Goal: Information Seeking & Learning: Learn about a topic

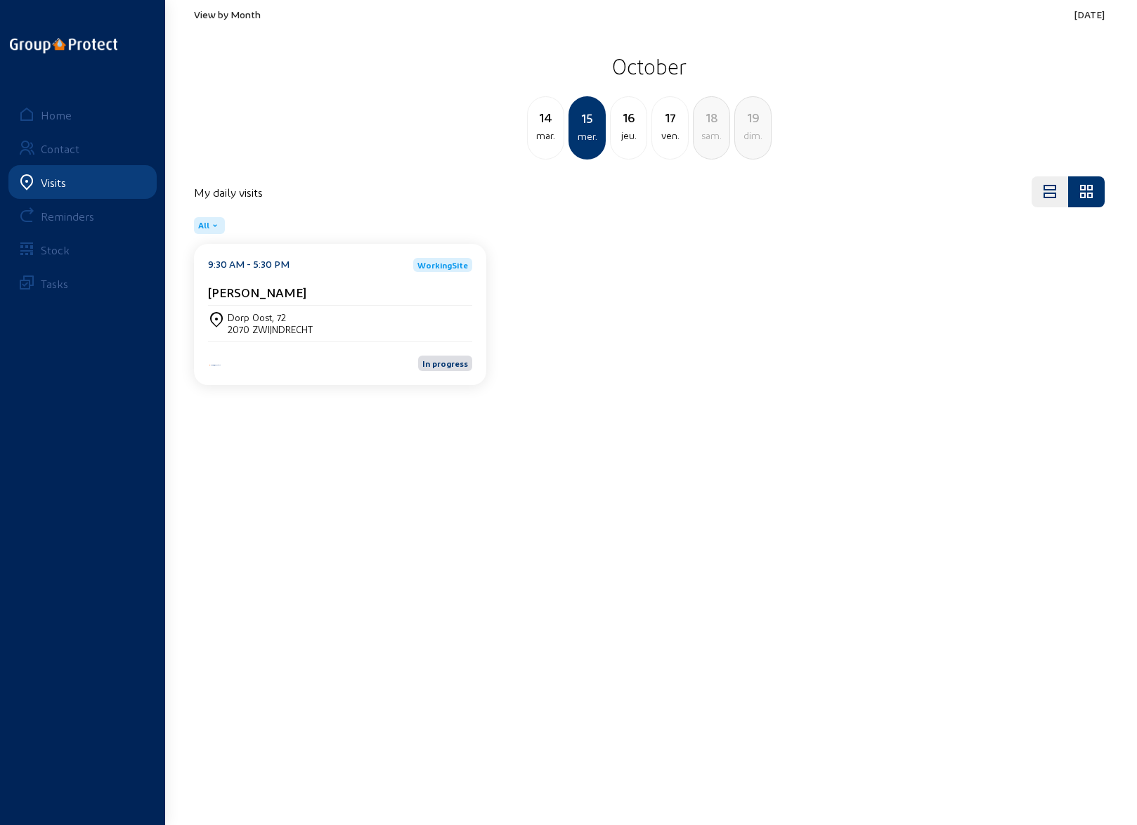
click at [548, 126] on div "14" at bounding box center [546, 118] width 36 height 20
click at [215, 19] on span "View by Month" at bounding box center [227, 14] width 67 height 12
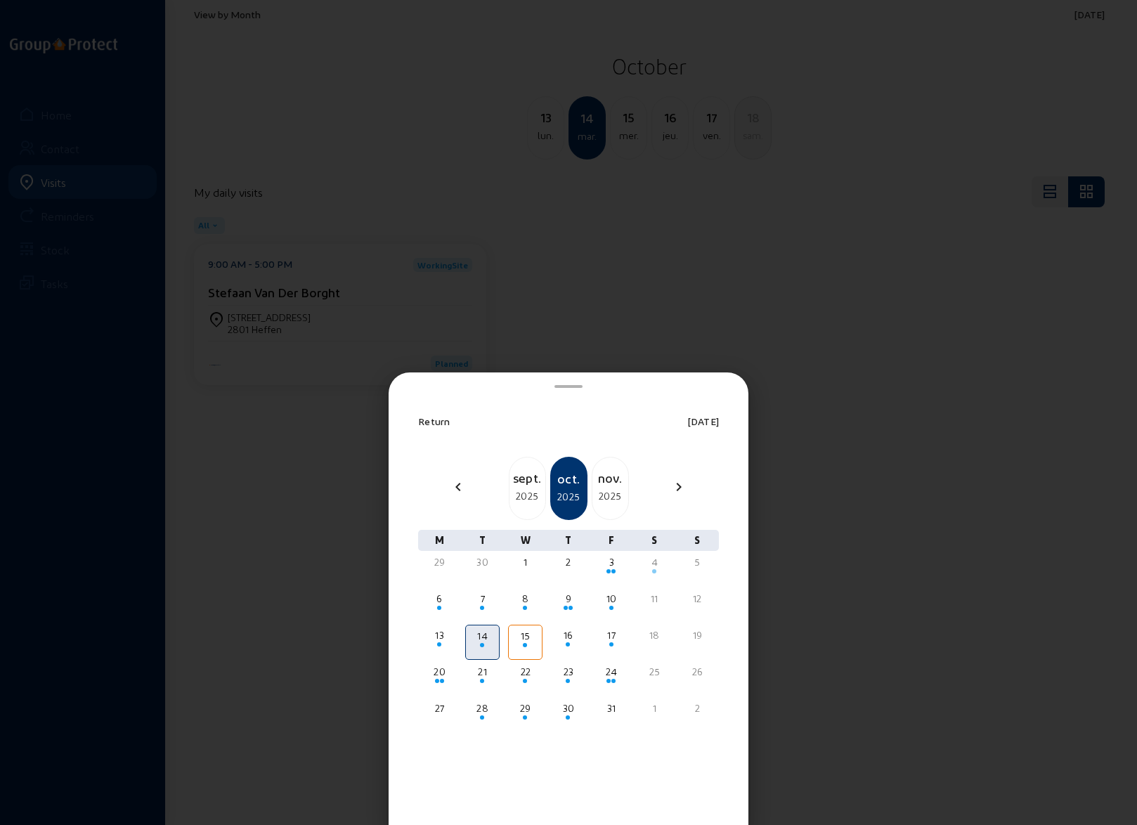
click at [523, 492] on div "2025" at bounding box center [528, 496] width 36 height 17
click at [439, 639] on div "14" at bounding box center [440, 635] width 32 height 14
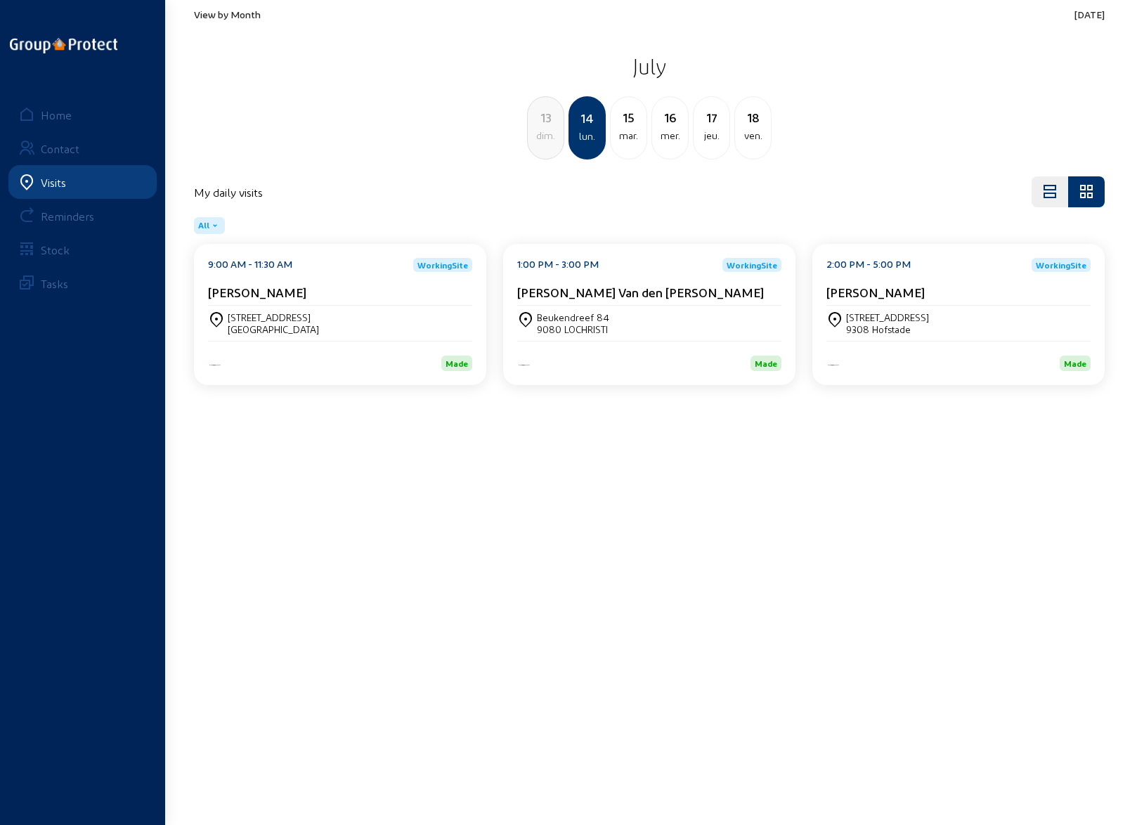
click at [343, 309] on div "[STREET_ADDRESS]" at bounding box center [340, 323] width 264 height 35
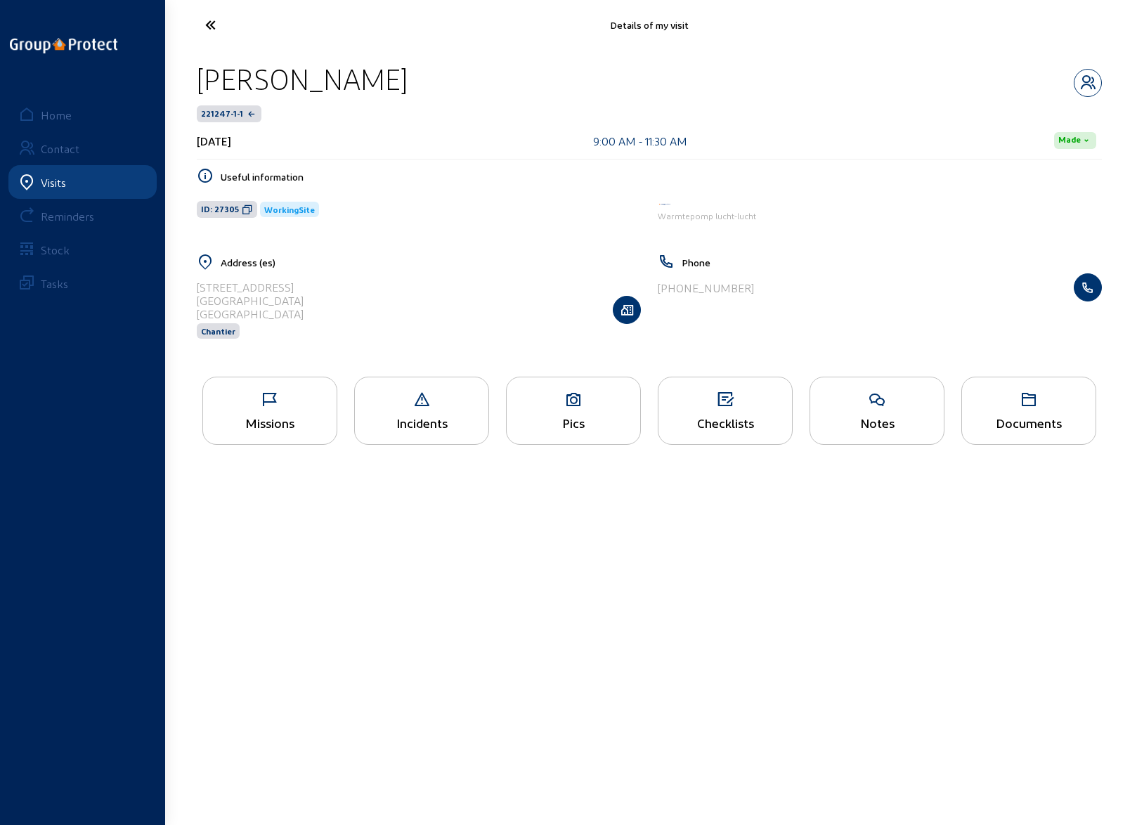
click at [274, 415] on div "Missions" at bounding box center [269, 411] width 135 height 68
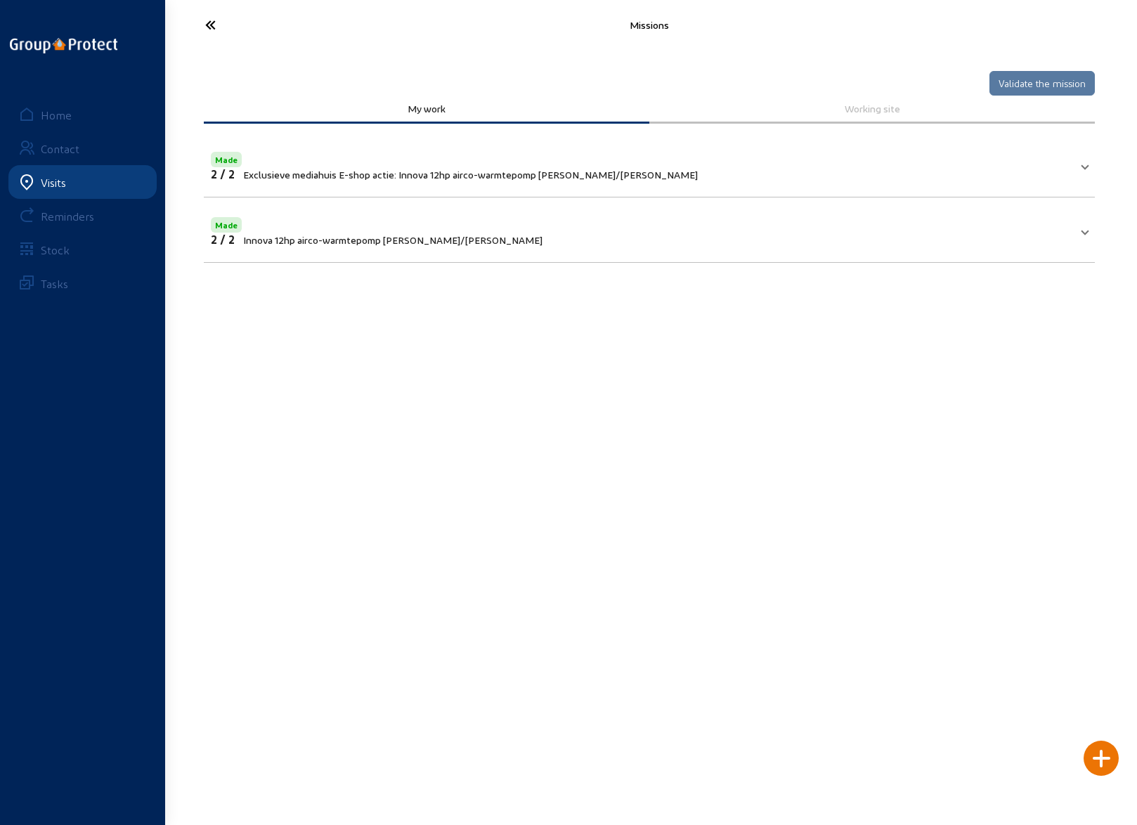
click at [206, 46] on div "Missions" at bounding box center [650, 25] width 928 height 50
click at [207, 22] on icon at bounding box center [262, 25] width 129 height 25
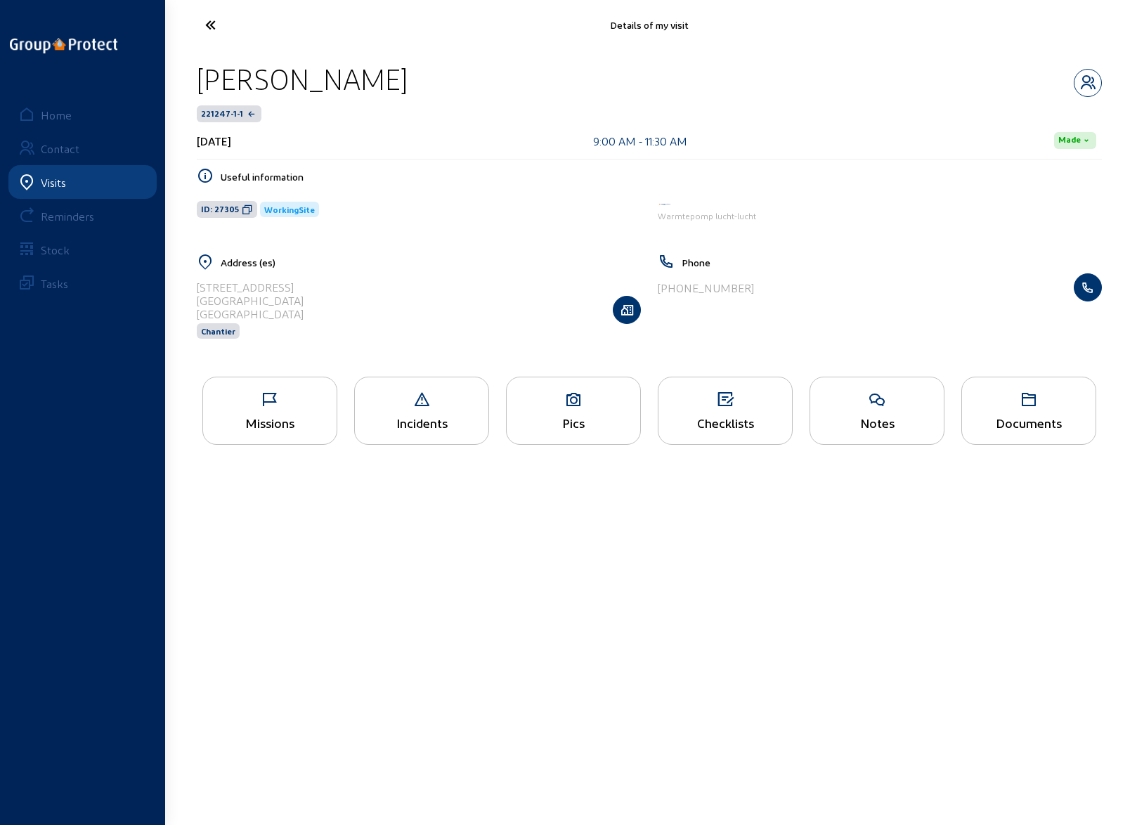
click at [207, 22] on icon at bounding box center [262, 25] width 129 height 25
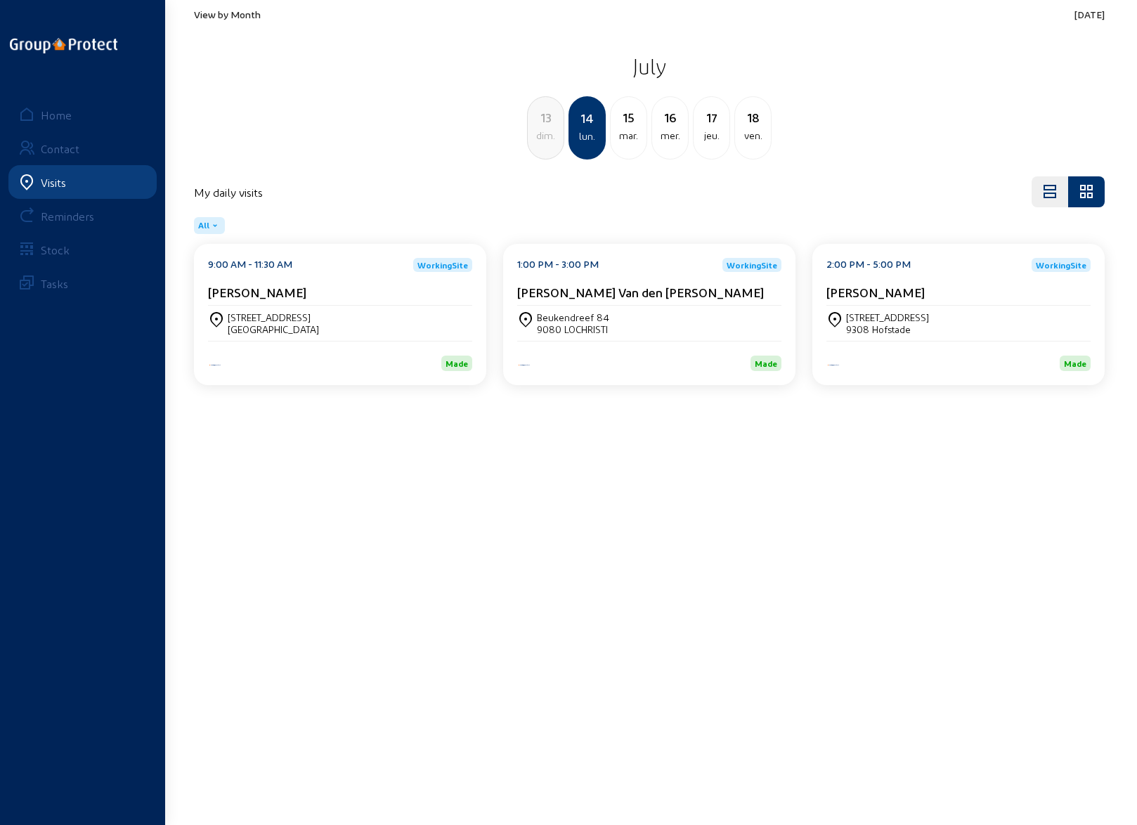
click at [579, 311] on div "Beukendreef 84" at bounding box center [573, 317] width 72 height 12
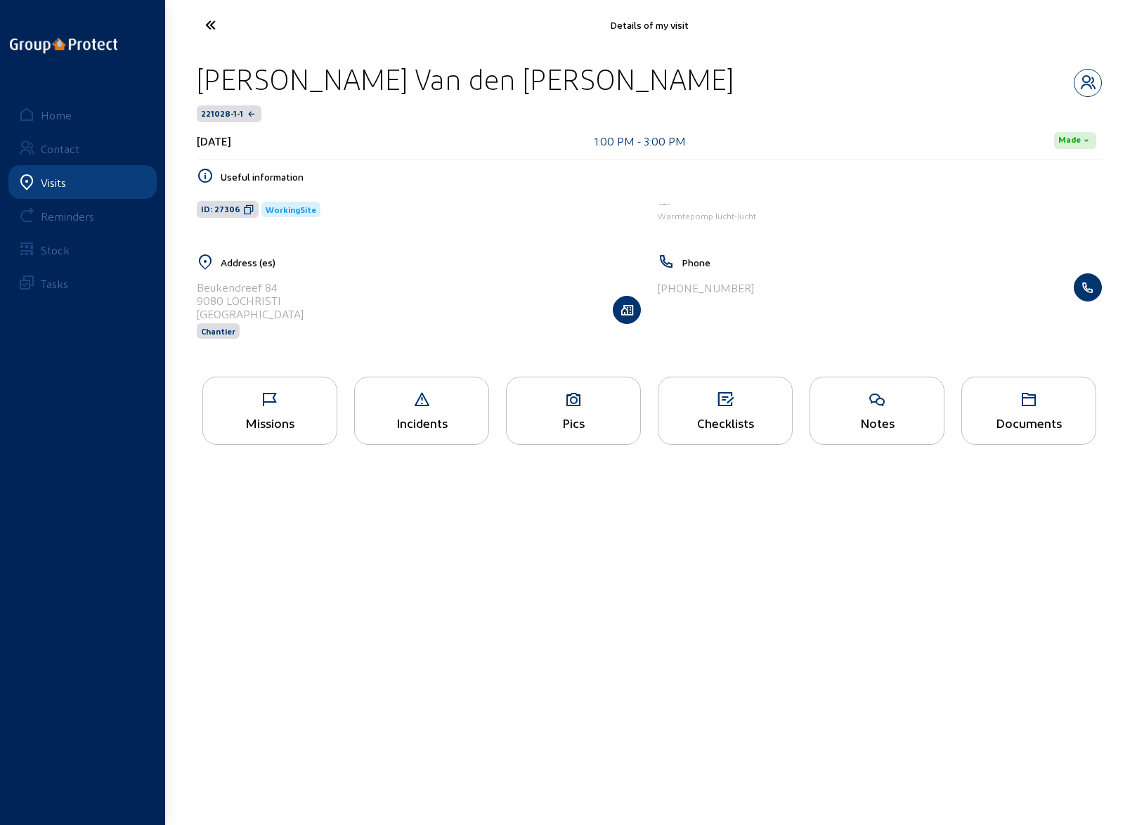
click at [254, 415] on div "Missions" at bounding box center [270, 422] width 134 height 15
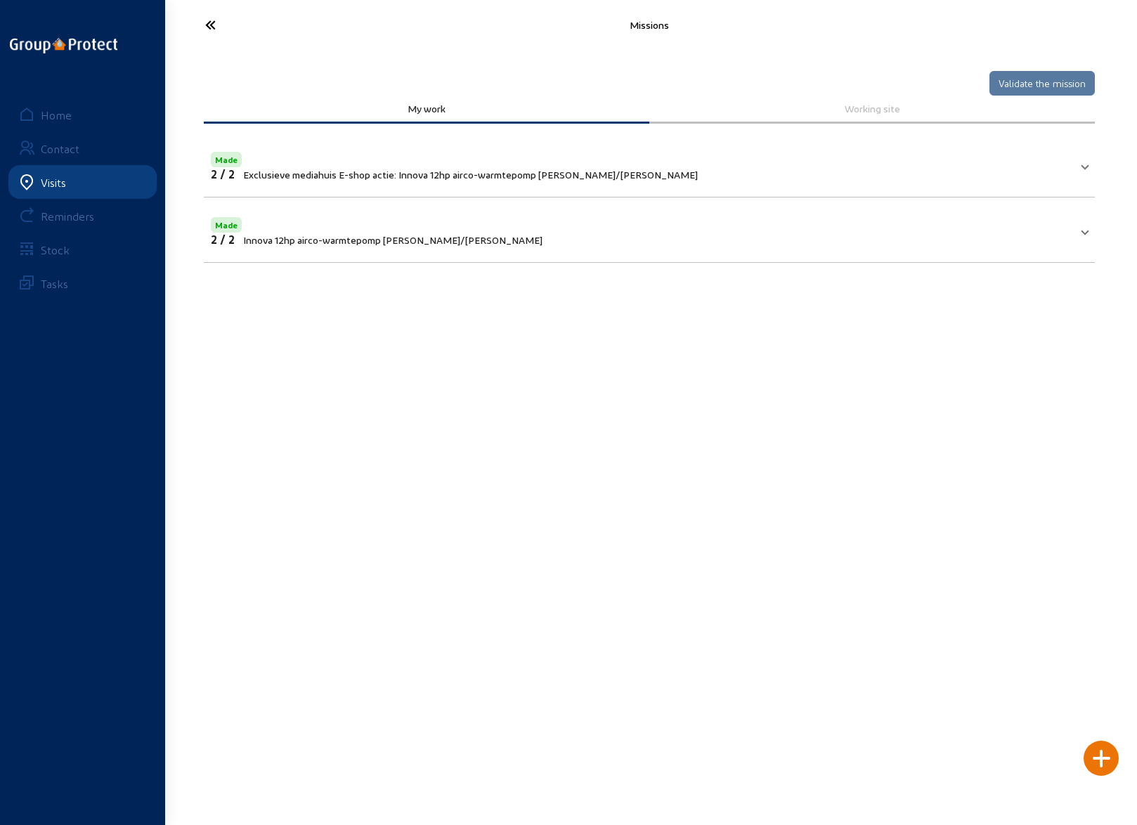
click at [207, 22] on icon at bounding box center [262, 25] width 129 height 25
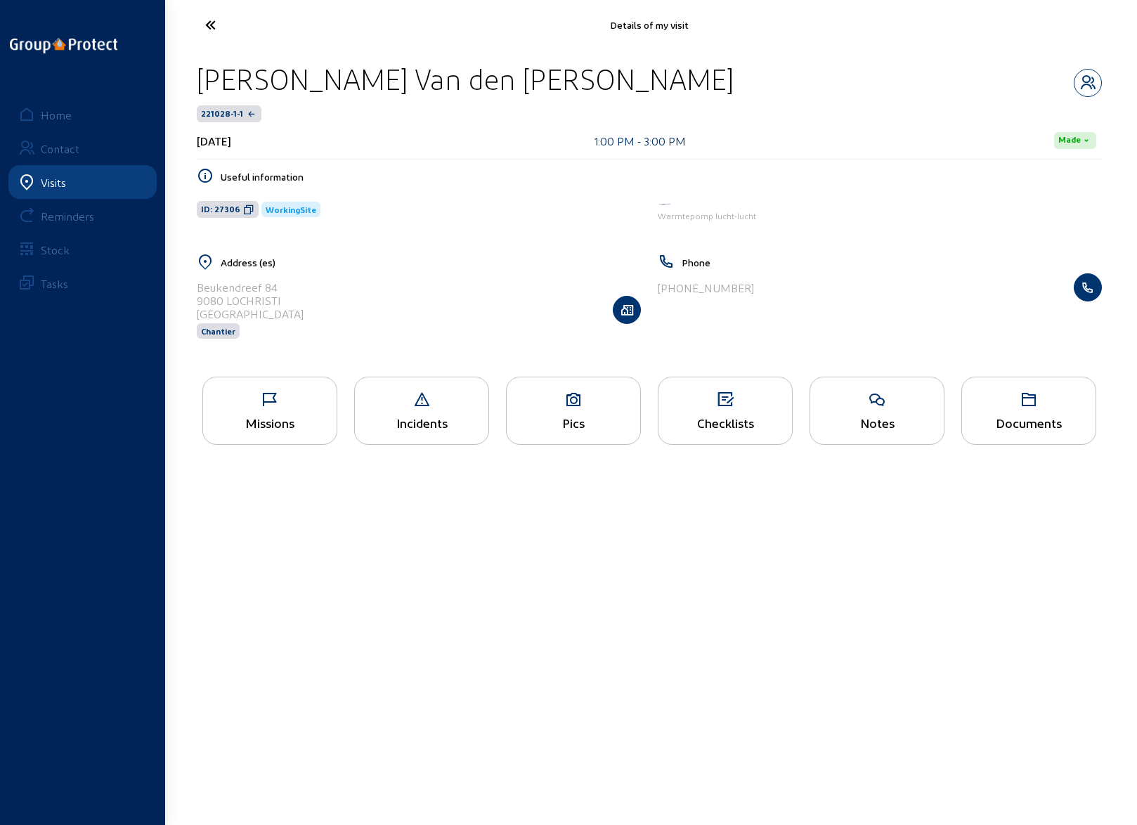
click at [207, 22] on icon at bounding box center [262, 25] width 129 height 25
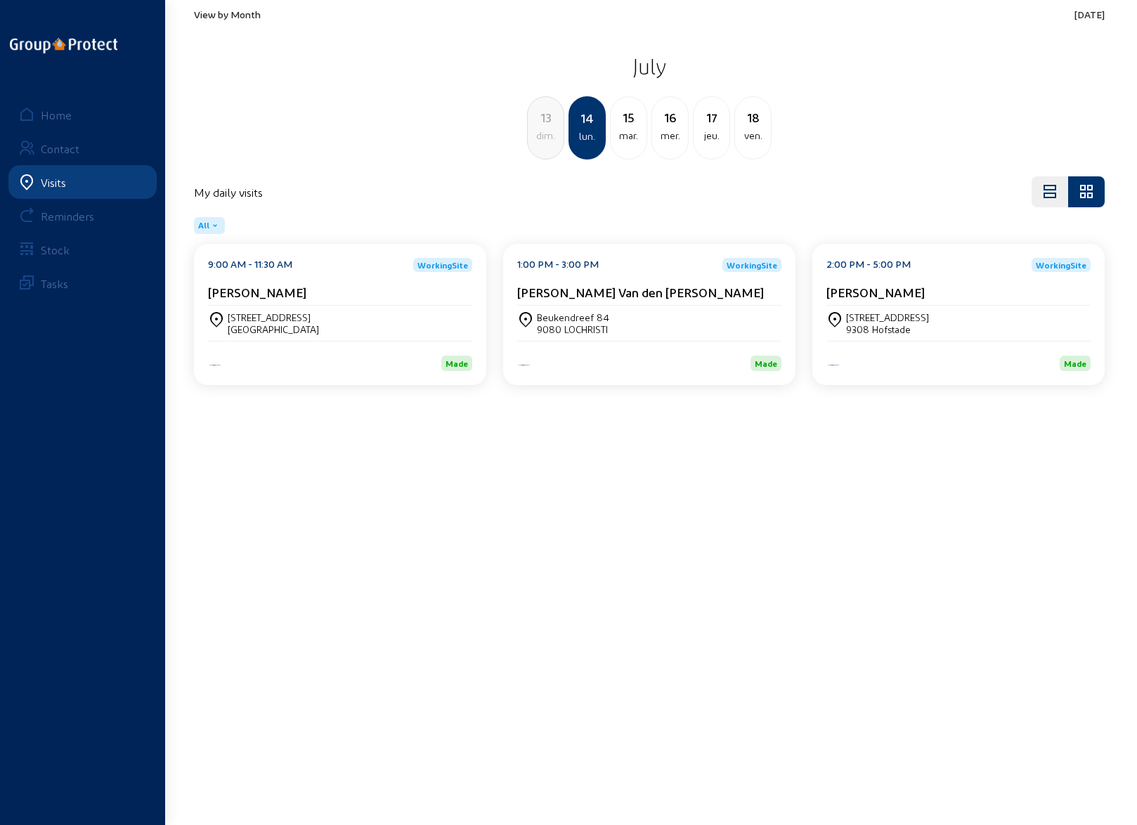
click at [207, 22] on div "View by Month [DATE] [DATE] dim. 14 lun. [DATE] mer. 17 jeu. 18 ven." at bounding box center [649, 83] width 911 height 151
click at [633, 137] on div "mar." at bounding box center [629, 135] width 36 height 17
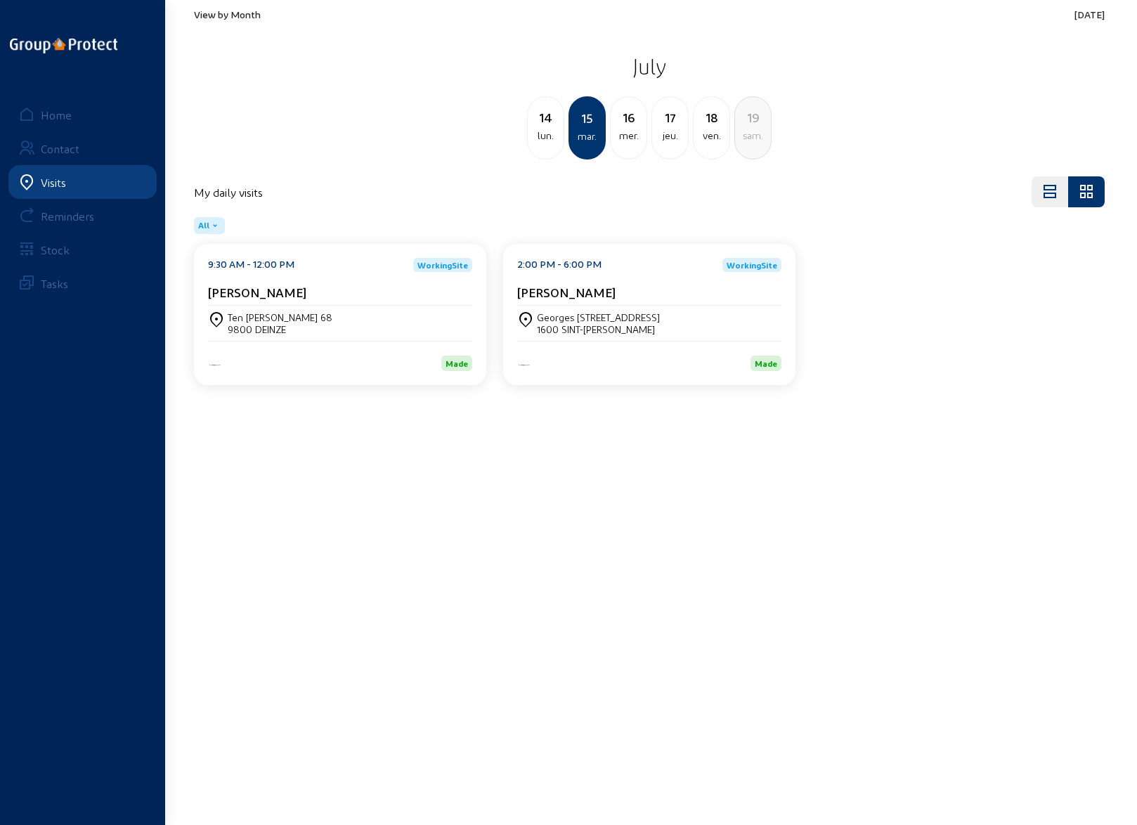
click at [270, 317] on div "Ten [PERSON_NAME] 68" at bounding box center [280, 317] width 105 height 12
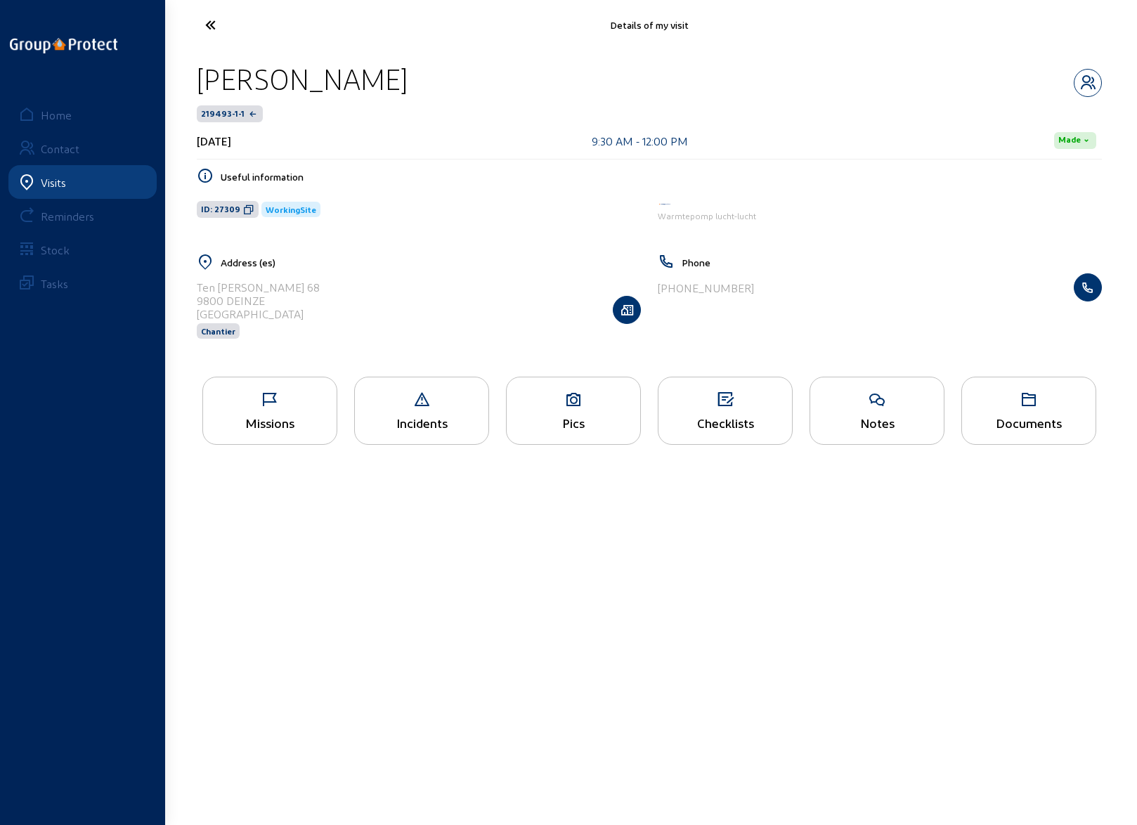
click at [259, 401] on icon at bounding box center [270, 399] width 134 height 17
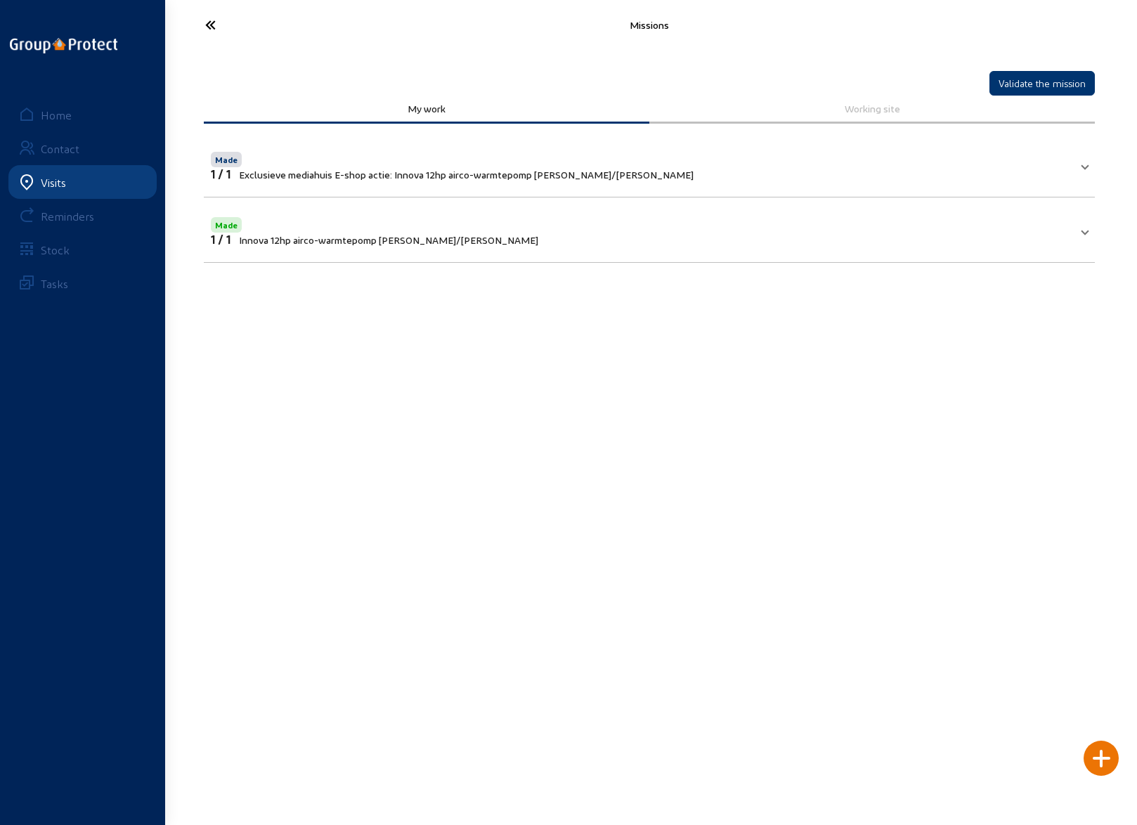
click at [197, 19] on cam-font-icon at bounding box center [263, 24] width 138 height 33
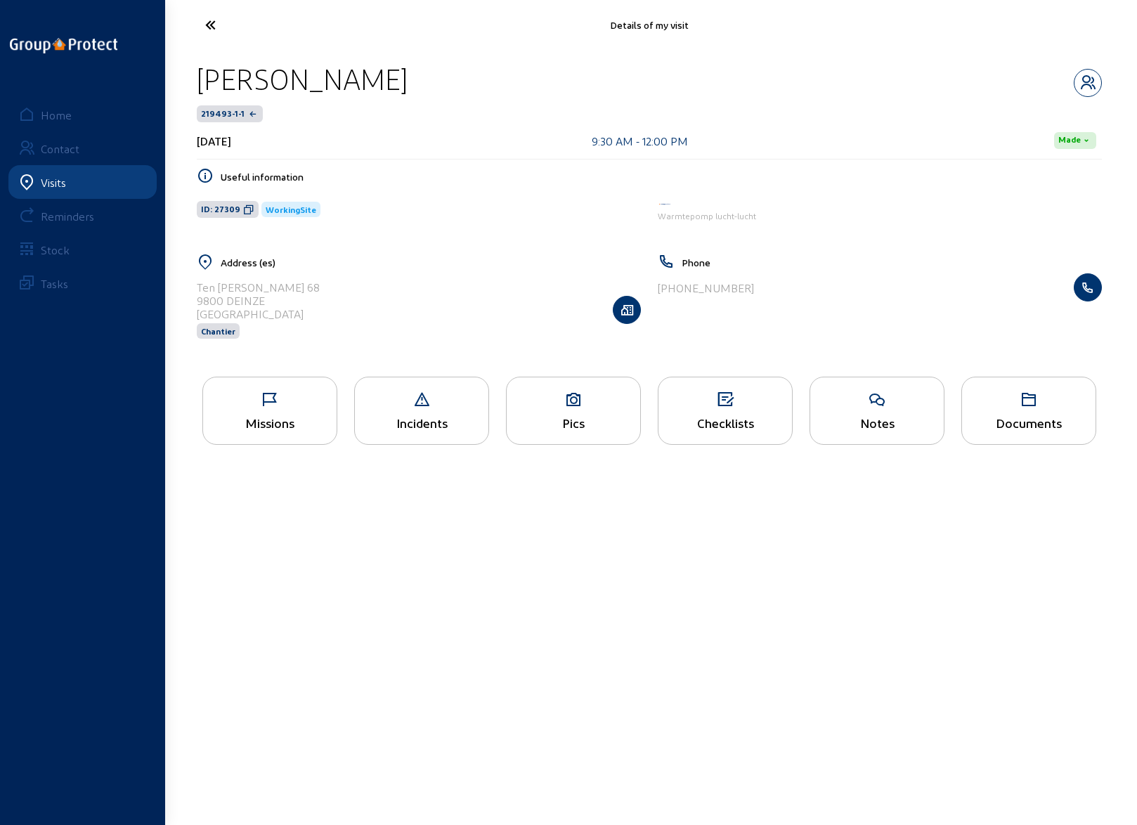
click at [197, 19] on cam-font-icon at bounding box center [263, 24] width 138 height 33
click at [271, 404] on icon at bounding box center [270, 399] width 134 height 17
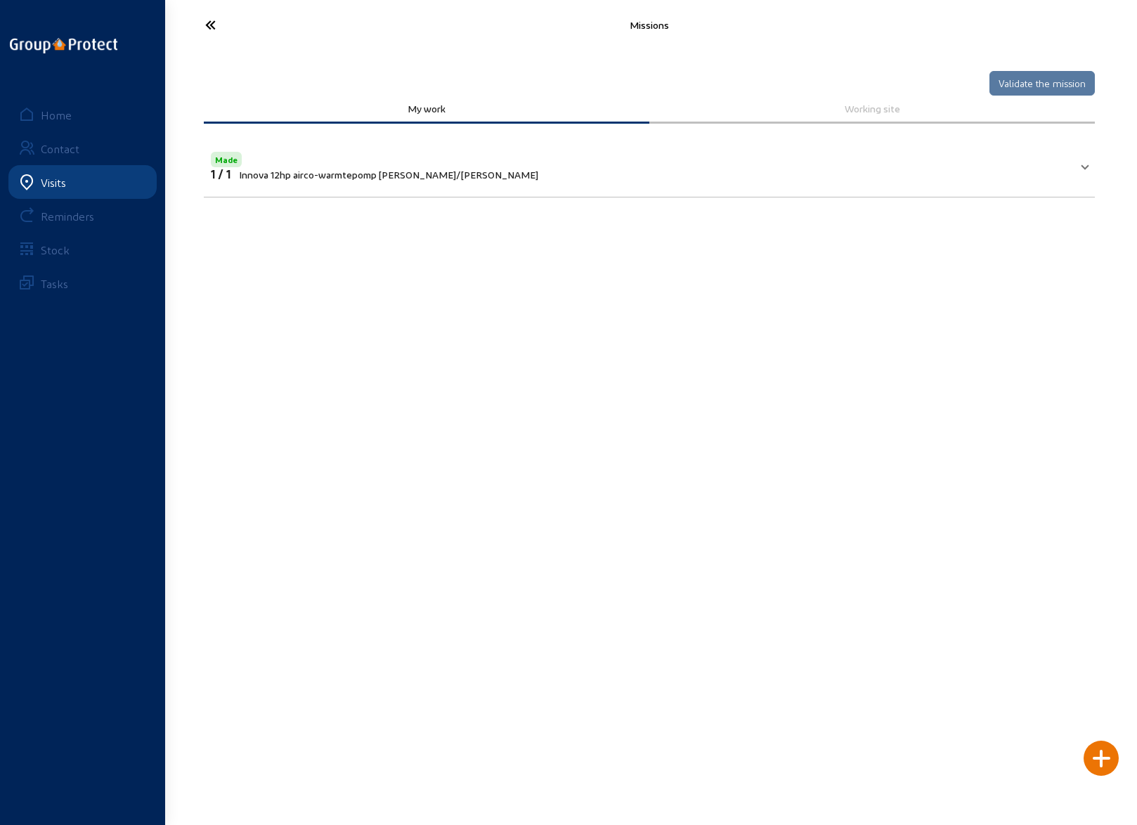
click at [205, 21] on icon at bounding box center [262, 25] width 129 height 25
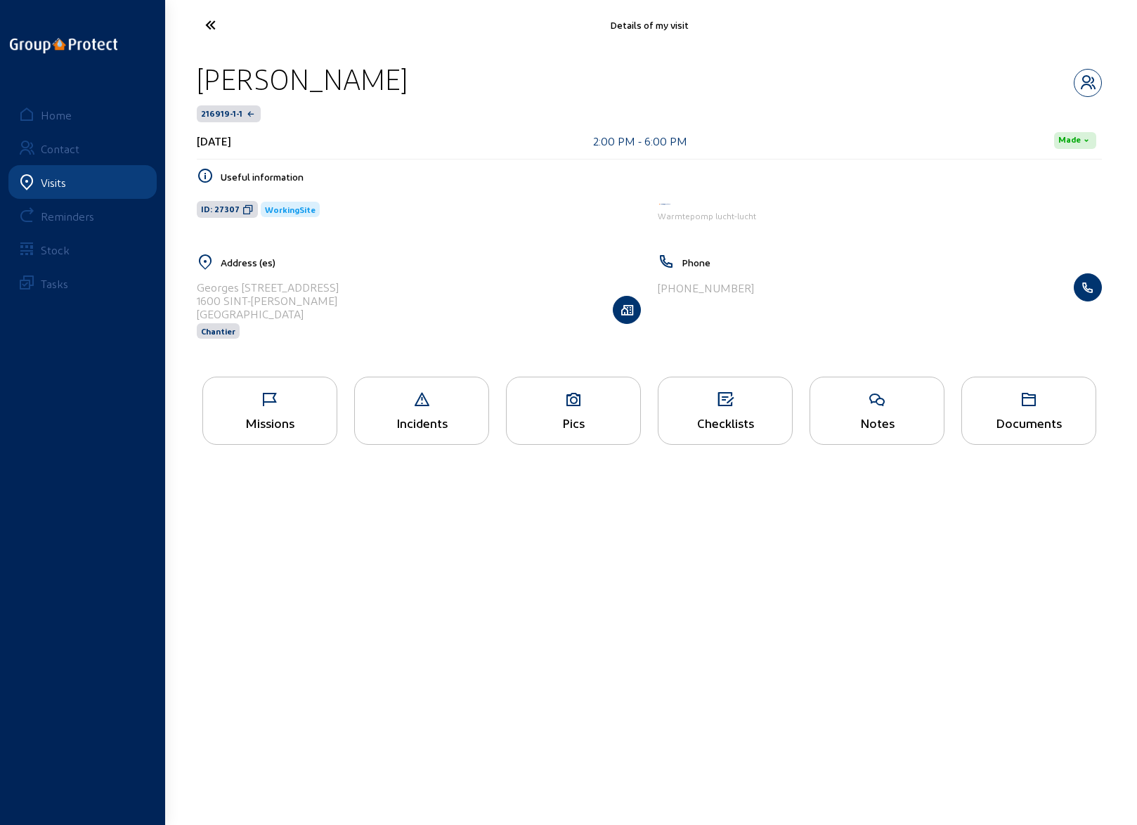
click at [205, 21] on icon at bounding box center [262, 25] width 129 height 25
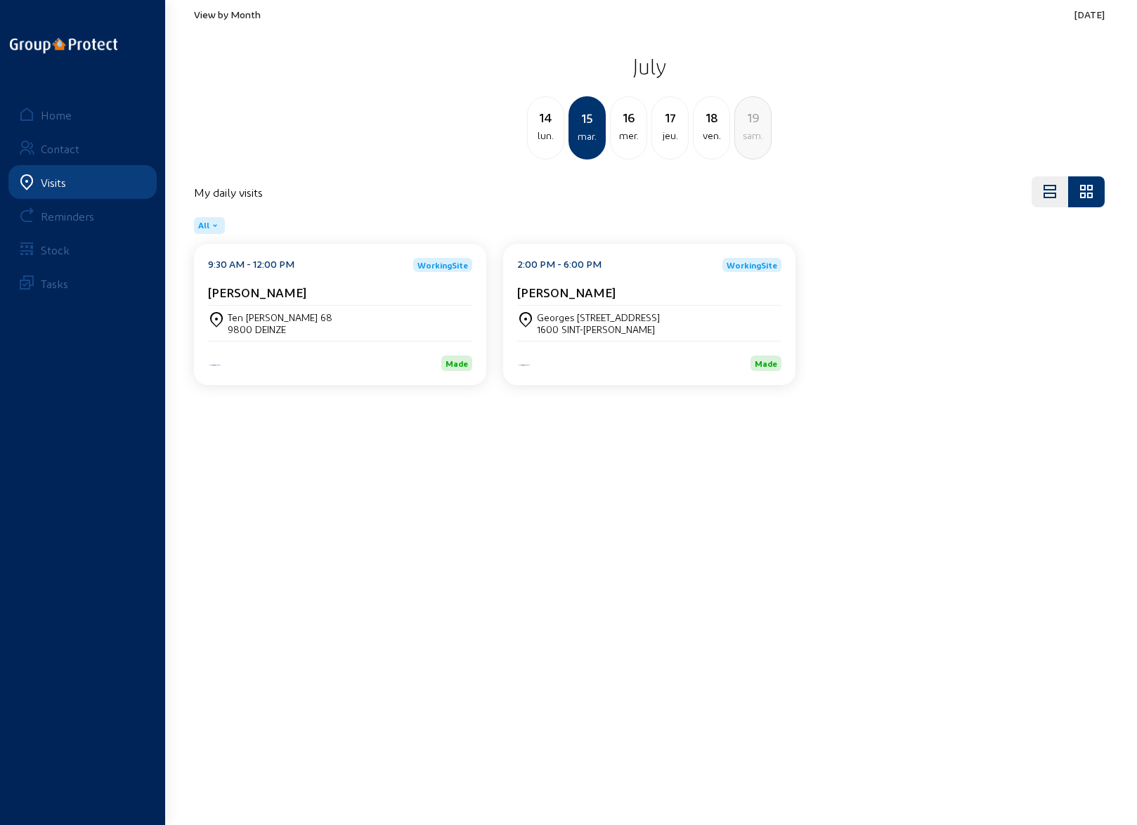
click at [230, 19] on span "View by Month" at bounding box center [227, 14] width 67 height 12
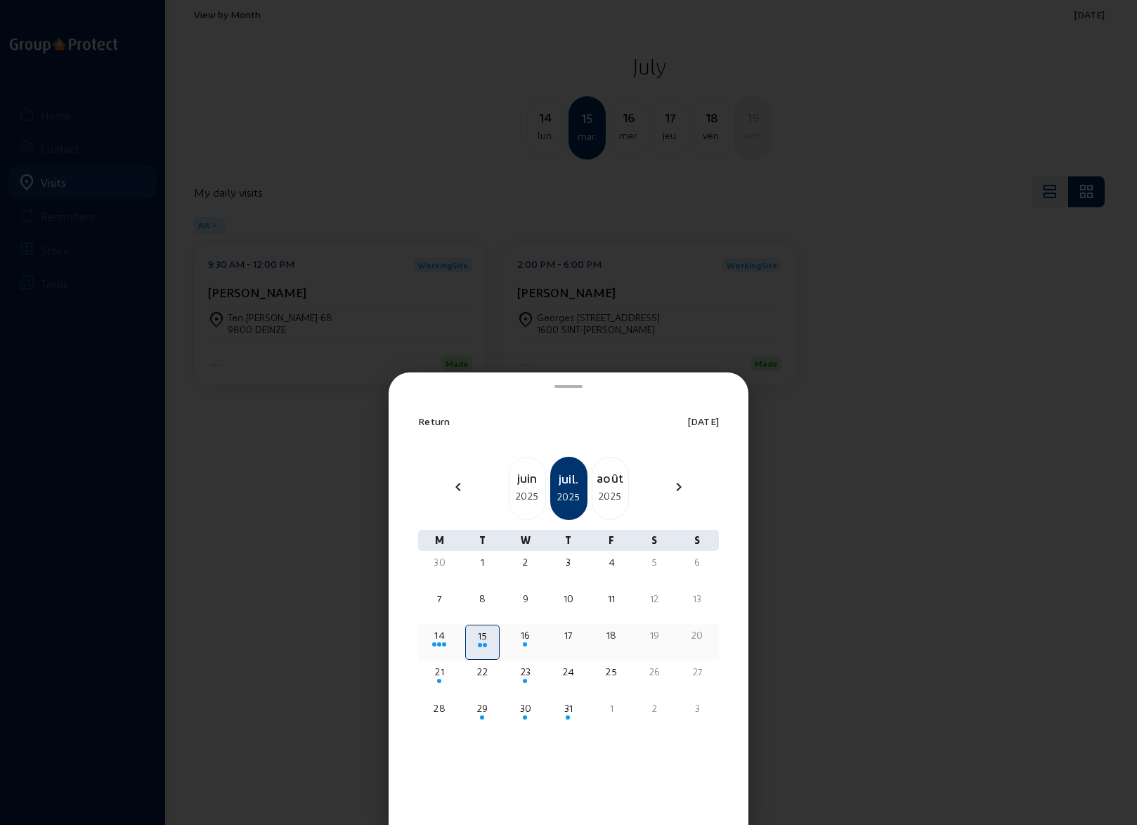
click at [521, 634] on div "16" at bounding box center [526, 635] width 32 height 14
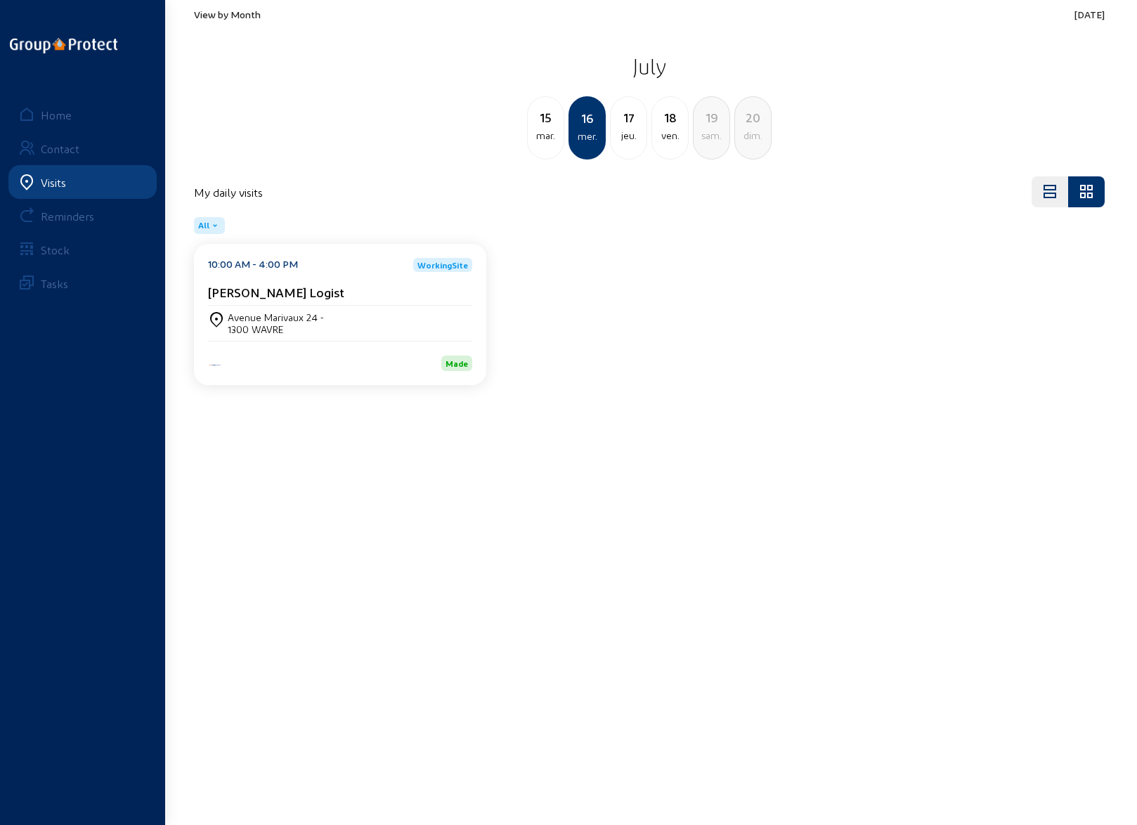
click at [252, 313] on div "Avenue Marivaux 24 -" at bounding box center [276, 317] width 96 height 12
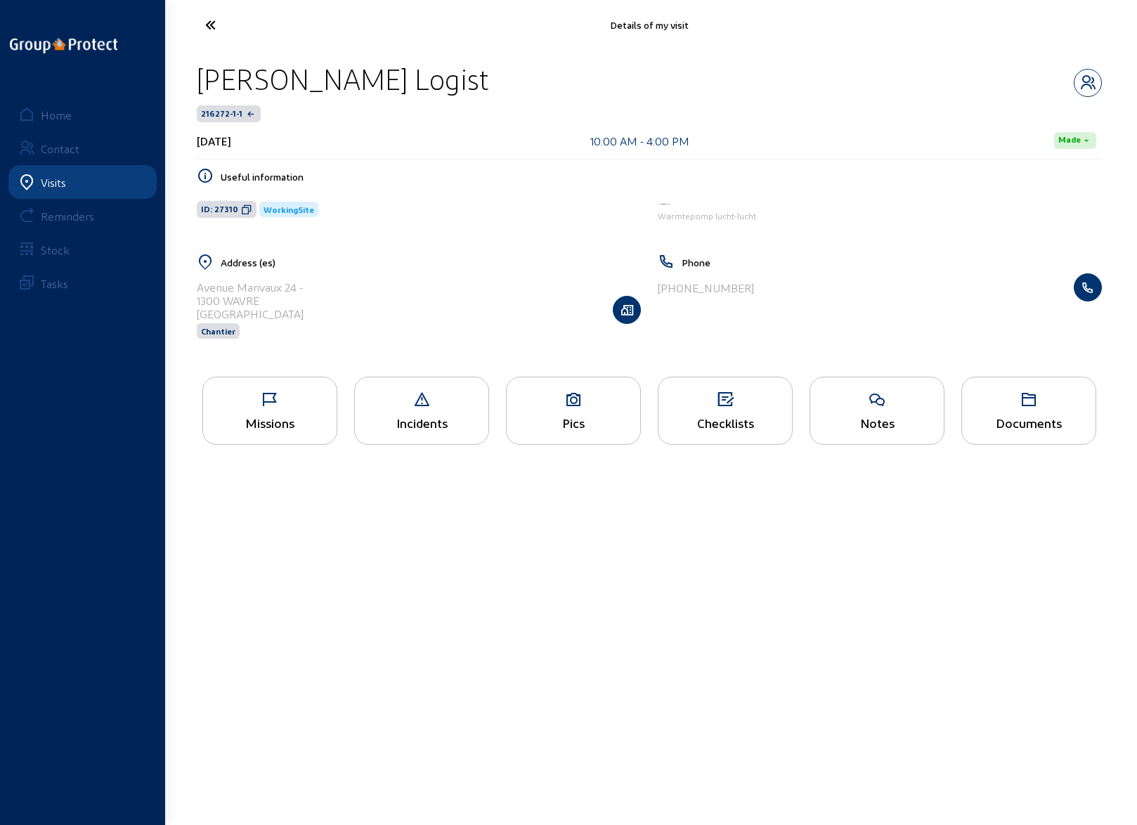
click at [268, 410] on div "Missions" at bounding box center [269, 411] width 135 height 68
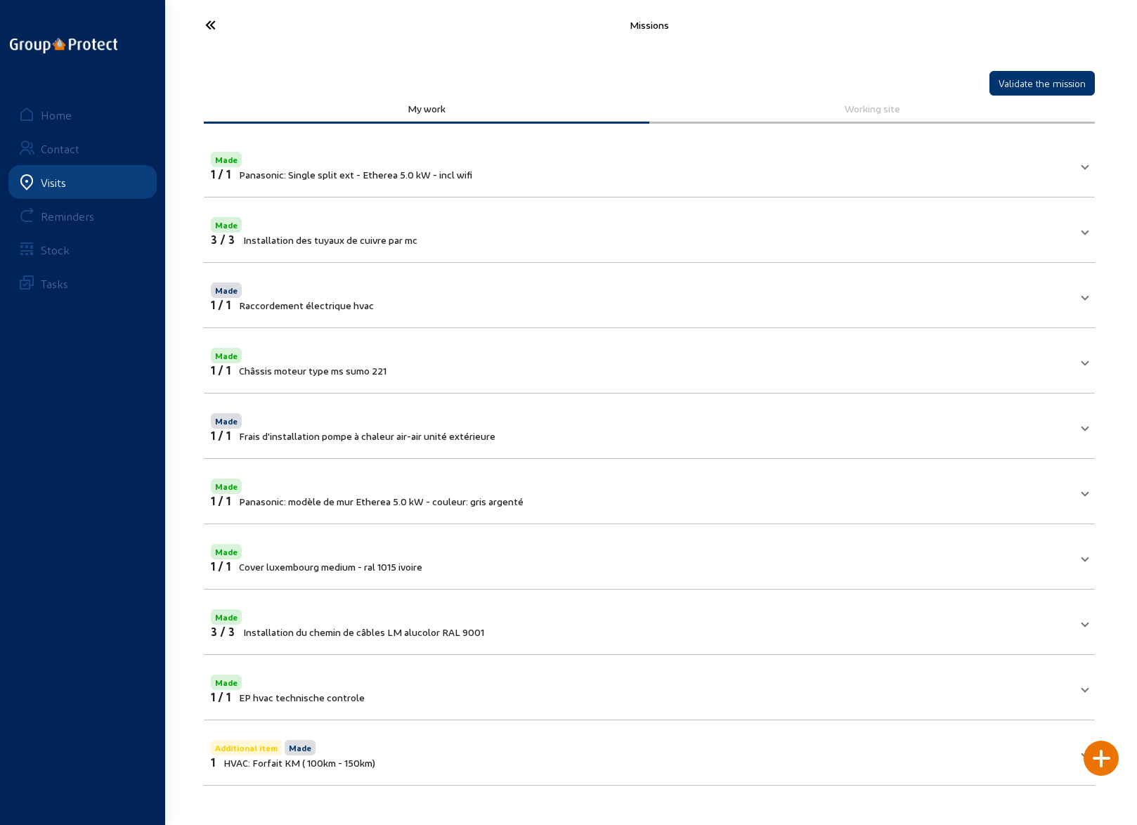
click at [207, 18] on icon at bounding box center [262, 25] width 129 height 25
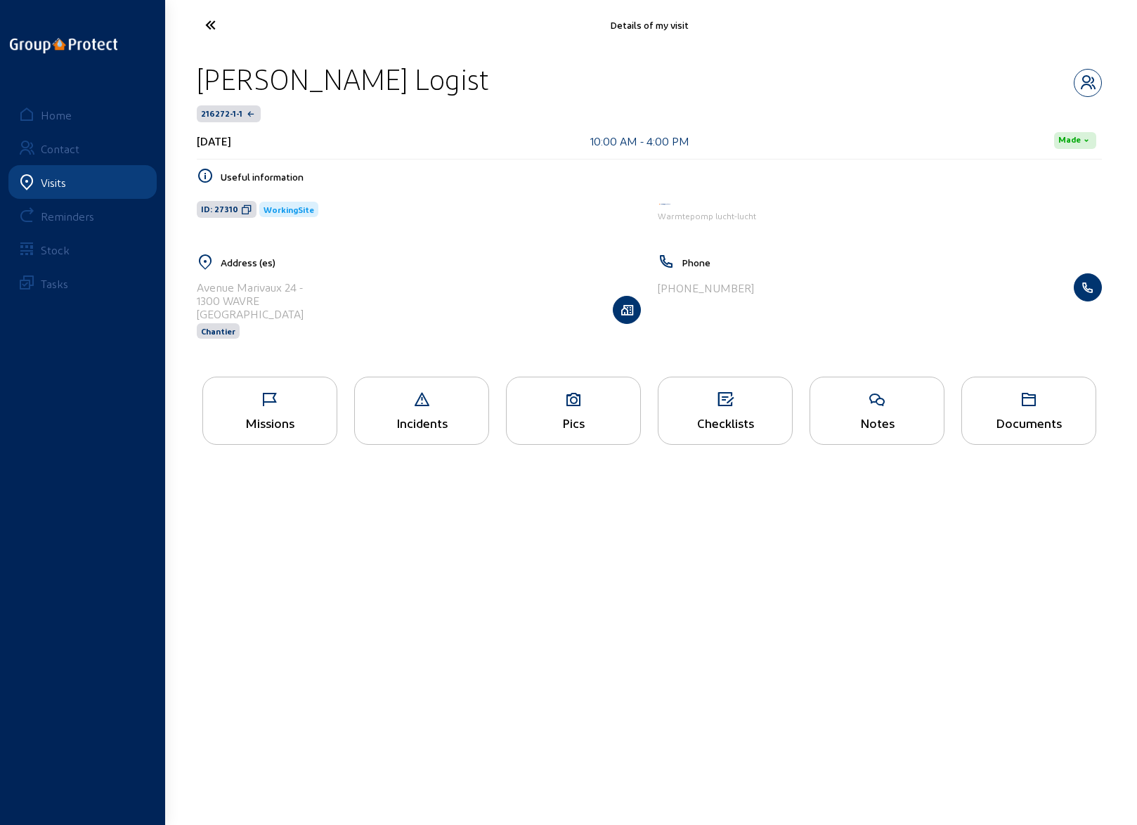
click at [216, 26] on icon at bounding box center [262, 25] width 129 height 25
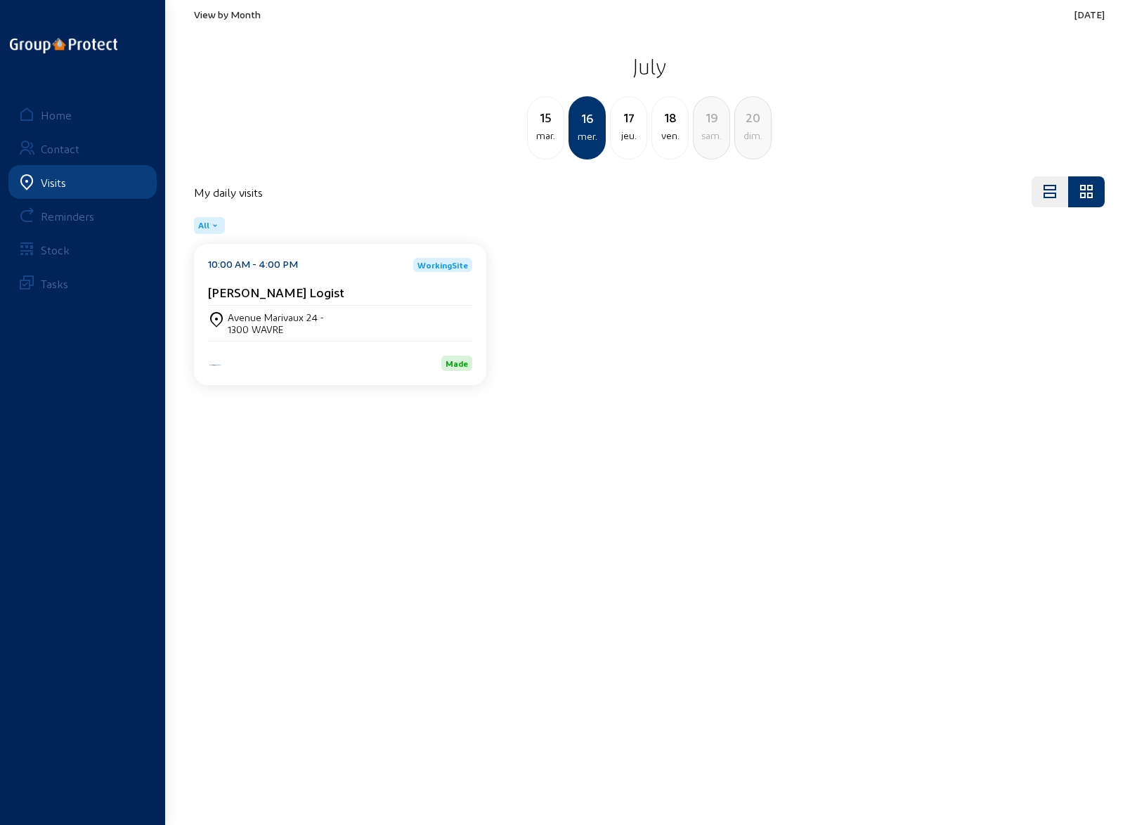
click at [228, 15] on span "View by Month" at bounding box center [227, 14] width 67 height 12
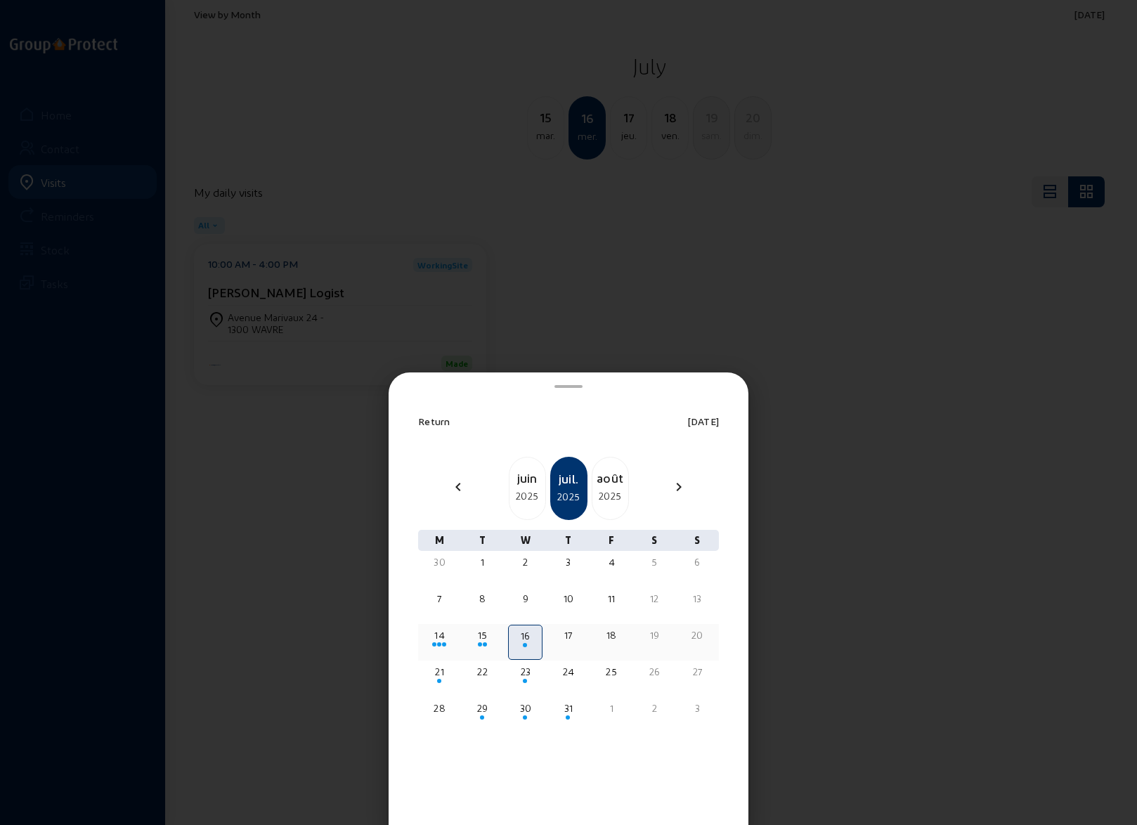
click at [484, 642] on span at bounding box center [485, 644] width 4 height 4
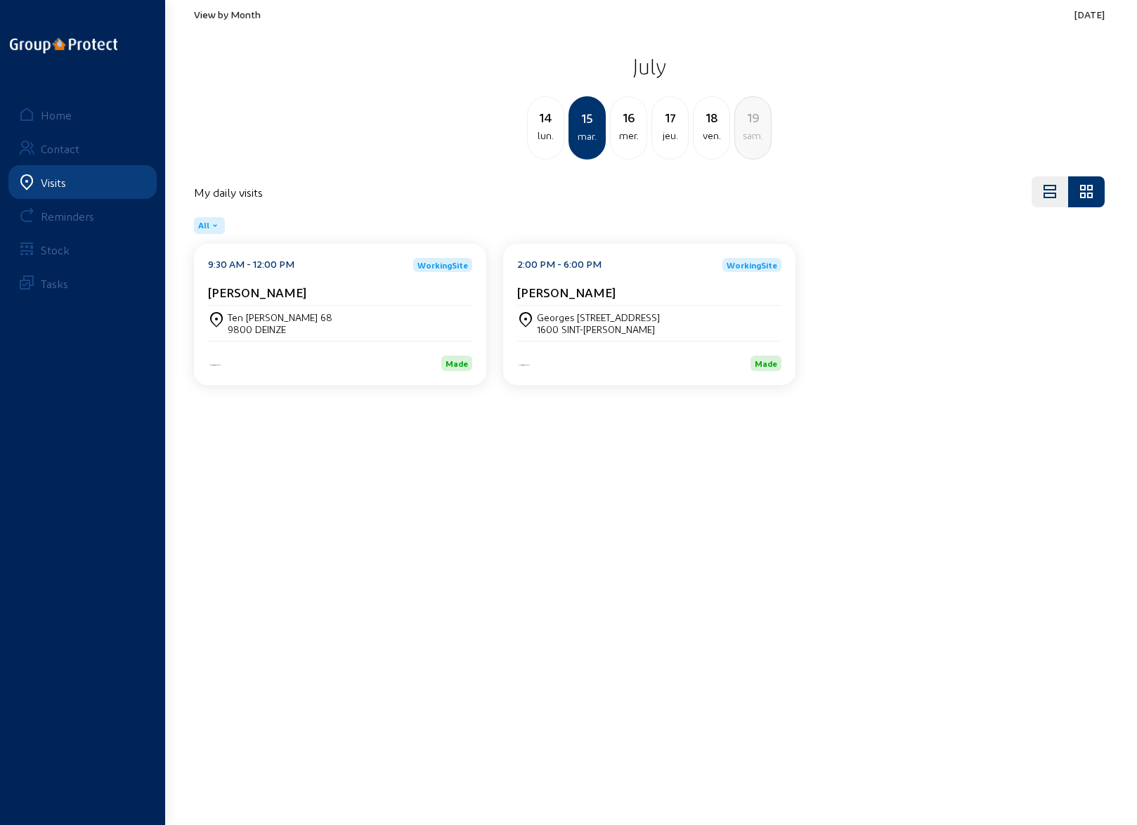
click at [216, 10] on span "View by Month" at bounding box center [227, 14] width 67 height 12
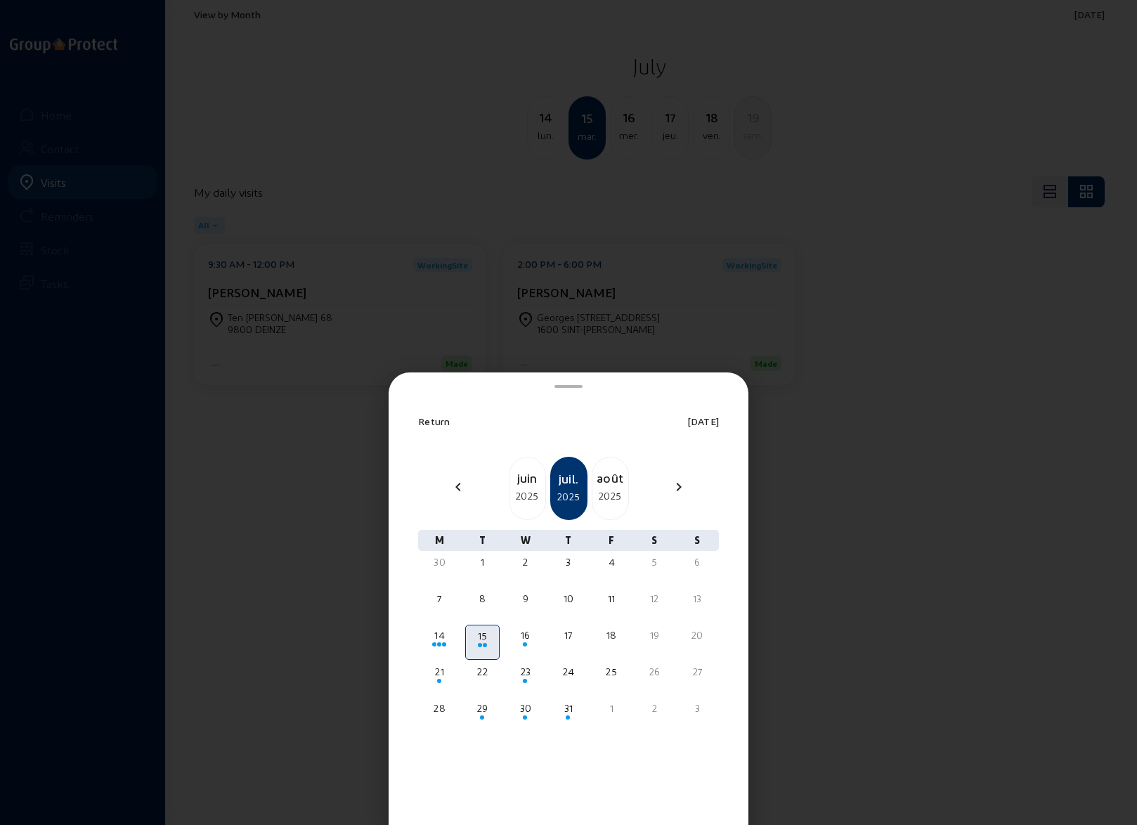
click at [524, 491] on div "2025" at bounding box center [528, 496] width 36 height 17
click at [573, 486] on div "juin" at bounding box center [569, 479] width 34 height 20
click at [604, 484] on div "juil." at bounding box center [610, 478] width 36 height 20
click at [484, 644] on span at bounding box center [485, 645] width 4 height 4
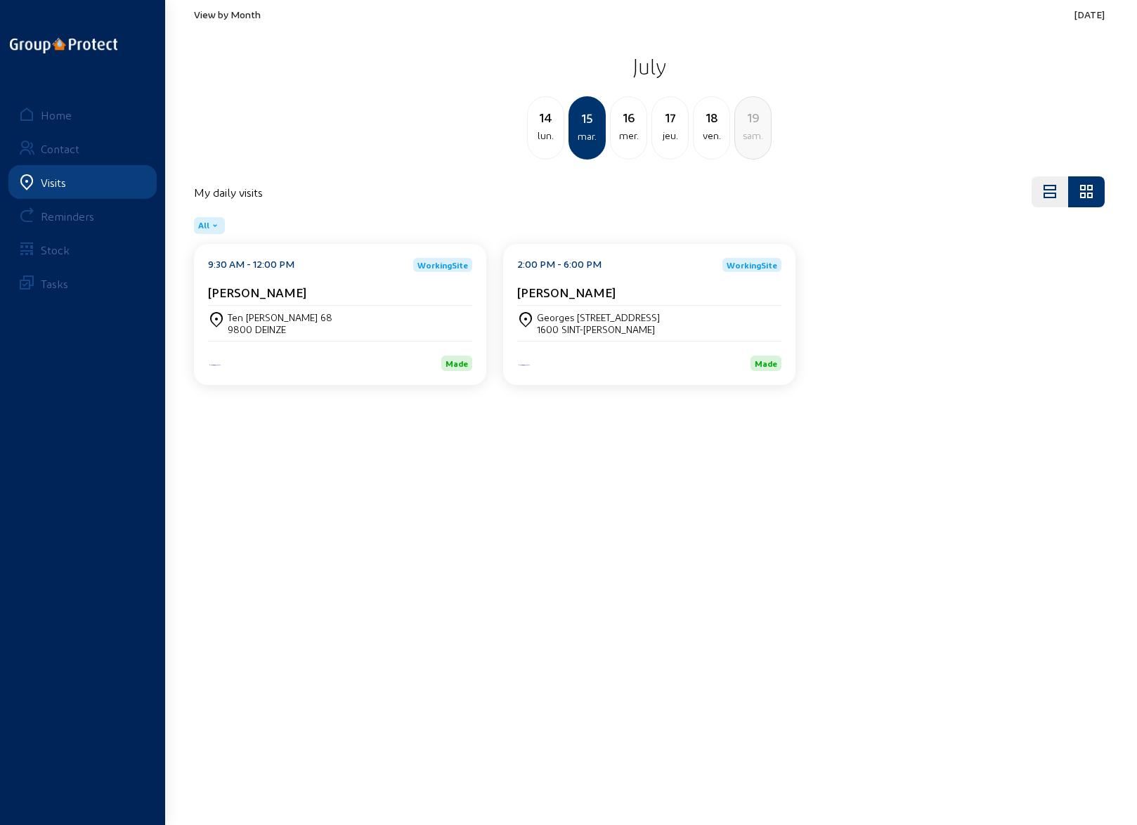
click at [628, 127] on div "mer." at bounding box center [629, 135] width 36 height 17
click at [316, 317] on div "Avenue Marivaux 24 -" at bounding box center [276, 317] width 96 height 12
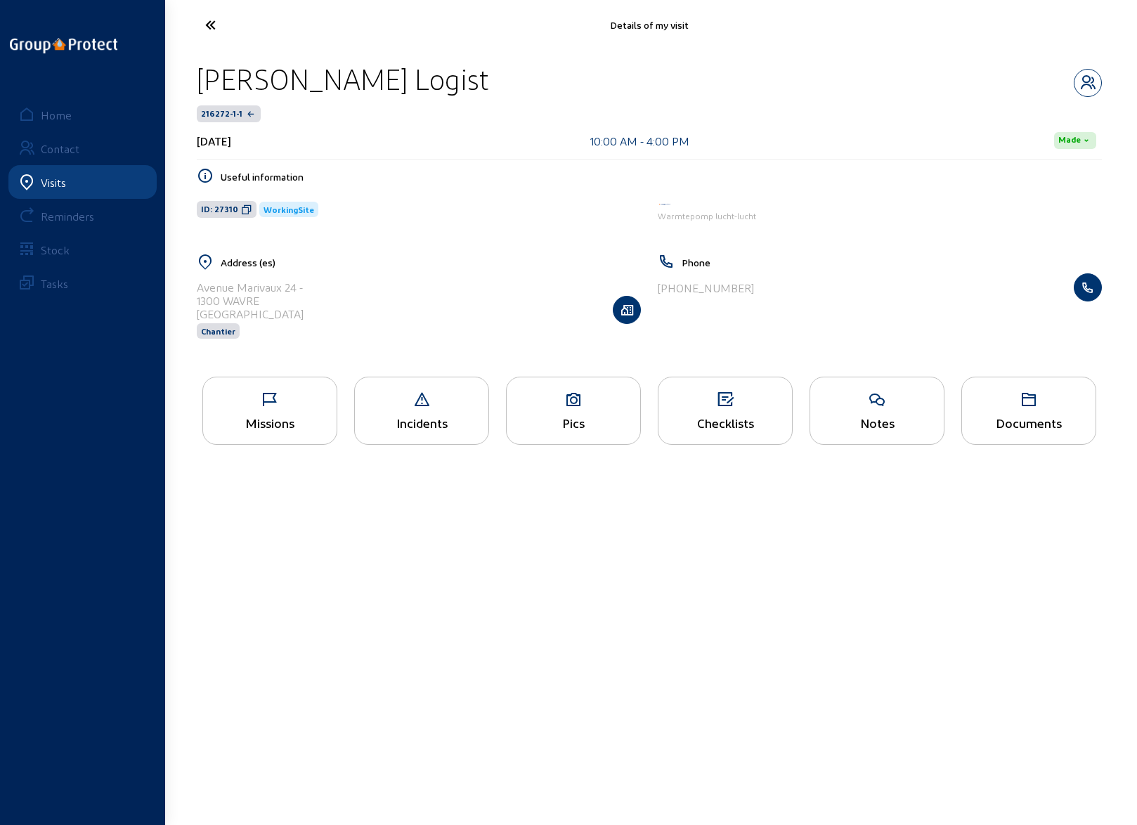
click at [247, 406] on icon at bounding box center [270, 399] width 134 height 17
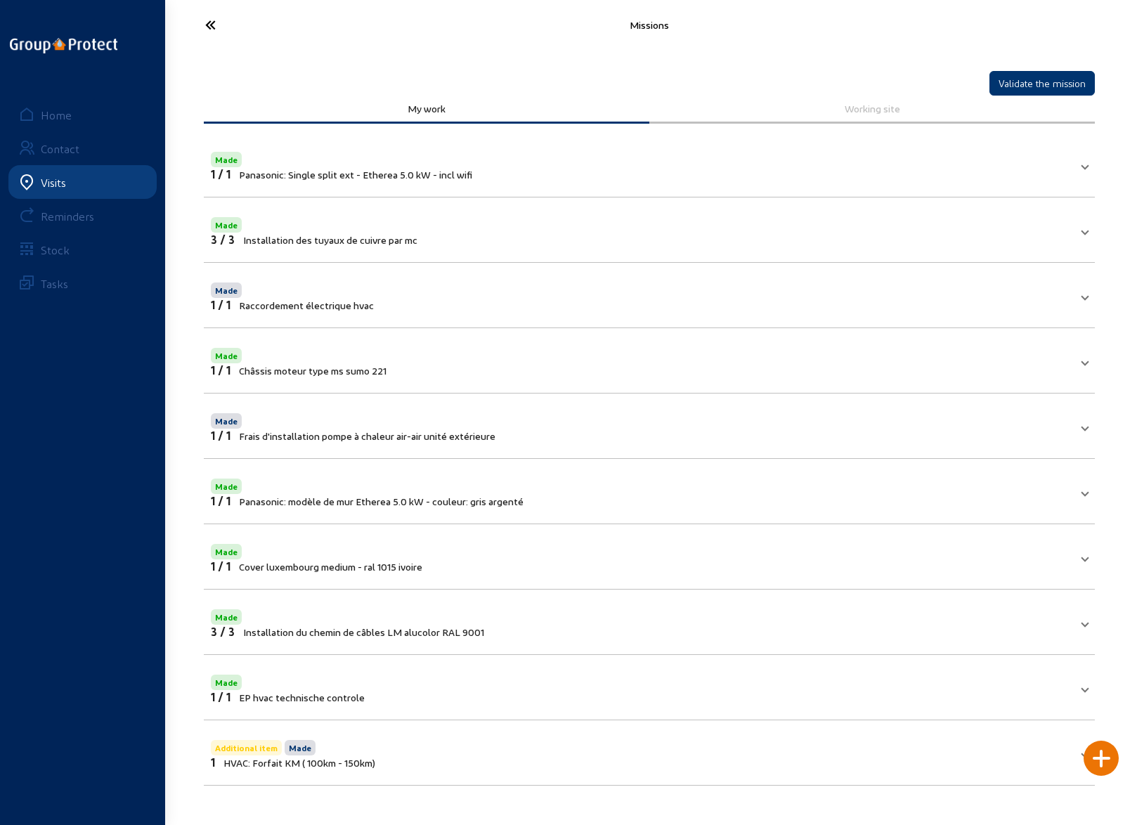
click at [207, 23] on icon at bounding box center [262, 25] width 129 height 25
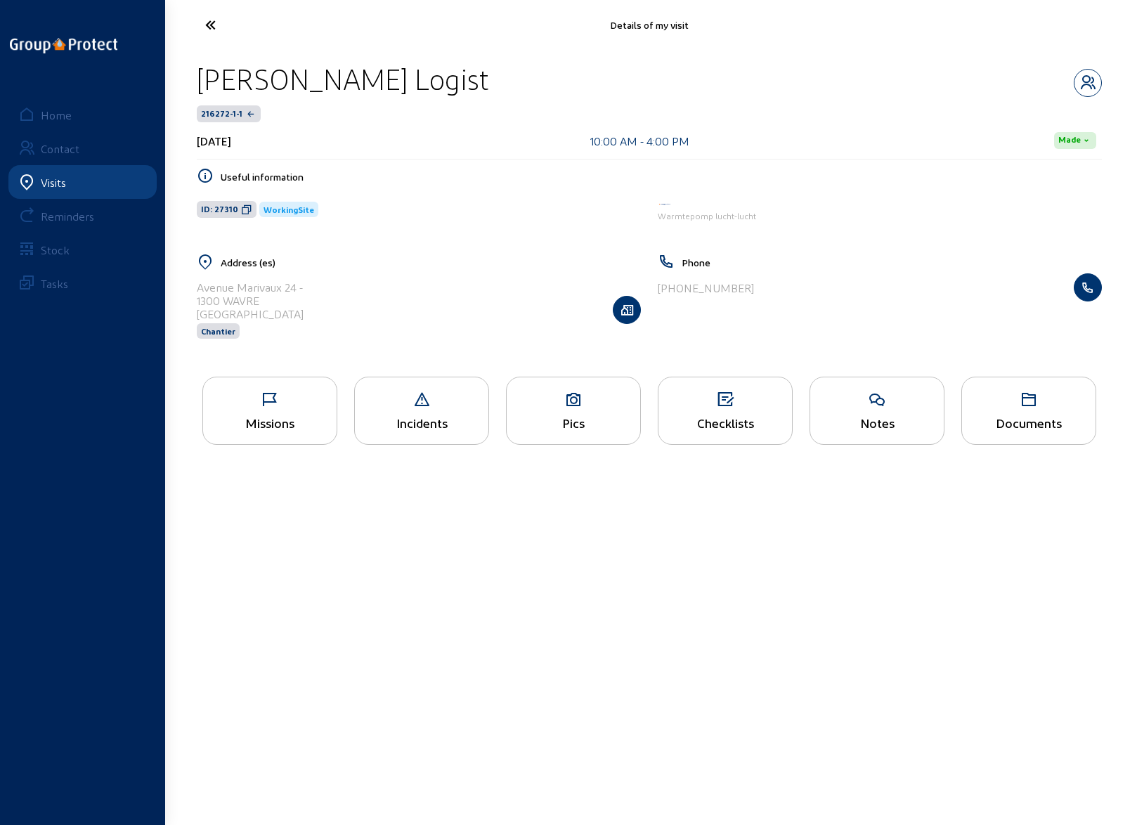
click at [571, 406] on icon at bounding box center [574, 399] width 134 height 17
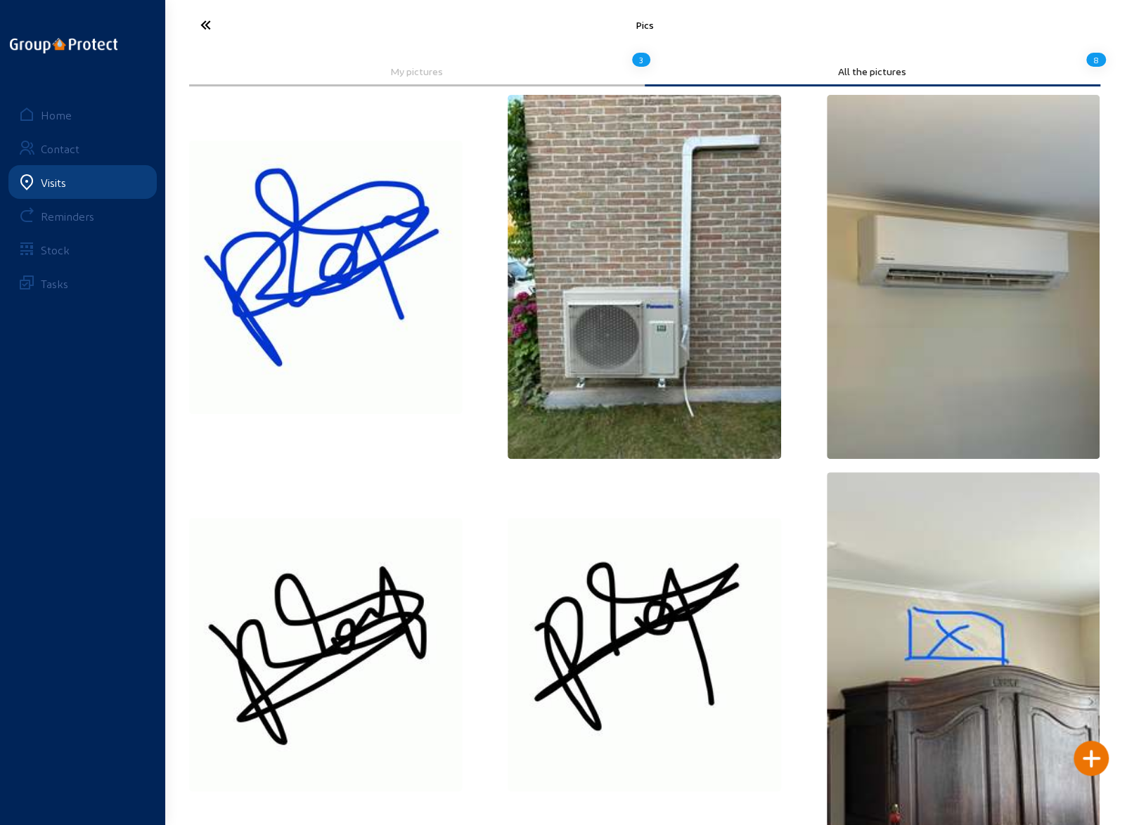
click at [211, 18] on icon at bounding box center [257, 25] width 129 height 25
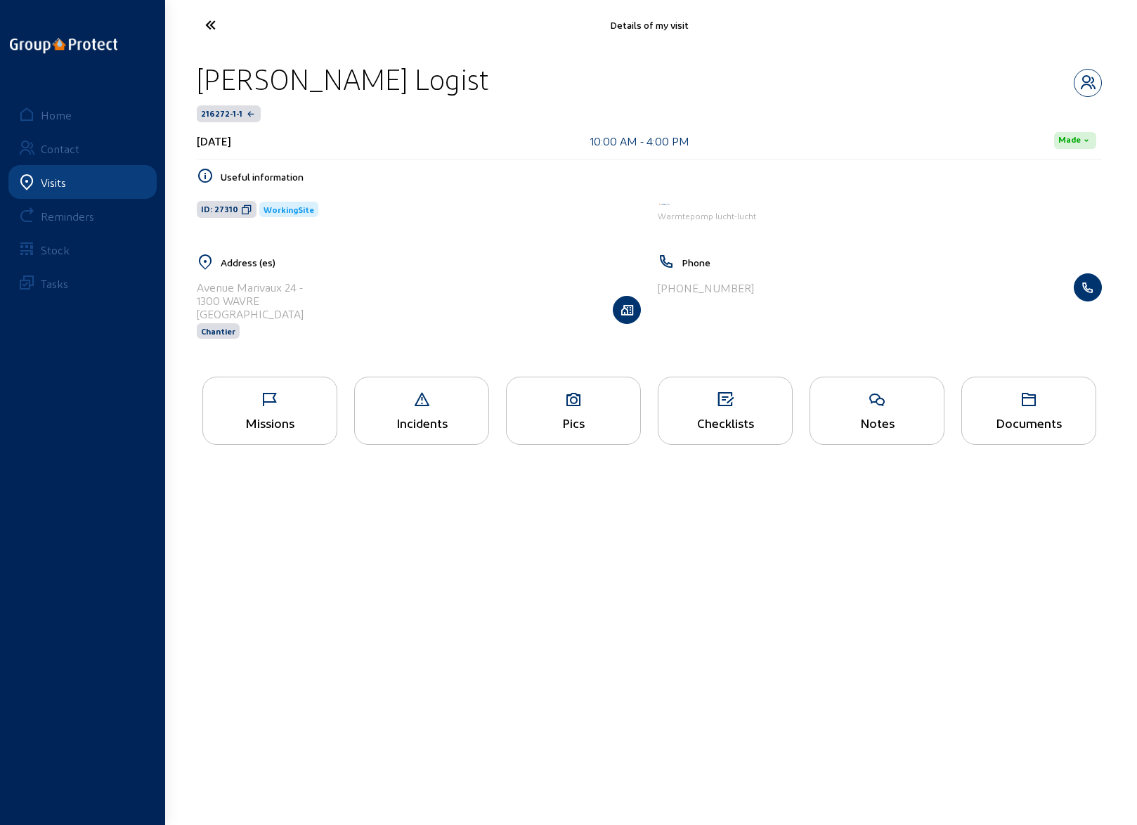
click at [213, 18] on icon at bounding box center [262, 25] width 129 height 25
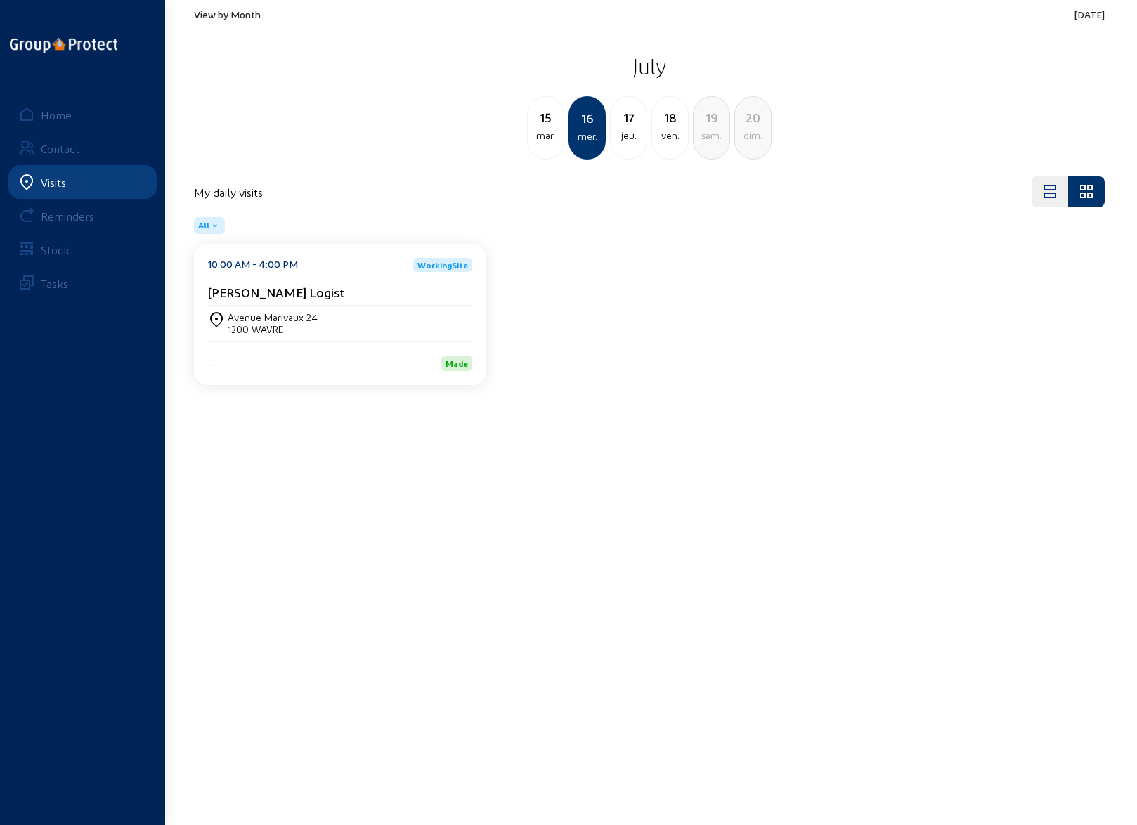
click at [236, 15] on span "View by Month" at bounding box center [227, 14] width 67 height 12
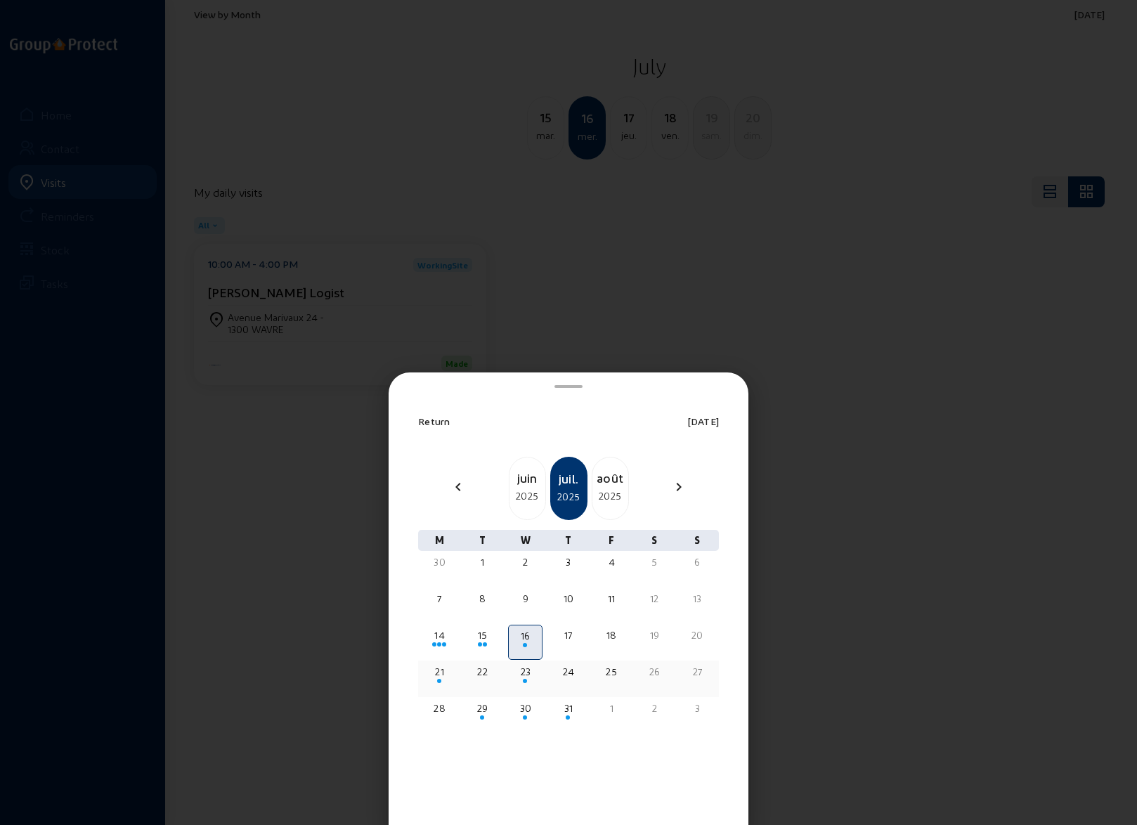
click at [435, 677] on div "21" at bounding box center [440, 672] width 32 height 14
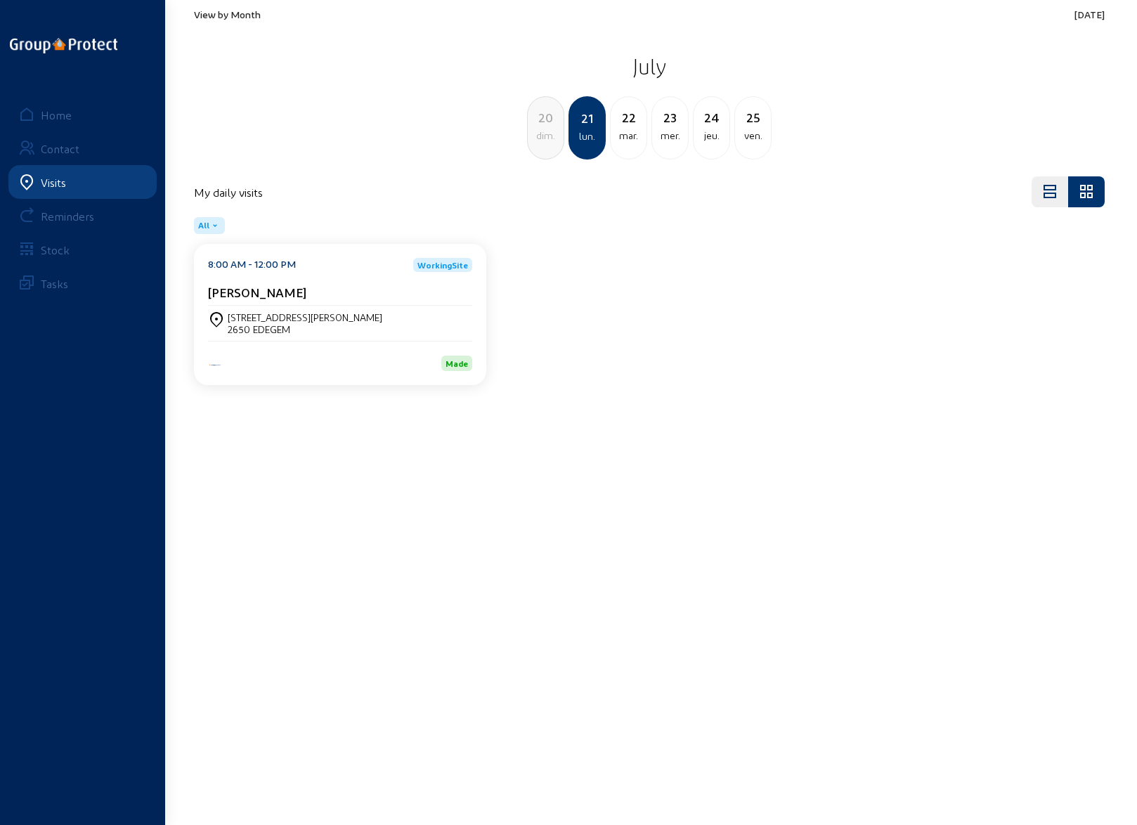
click at [245, 320] on div "[STREET_ADDRESS][PERSON_NAME]" at bounding box center [305, 317] width 155 height 12
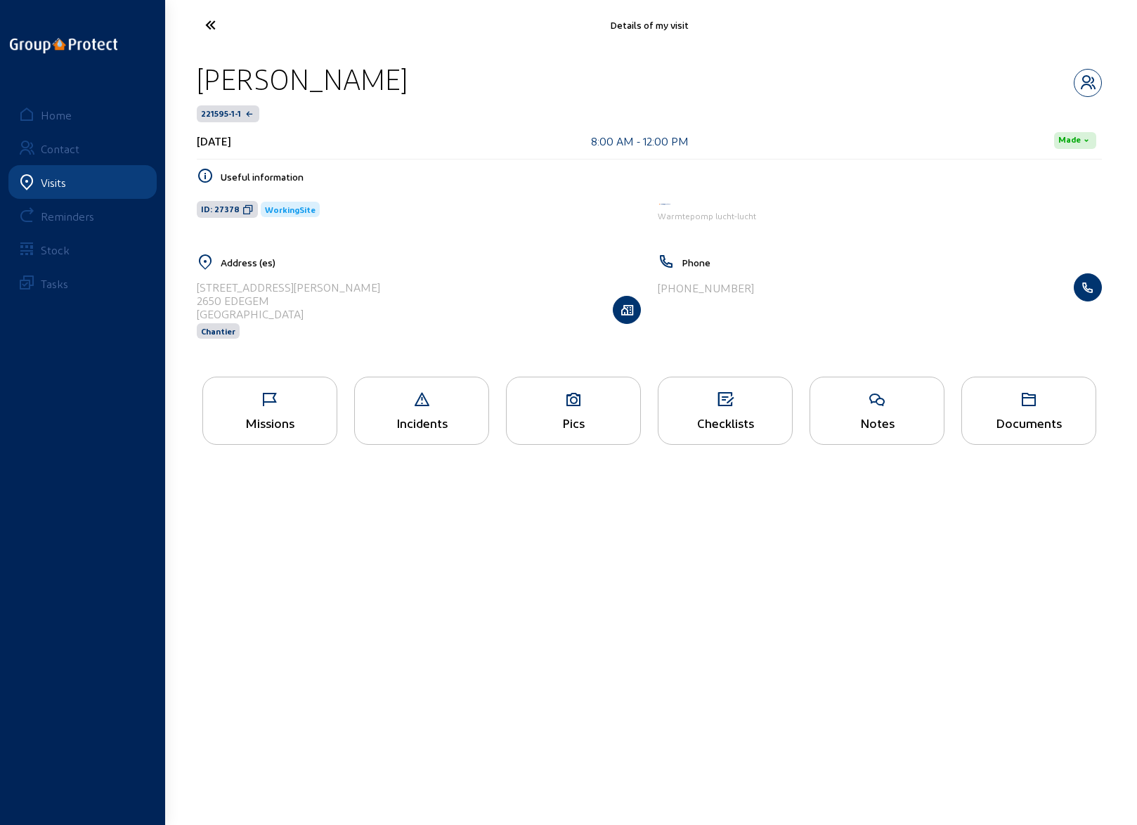
click at [254, 397] on icon at bounding box center [270, 399] width 134 height 17
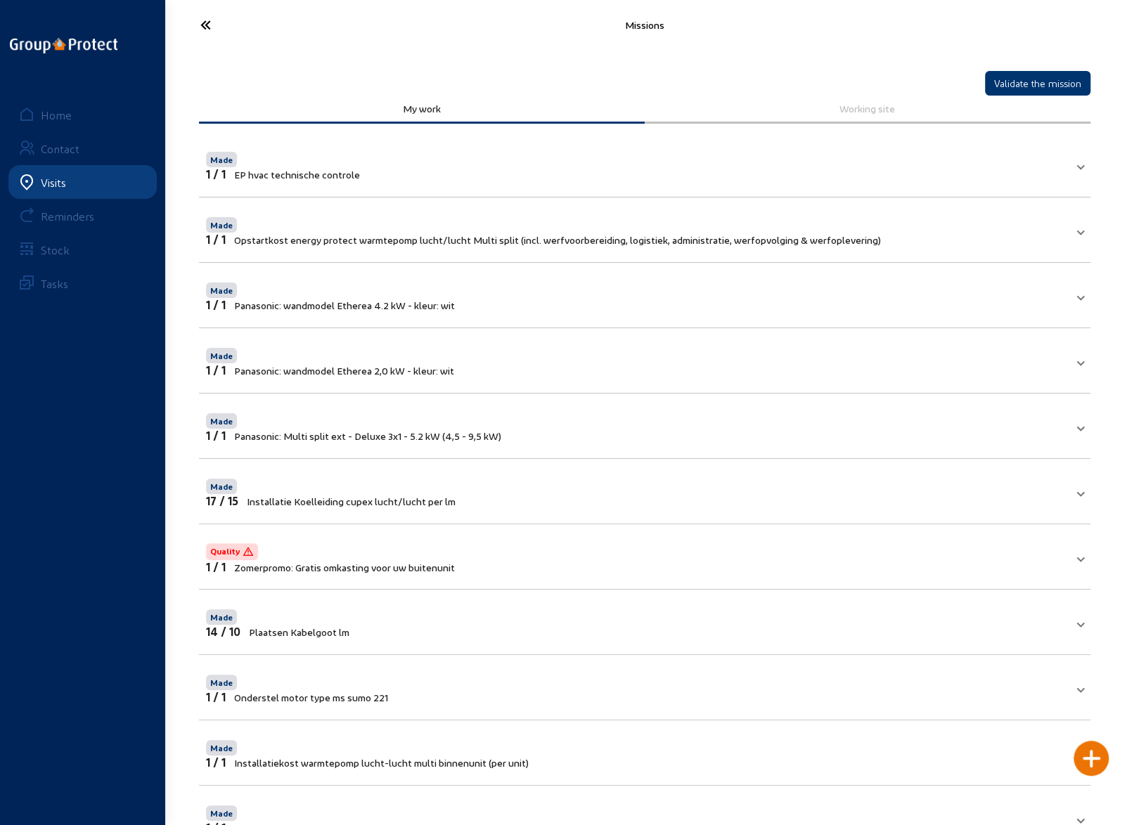
click at [200, 33] on icon at bounding box center [257, 25] width 129 height 25
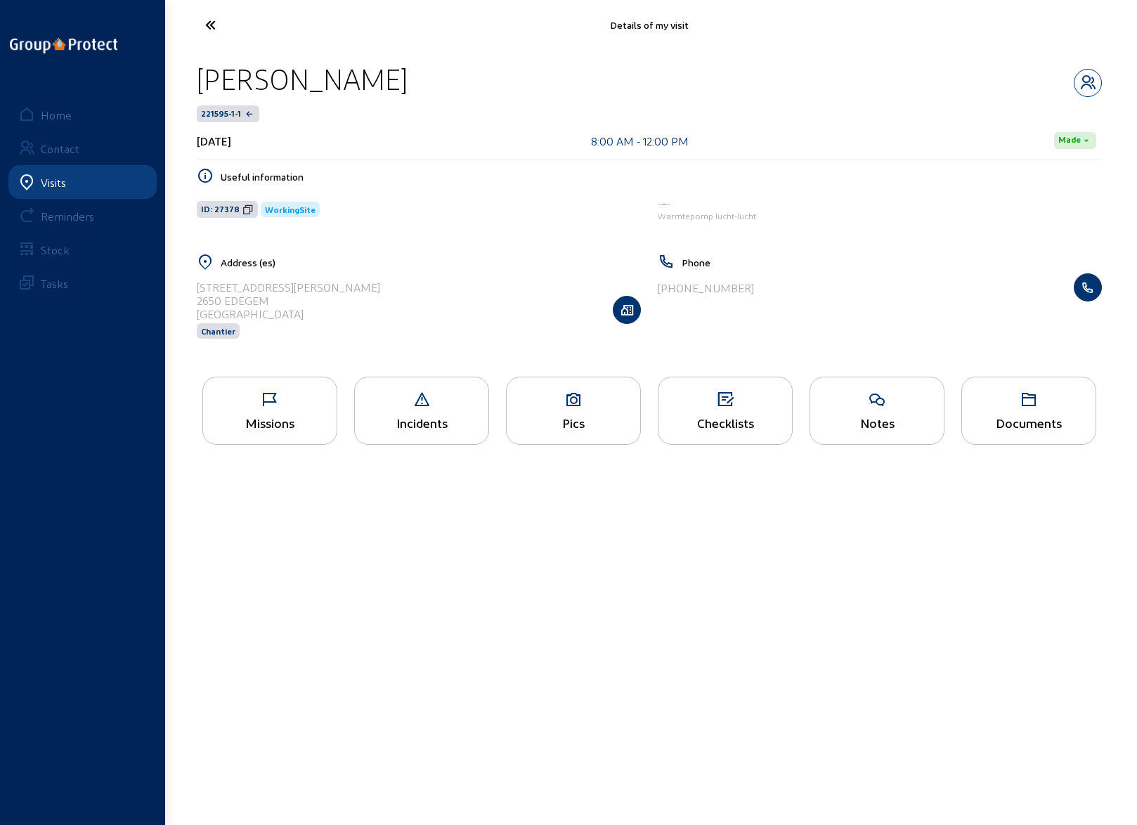
click at [510, 242] on div "Useful information ID: 27378 WorkingSite Warmtepomp [PERSON_NAME]" at bounding box center [649, 211] width 905 height 86
click at [564, 406] on icon at bounding box center [574, 399] width 134 height 17
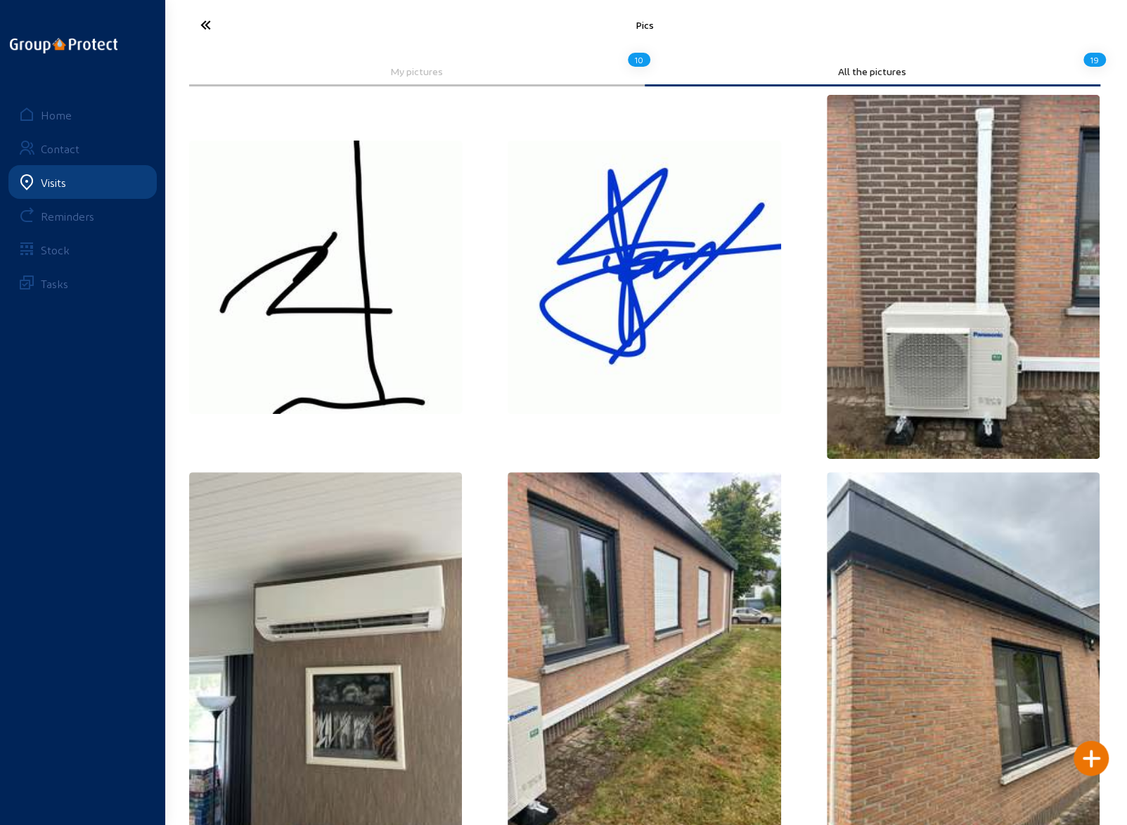
click at [201, 26] on icon at bounding box center [257, 25] width 129 height 25
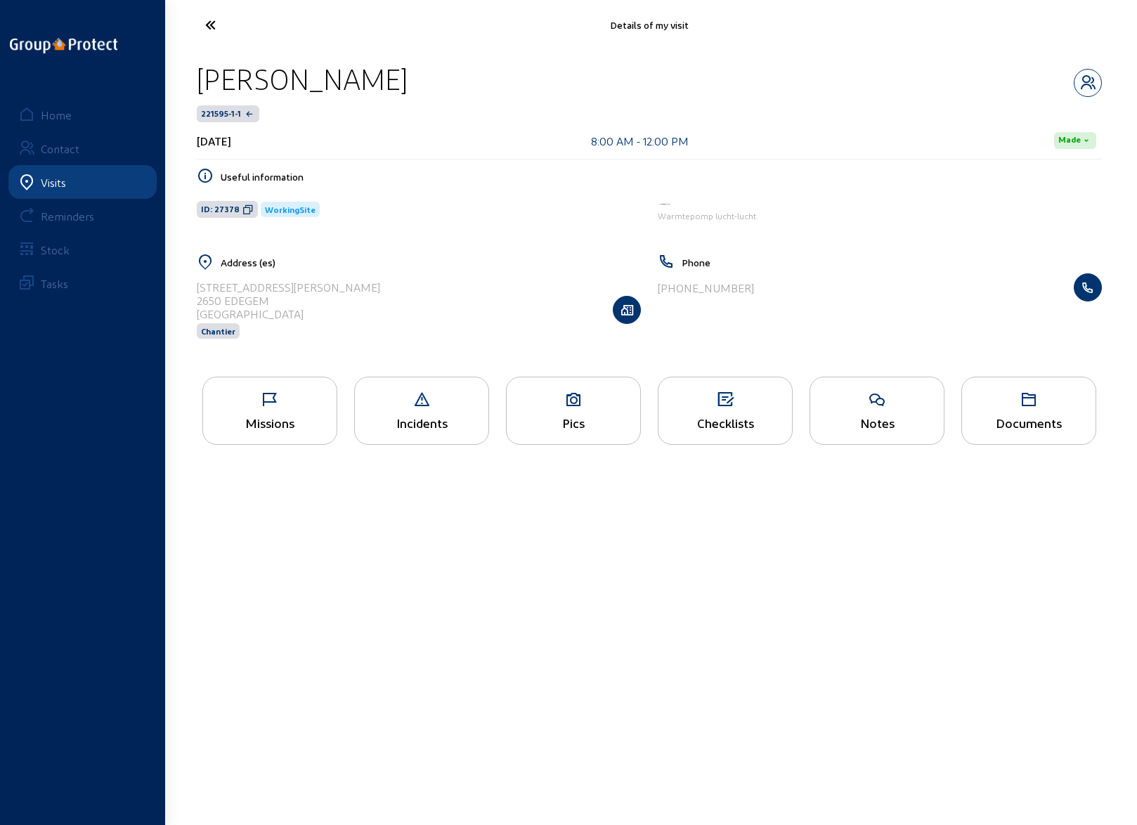
click at [208, 25] on icon at bounding box center [262, 25] width 129 height 25
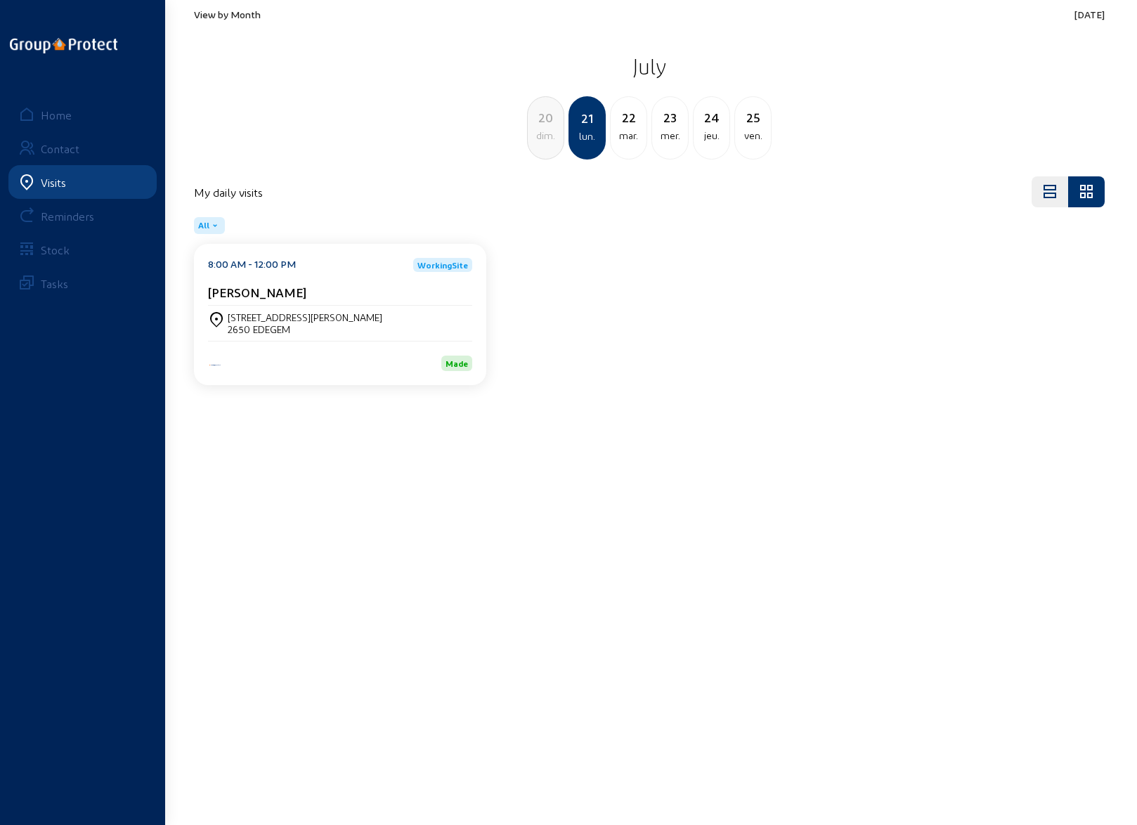
click at [628, 120] on div "22" at bounding box center [629, 118] width 36 height 20
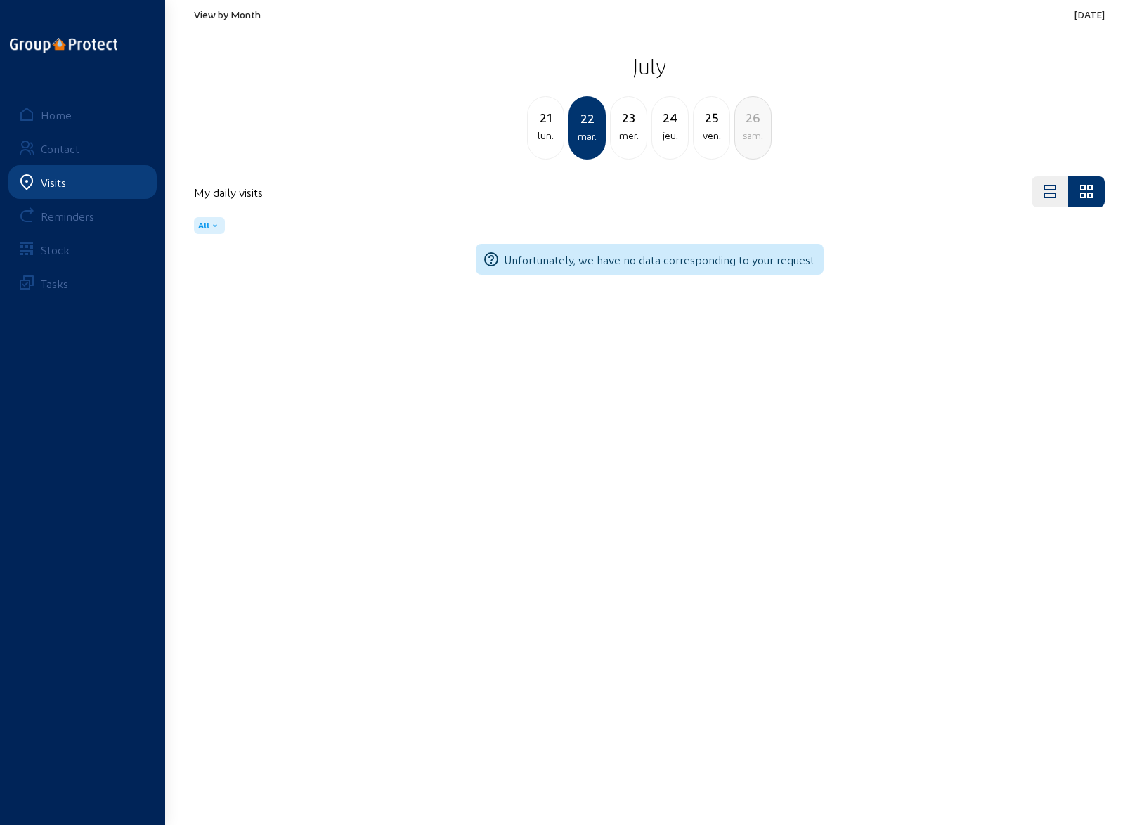
click at [237, 6] on div "View by Month [DATE] [DATE] lun. [DATE] mer. 24 jeu. 25 ven. 26 [PERSON_NAME]." at bounding box center [650, 84] width 928 height 168
click at [238, 12] on span "View by Month" at bounding box center [227, 14] width 67 height 12
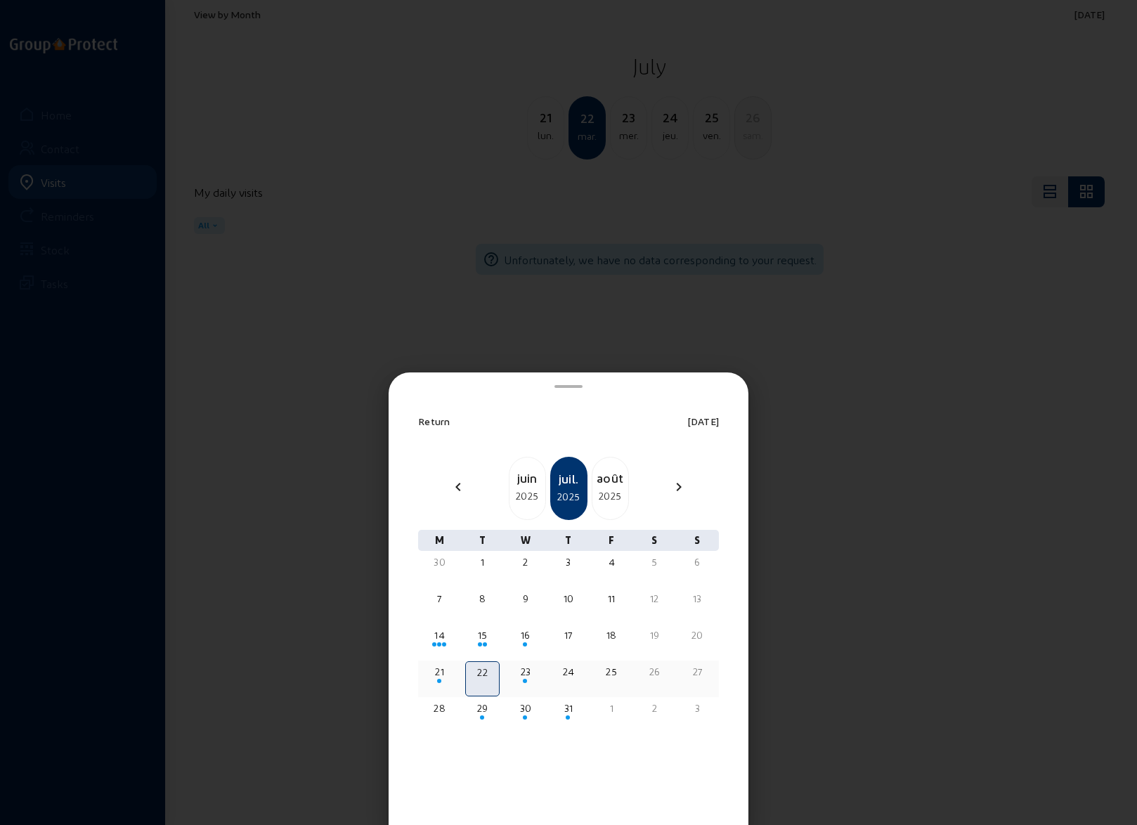
click at [523, 670] on div "23" at bounding box center [526, 672] width 32 height 14
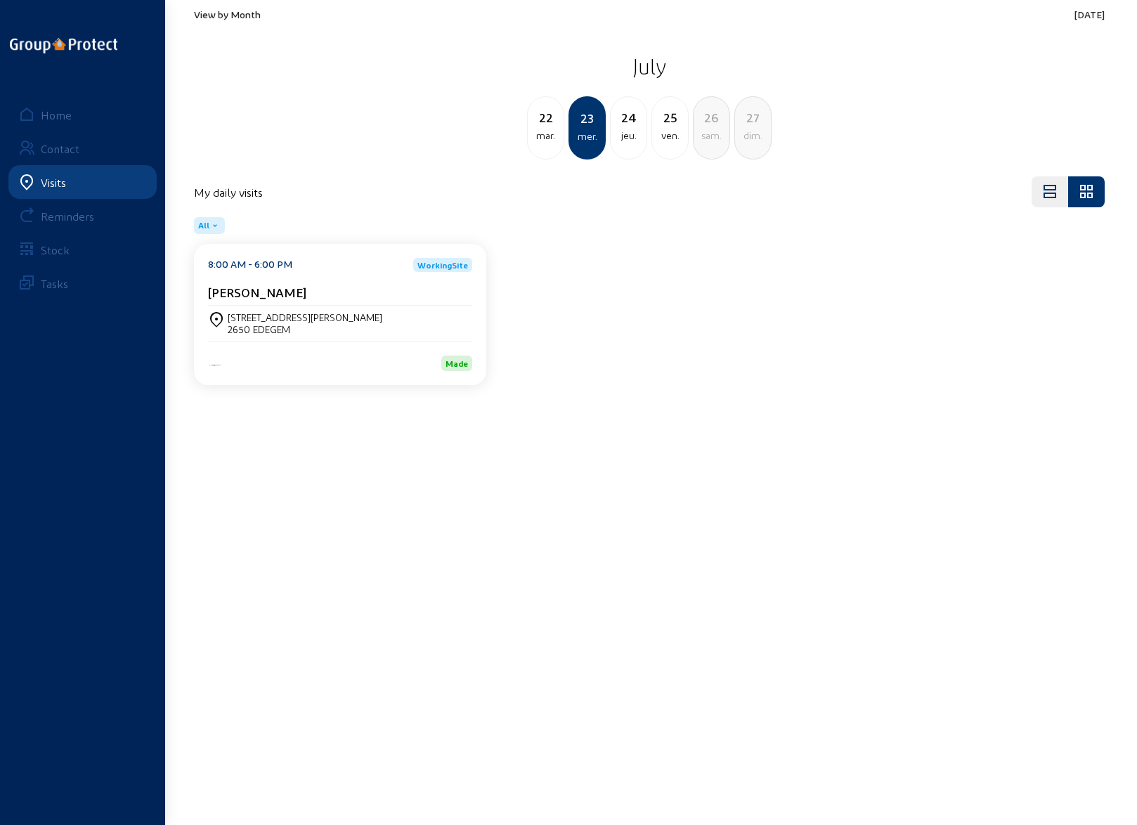
click at [385, 317] on div "[STREET_ADDRESS][PERSON_NAME]" at bounding box center [340, 323] width 264 height 24
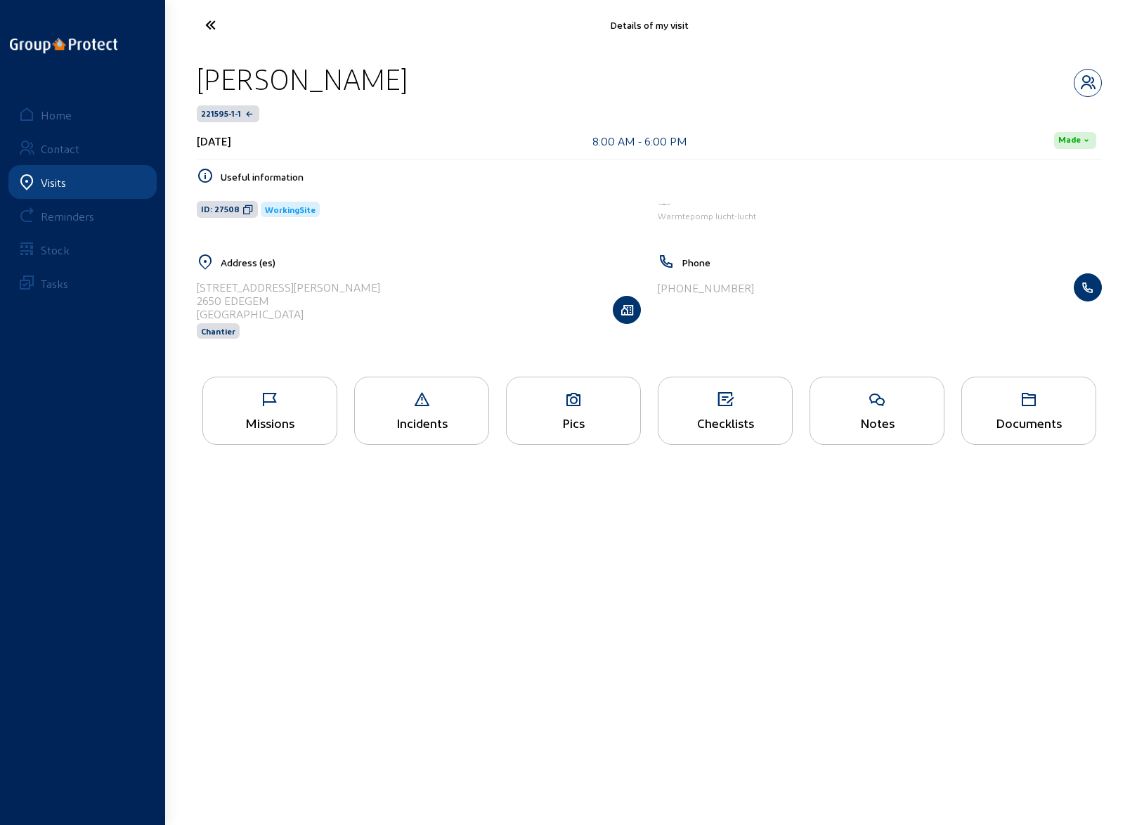
drag, startPoint x: 329, startPoint y: 286, endPoint x: 196, endPoint y: 284, distance: 132.8
click at [196, 284] on div "Address (es) [STREET_ADDRESS][PERSON_NAME] Chantier" at bounding box center [418, 305] width 461 height 103
copy div "[STREET_ADDRESS][PERSON_NAME]"
click at [281, 418] on div "Missions" at bounding box center [270, 422] width 134 height 15
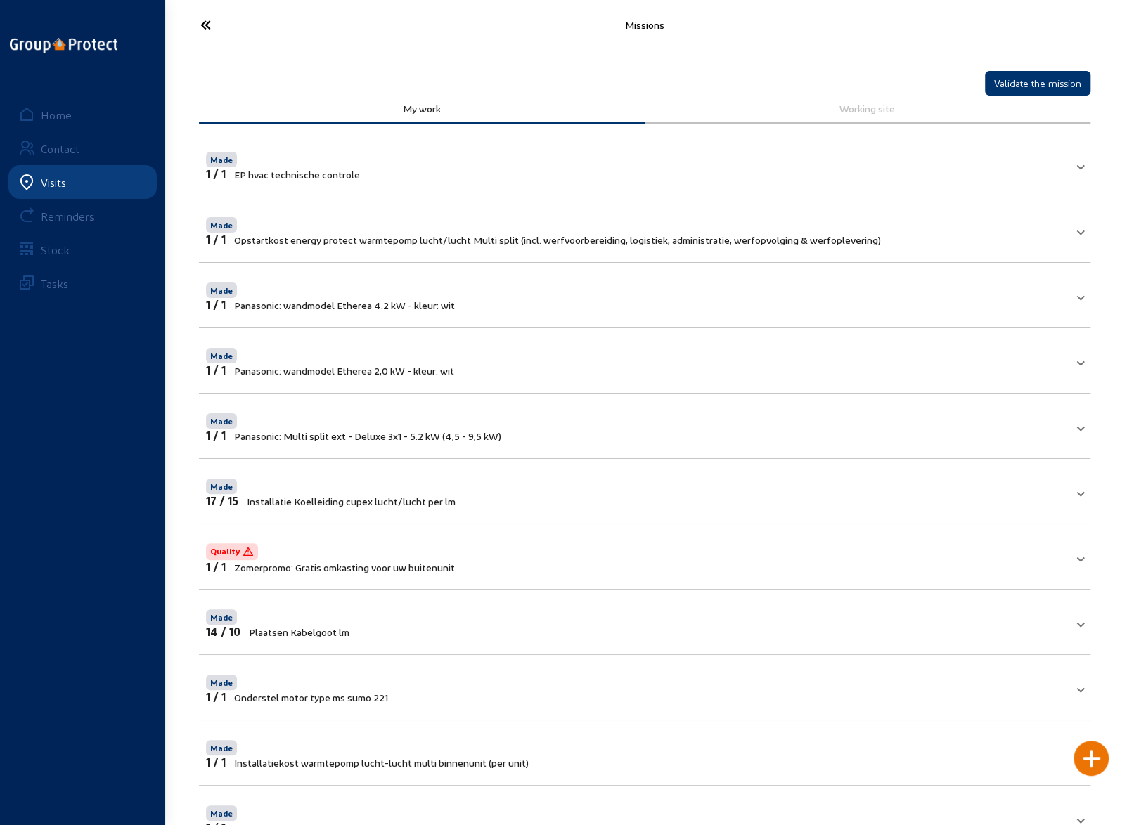
click at [203, 23] on icon at bounding box center [257, 25] width 129 height 25
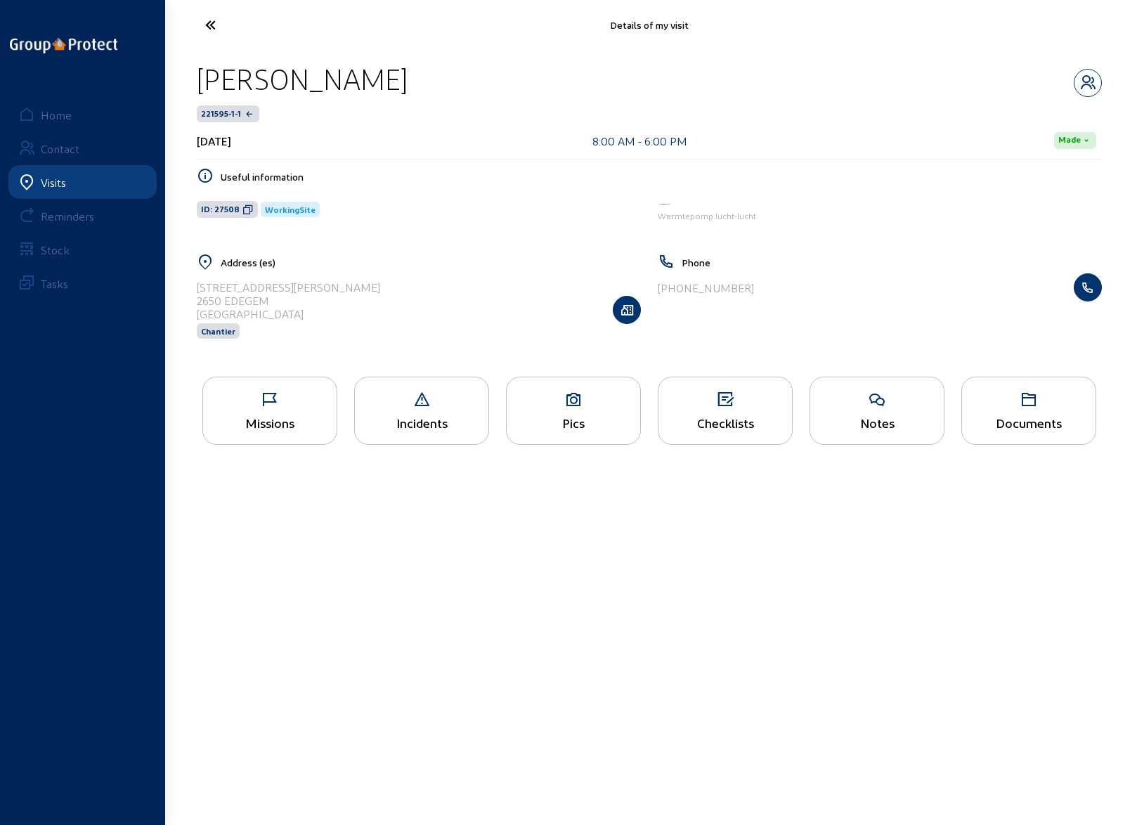
click at [569, 403] on icon at bounding box center [574, 399] width 134 height 17
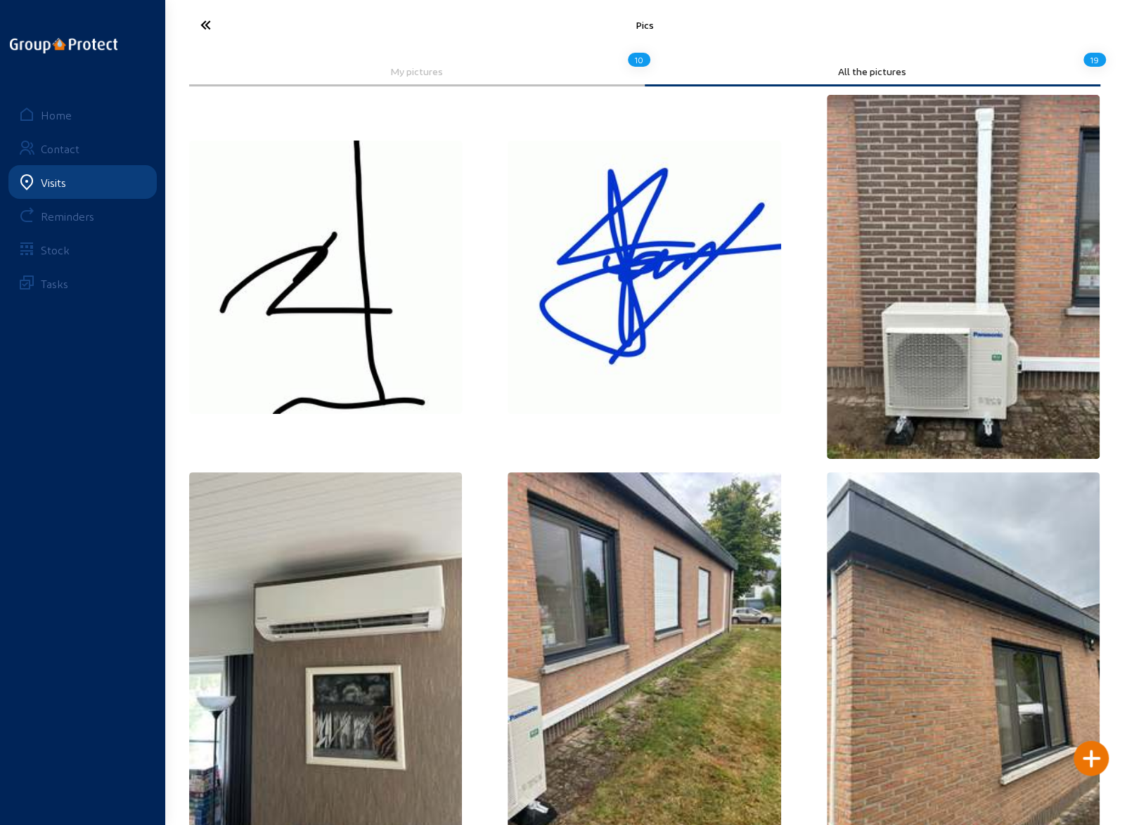
click at [209, 28] on icon at bounding box center [257, 25] width 129 height 25
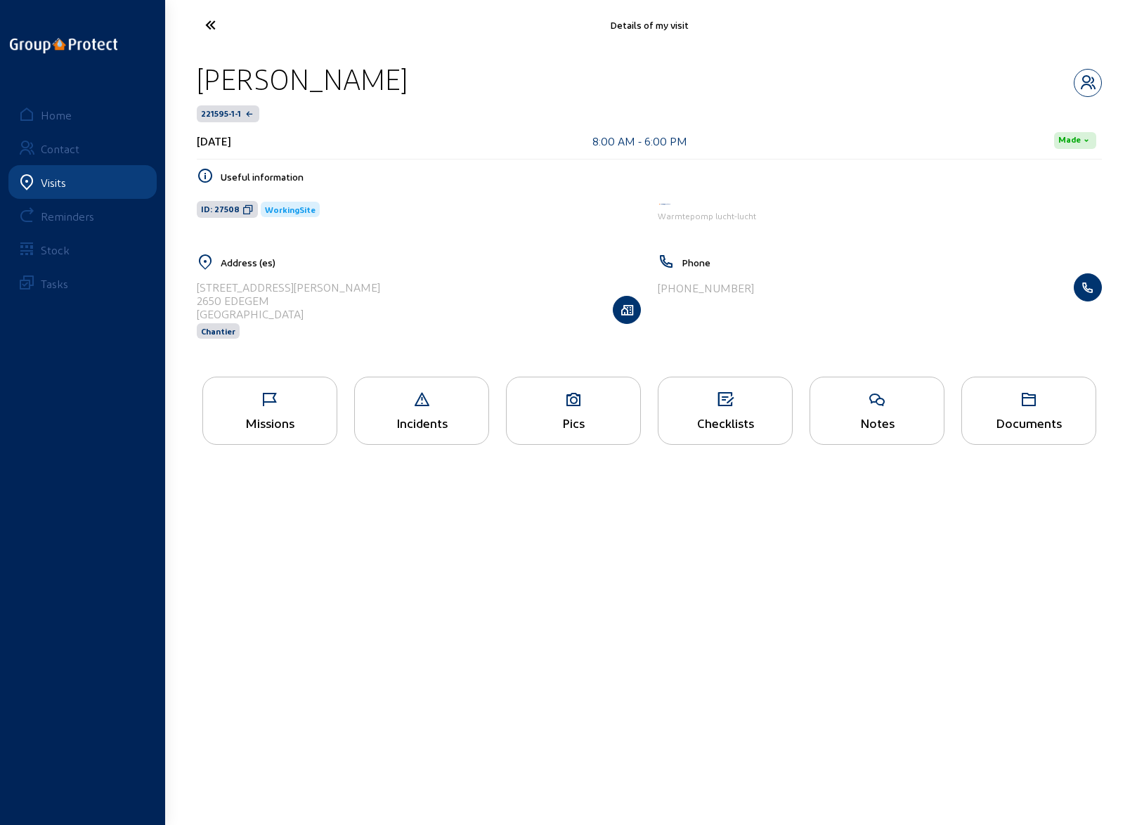
click at [213, 29] on icon at bounding box center [262, 25] width 129 height 25
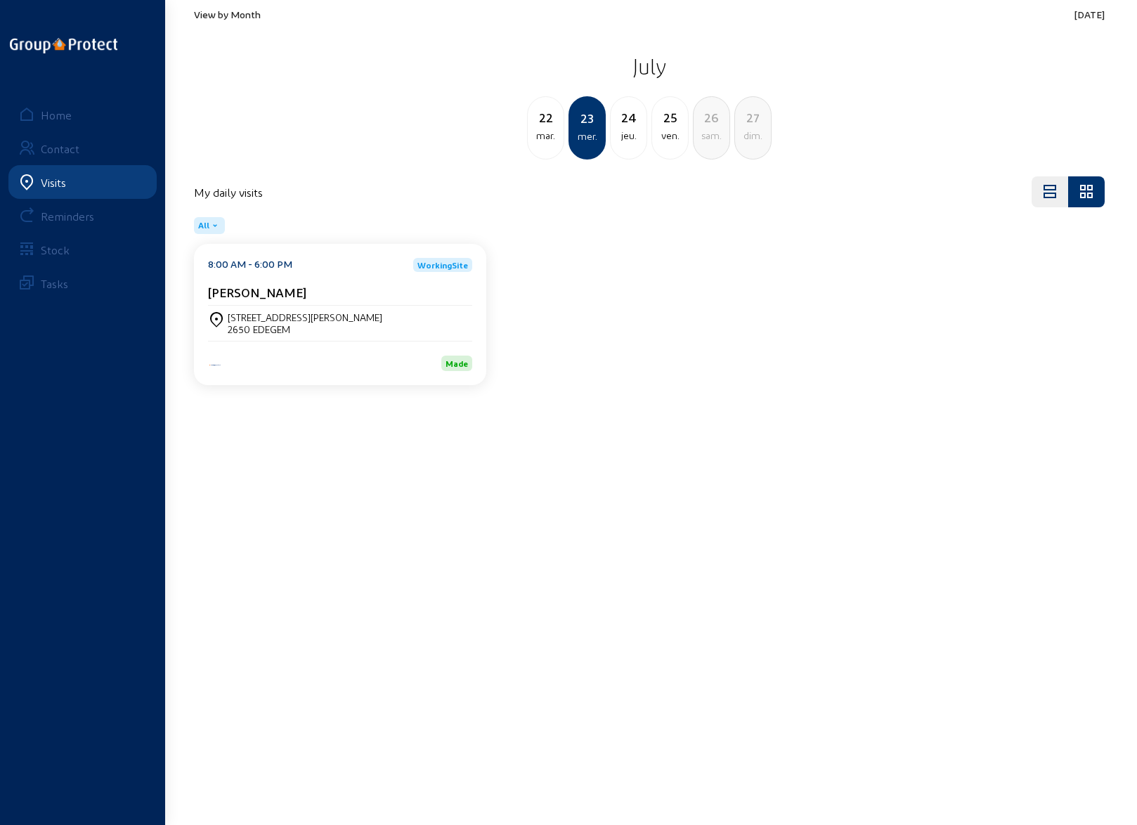
click at [229, 14] on span "View by Month" at bounding box center [227, 14] width 67 height 12
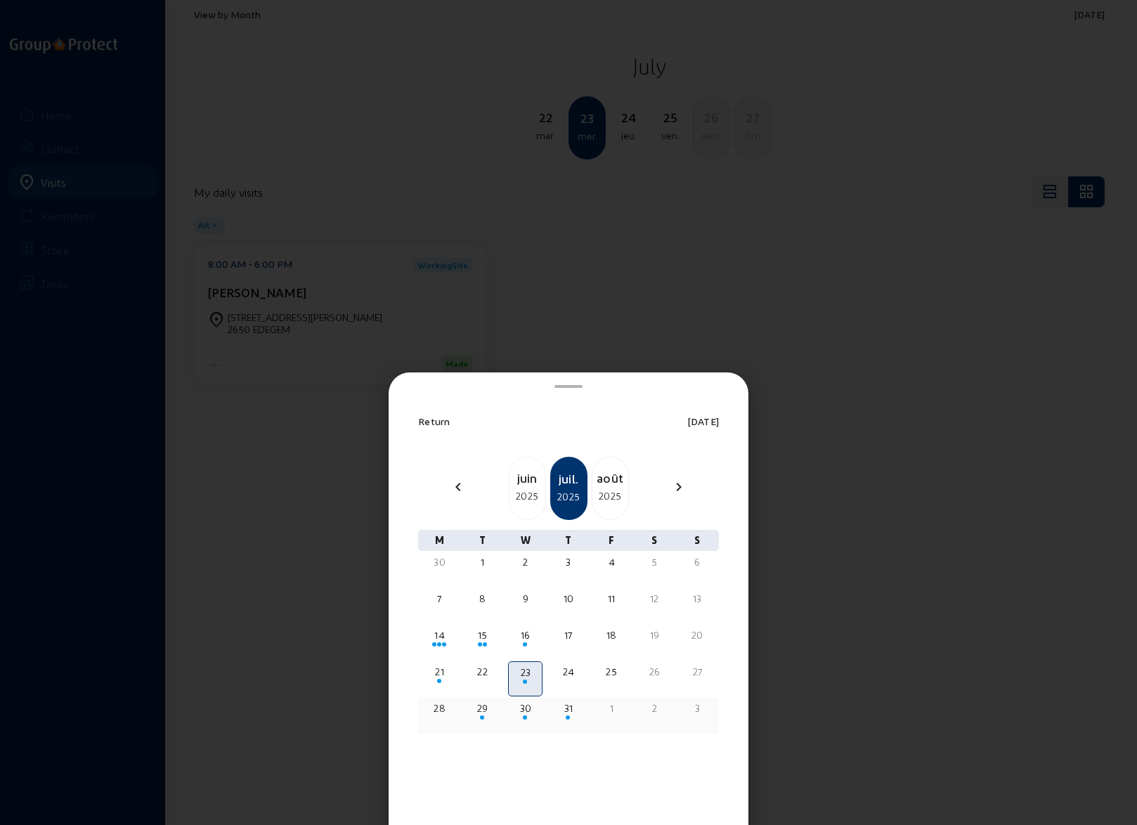
click at [481, 706] on div "29" at bounding box center [483, 708] width 32 height 14
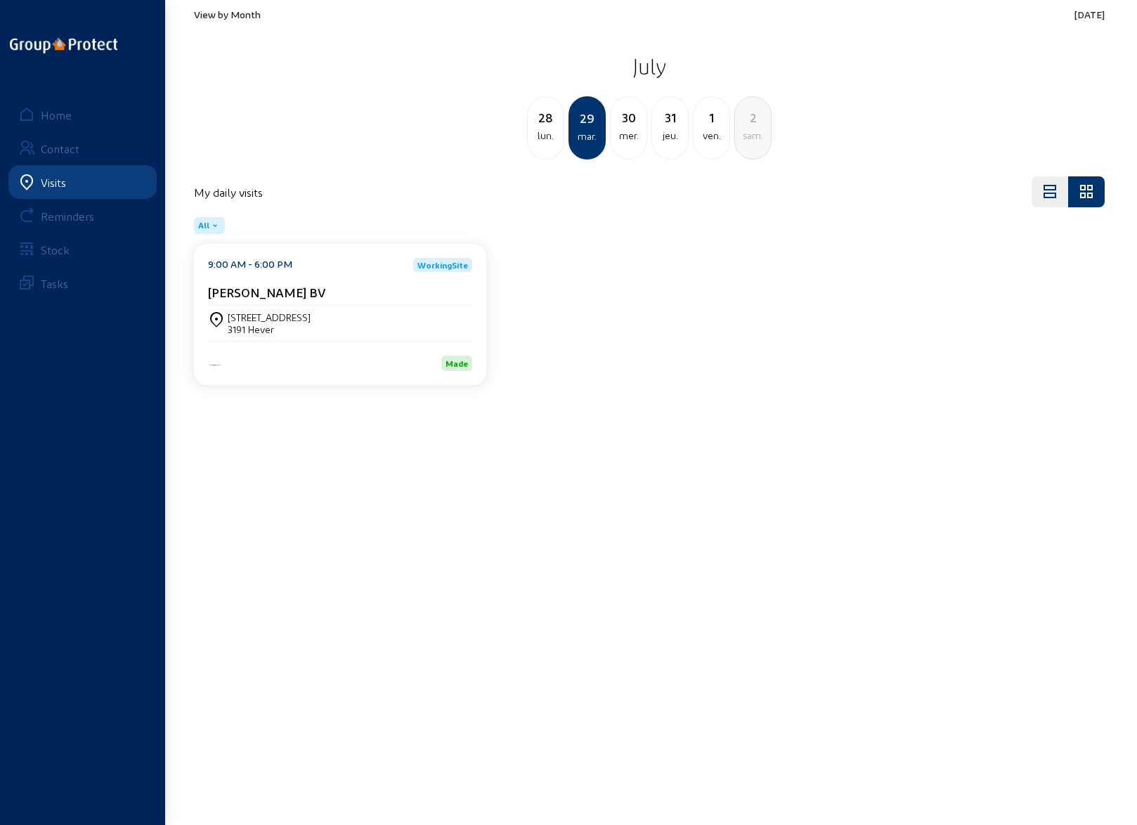
click at [284, 315] on div "[STREET_ADDRESS]" at bounding box center [269, 317] width 83 height 12
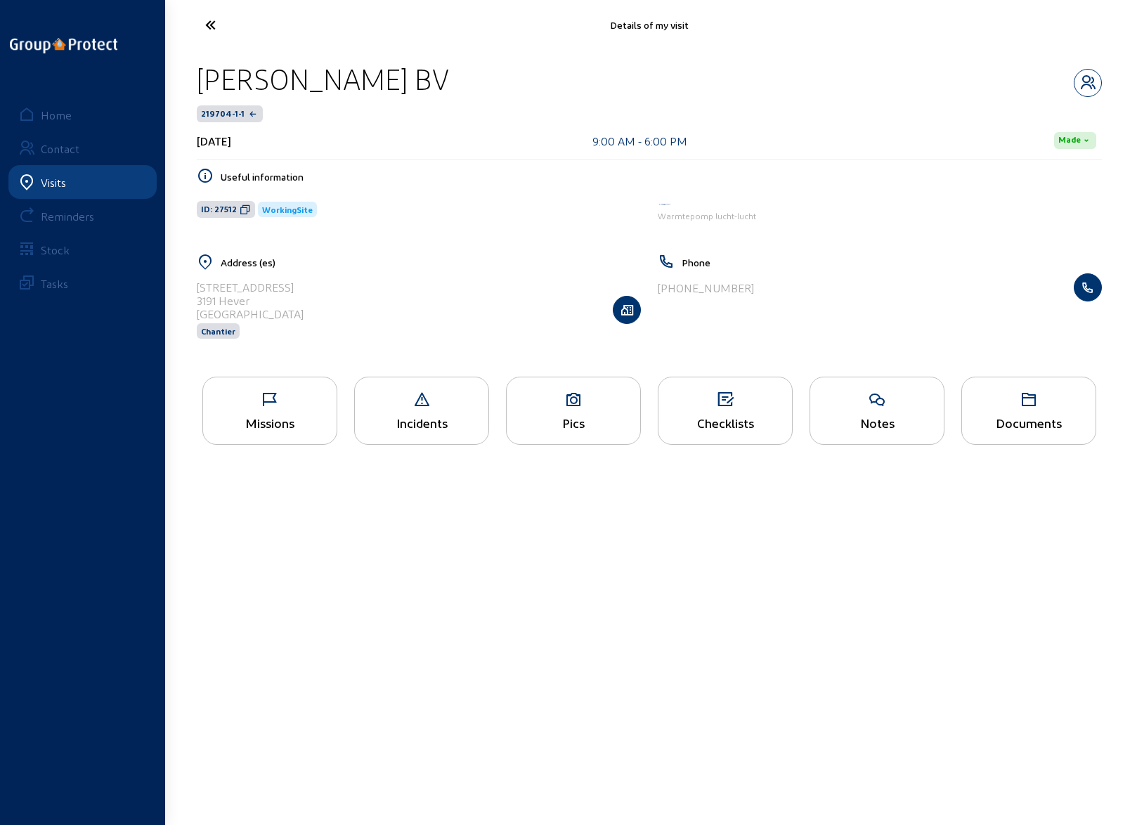
click at [263, 417] on div "Missions" at bounding box center [270, 422] width 134 height 15
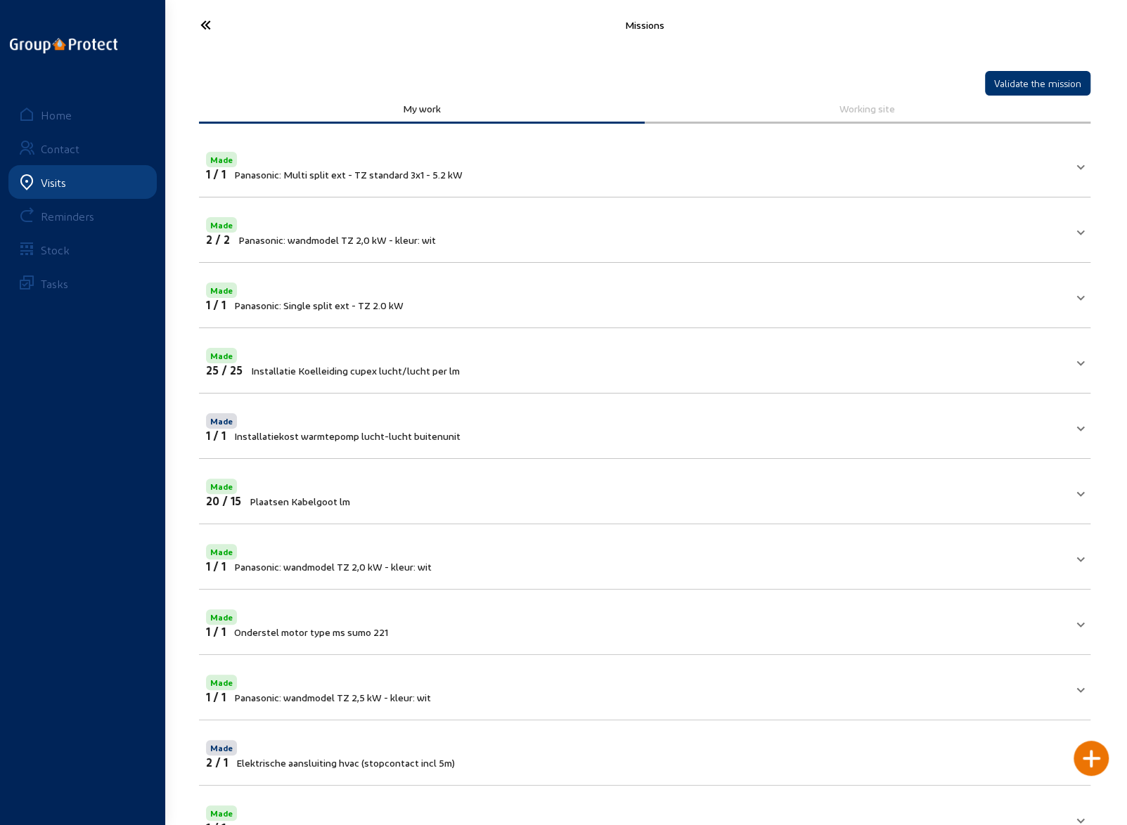
click at [210, 22] on icon at bounding box center [257, 25] width 129 height 25
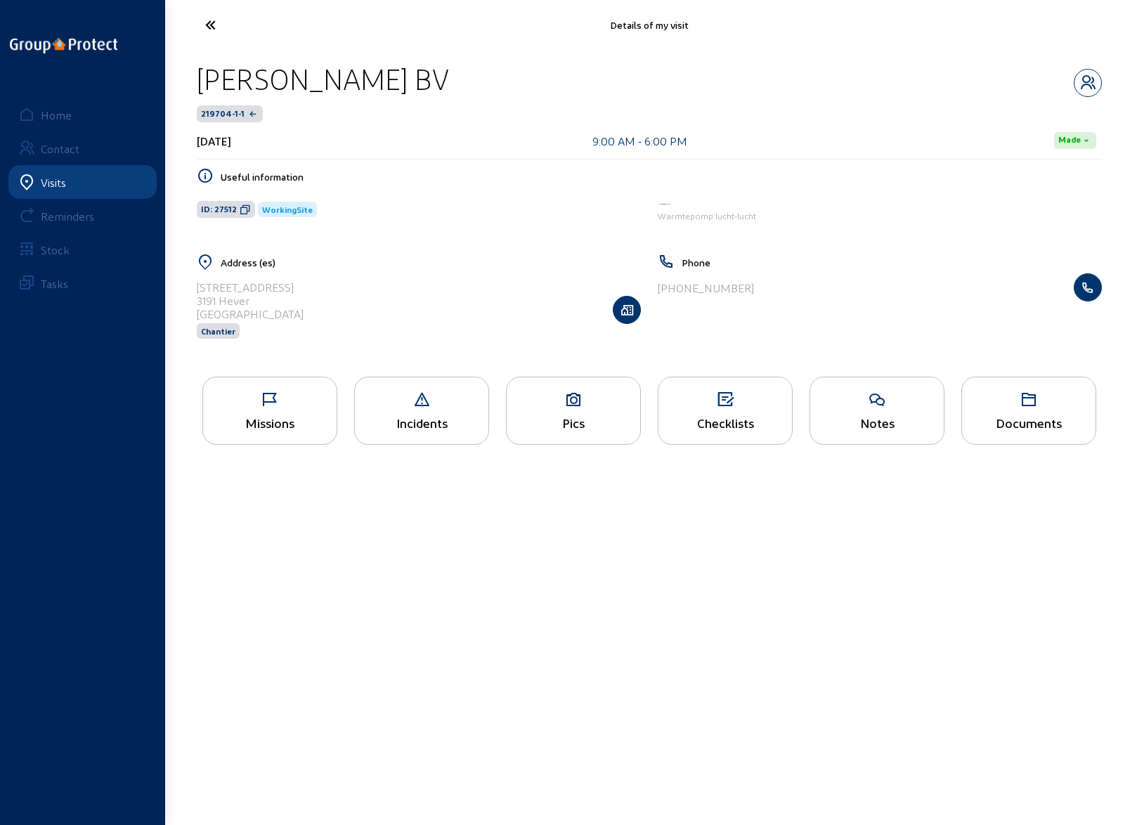
click at [571, 405] on icon at bounding box center [574, 399] width 134 height 17
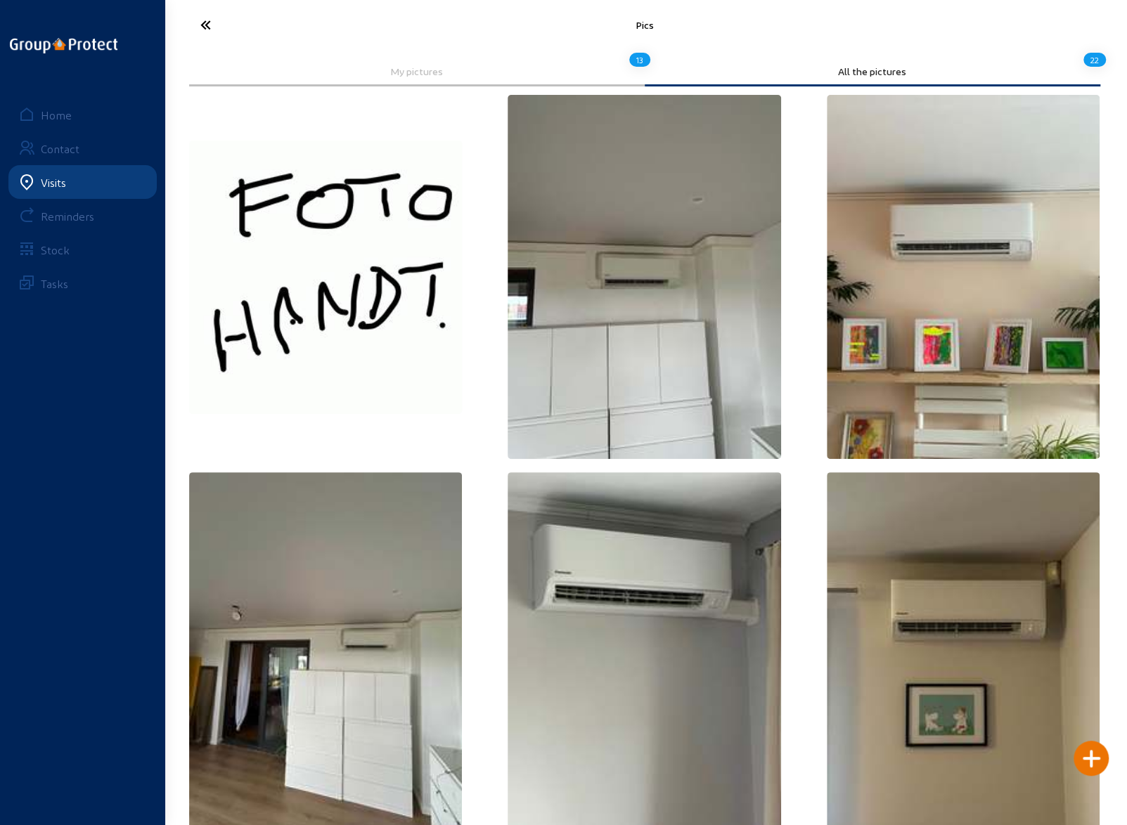
click at [620, 277] on img at bounding box center [643, 277] width 273 height 364
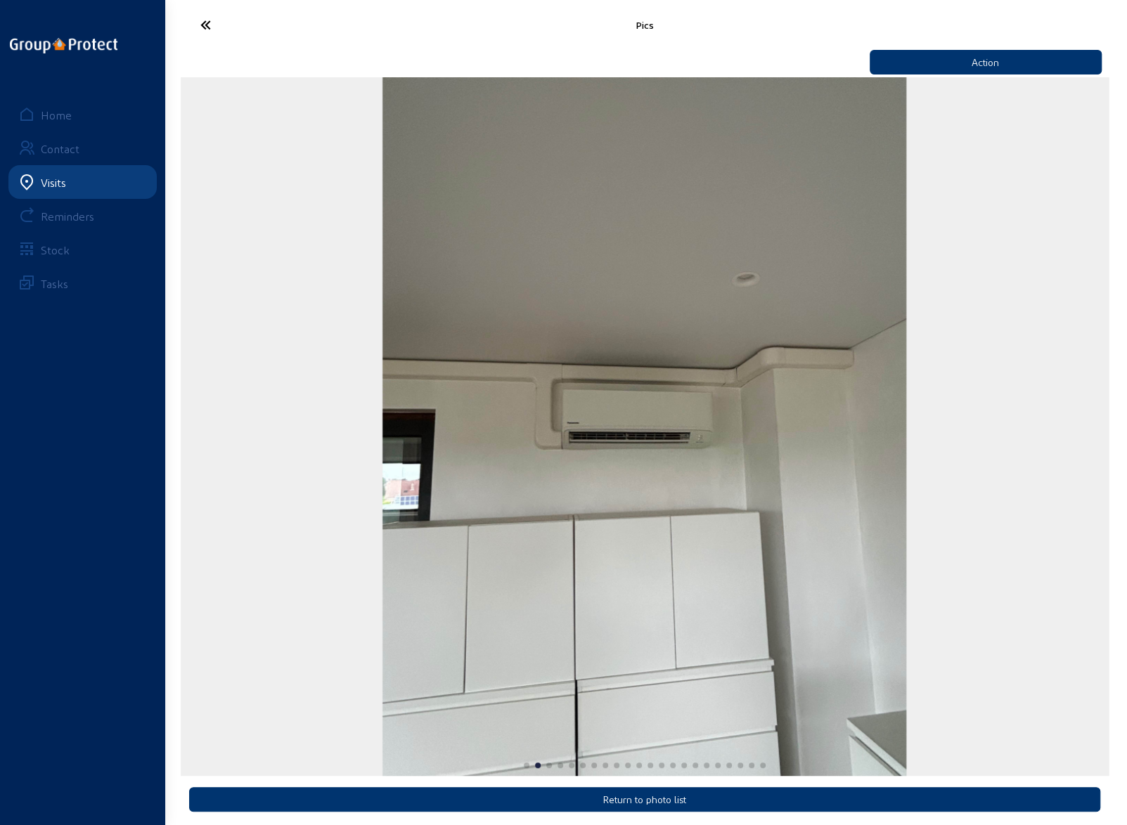
click at [200, 25] on icon at bounding box center [257, 25] width 129 height 25
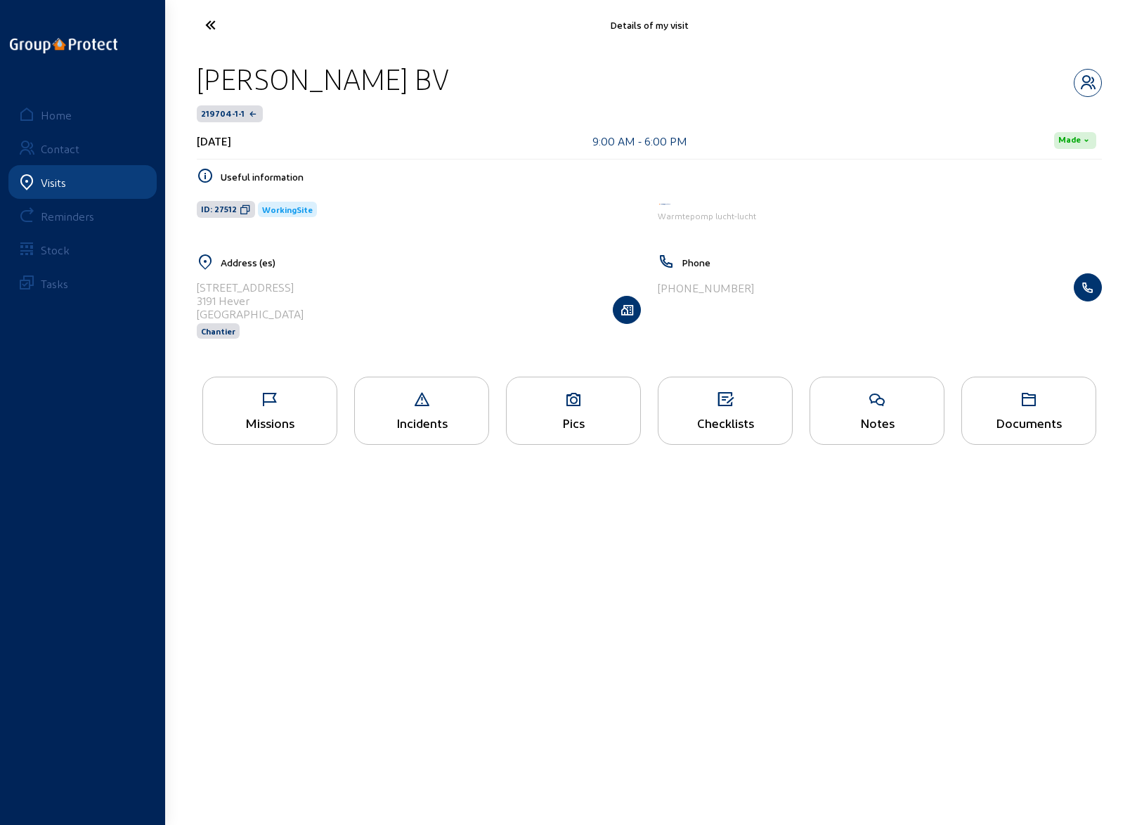
click at [561, 412] on div "Pics" at bounding box center [573, 411] width 135 height 68
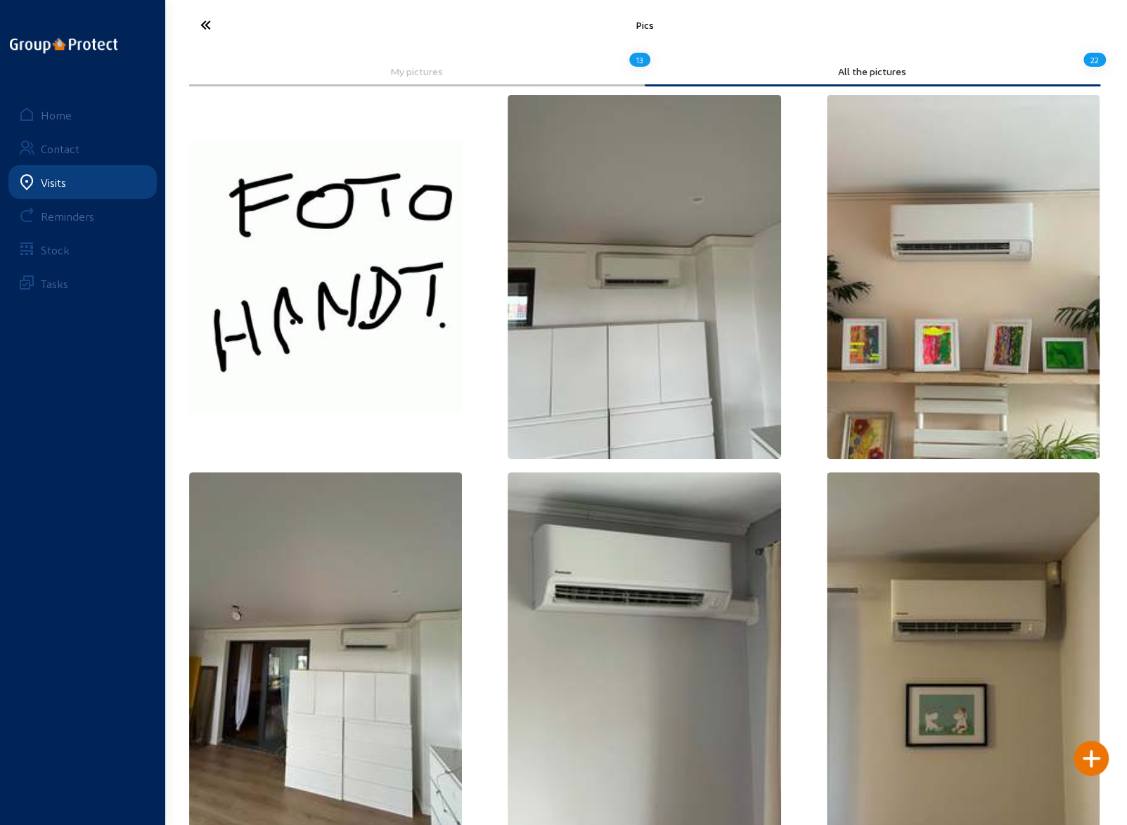
click at [195, 27] on icon at bounding box center [257, 25] width 129 height 25
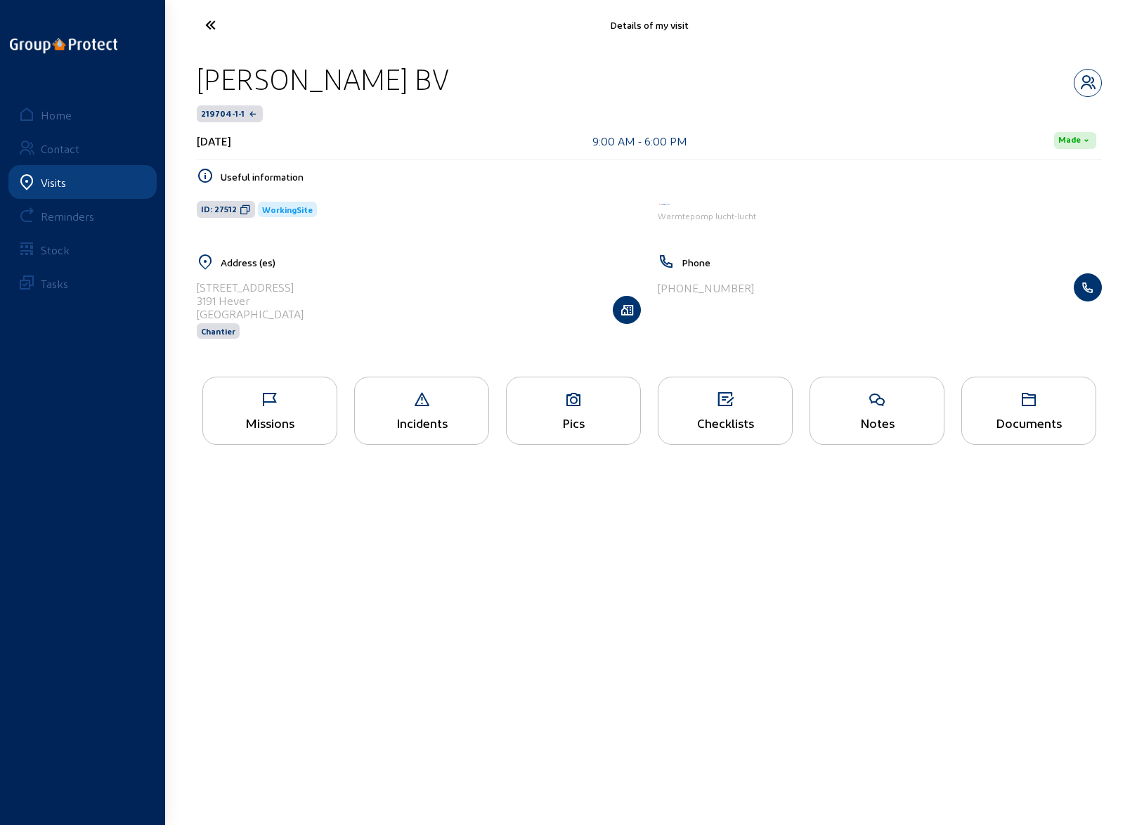
click at [283, 396] on icon at bounding box center [270, 399] width 134 height 17
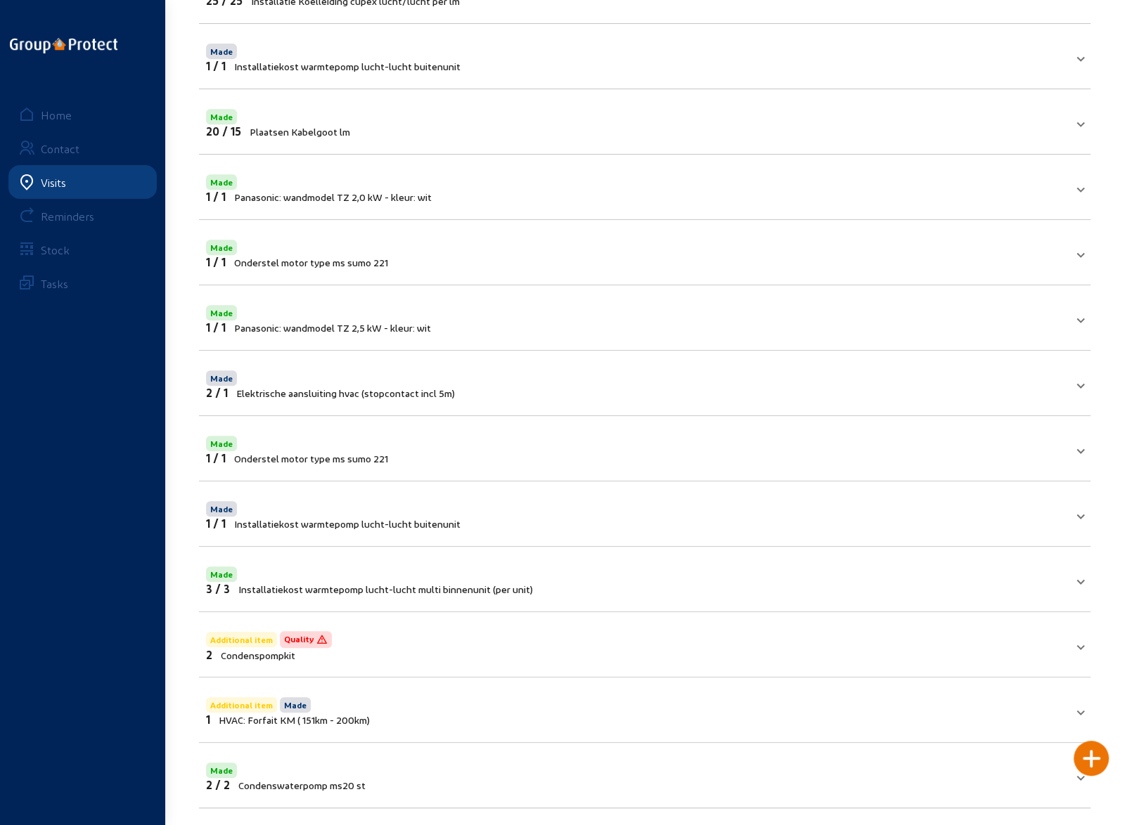
scroll to position [375, 0]
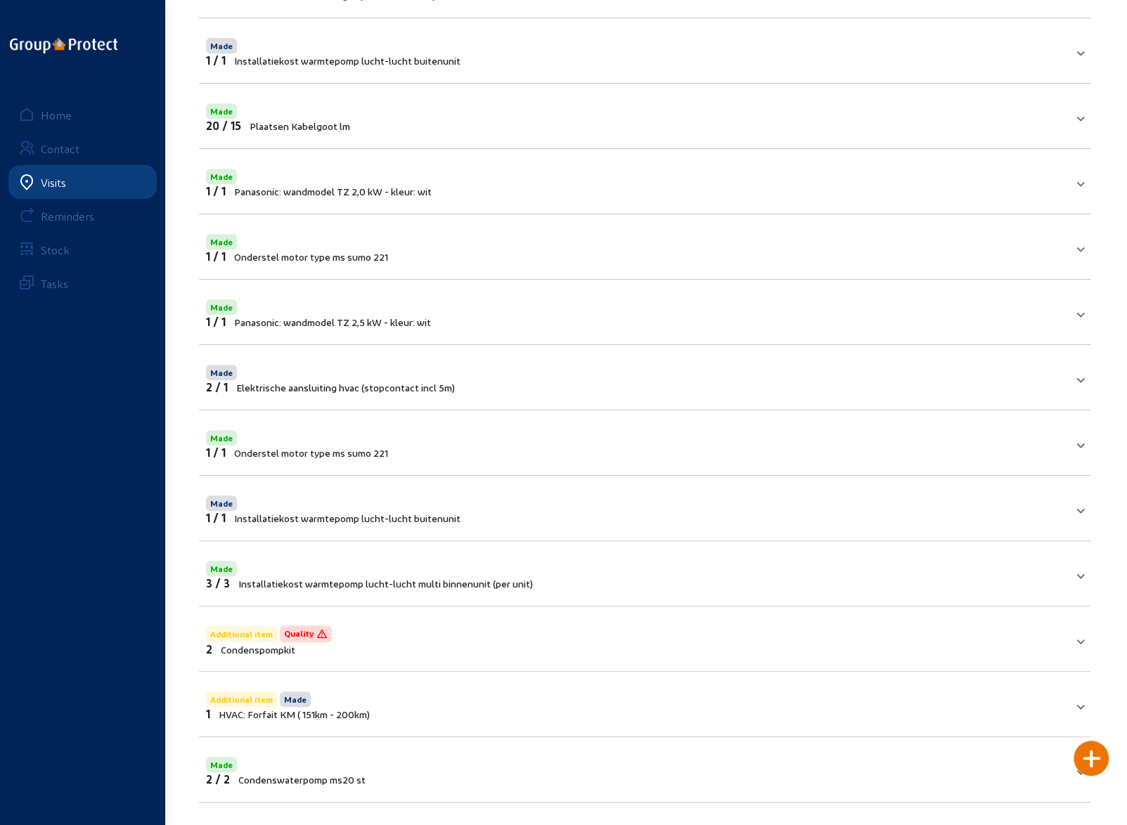
click at [423, 640] on mat-panel-title "Additional item Quality 2 Condenspompkit" at bounding box center [636, 639] width 860 height 33
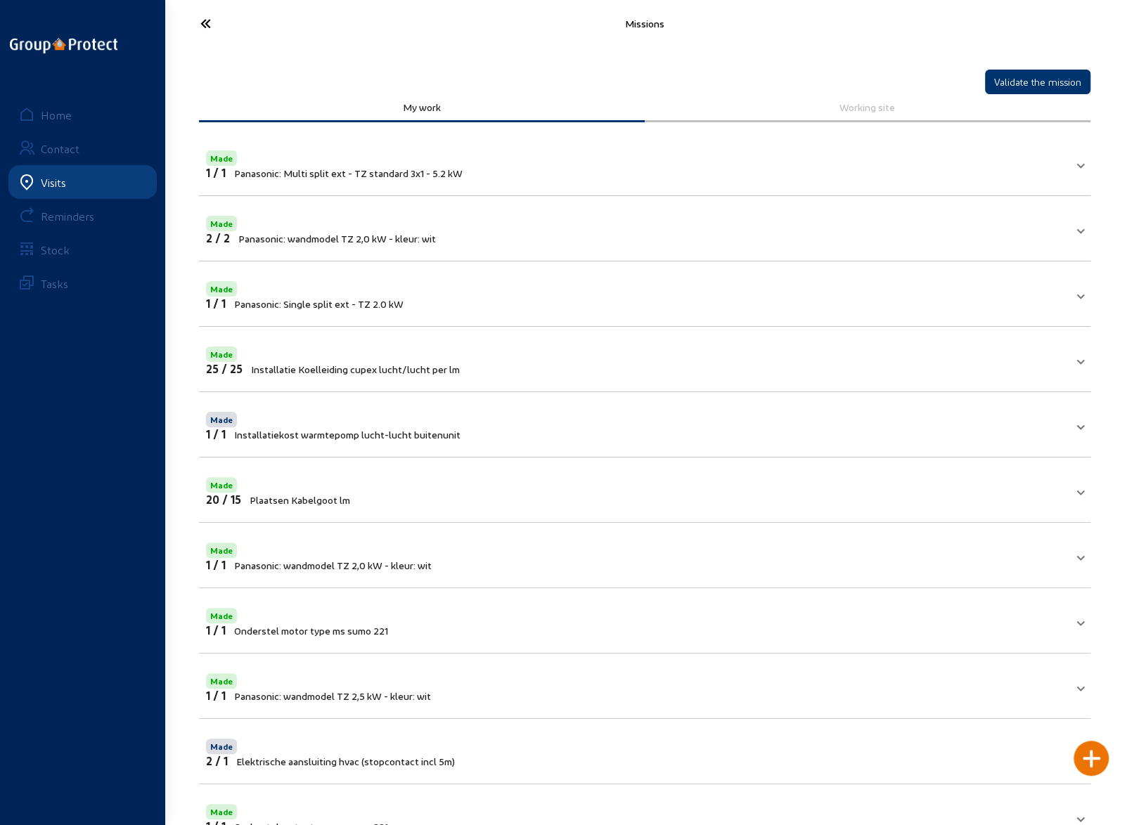
scroll to position [0, 0]
click at [207, 30] on icon at bounding box center [257, 25] width 129 height 25
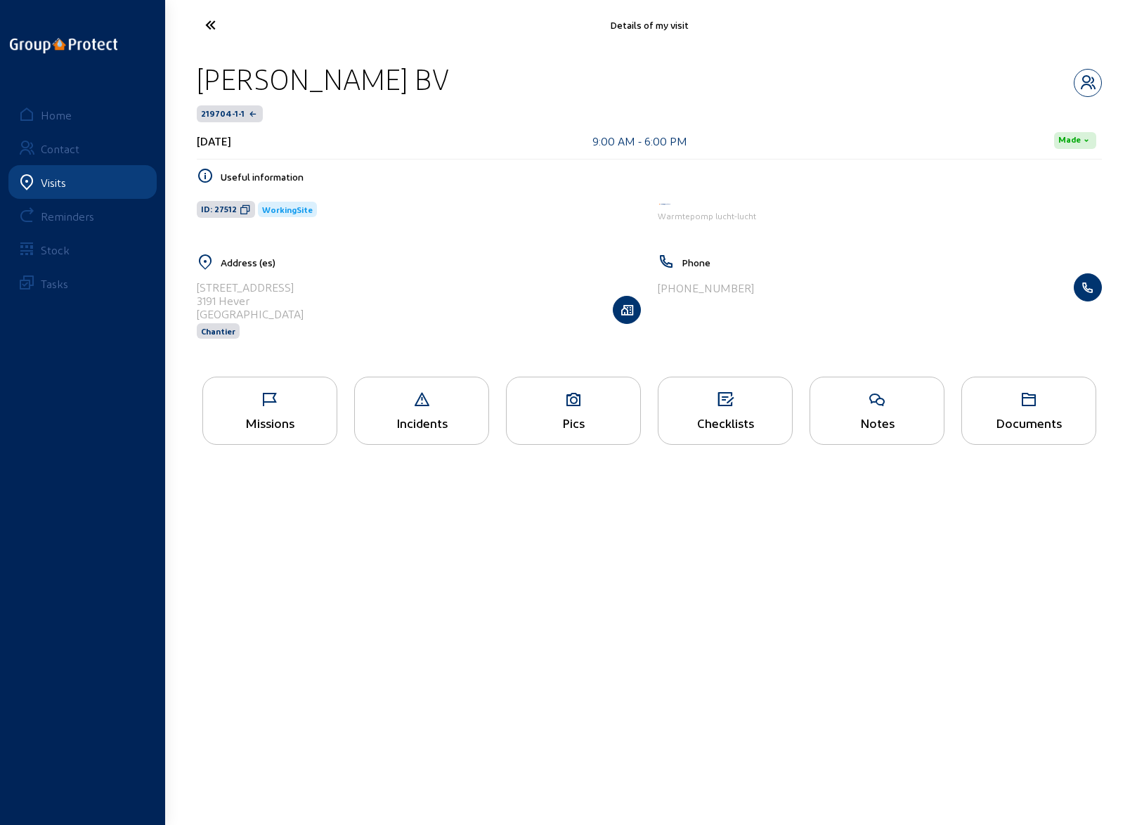
click at [214, 26] on icon at bounding box center [262, 25] width 129 height 25
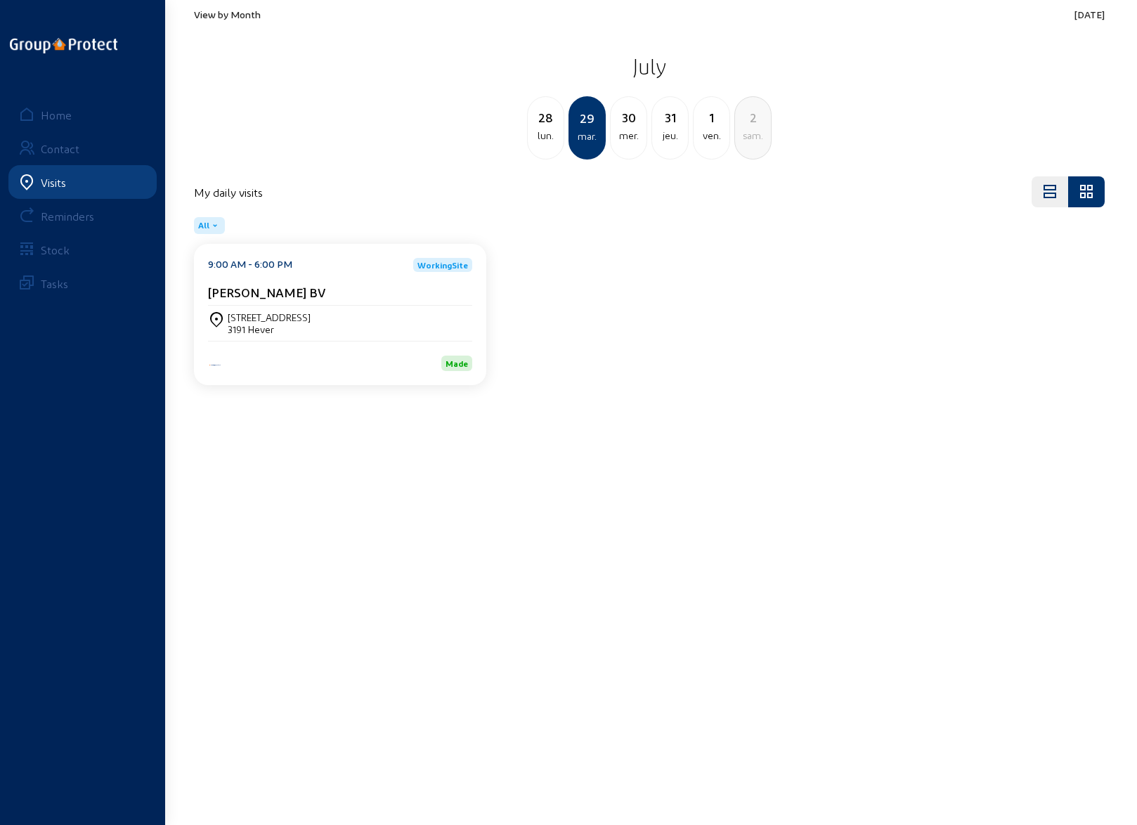
click at [232, 14] on span "View by Month" at bounding box center [227, 14] width 67 height 12
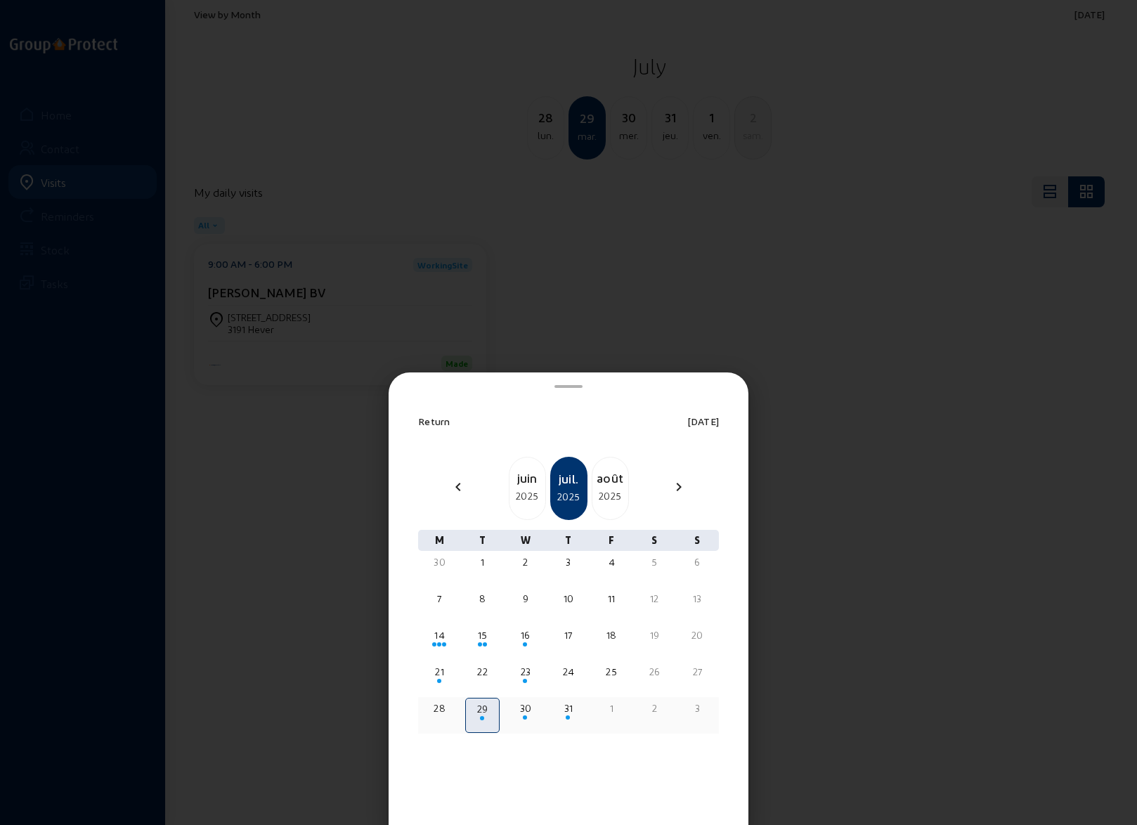
click at [527, 711] on div "30" at bounding box center [526, 708] width 32 height 14
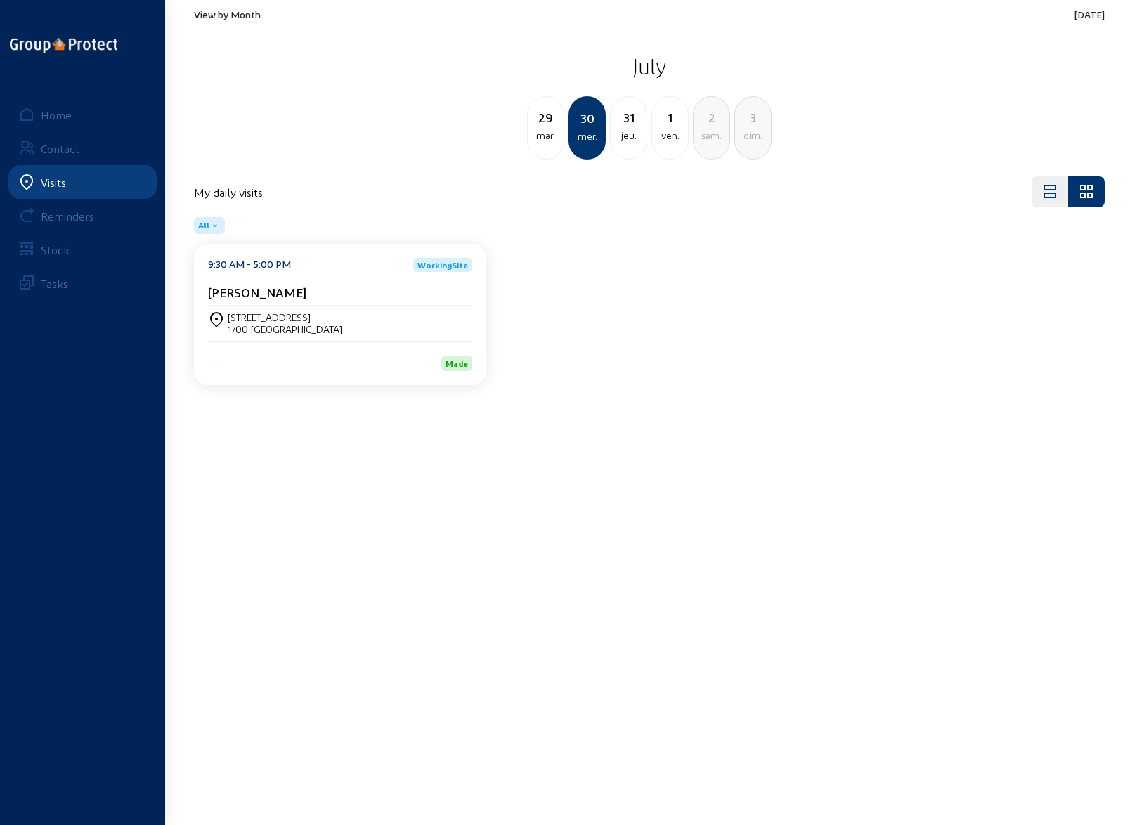
click at [281, 295] on cam-card-title "[PERSON_NAME]" at bounding box center [257, 292] width 98 height 15
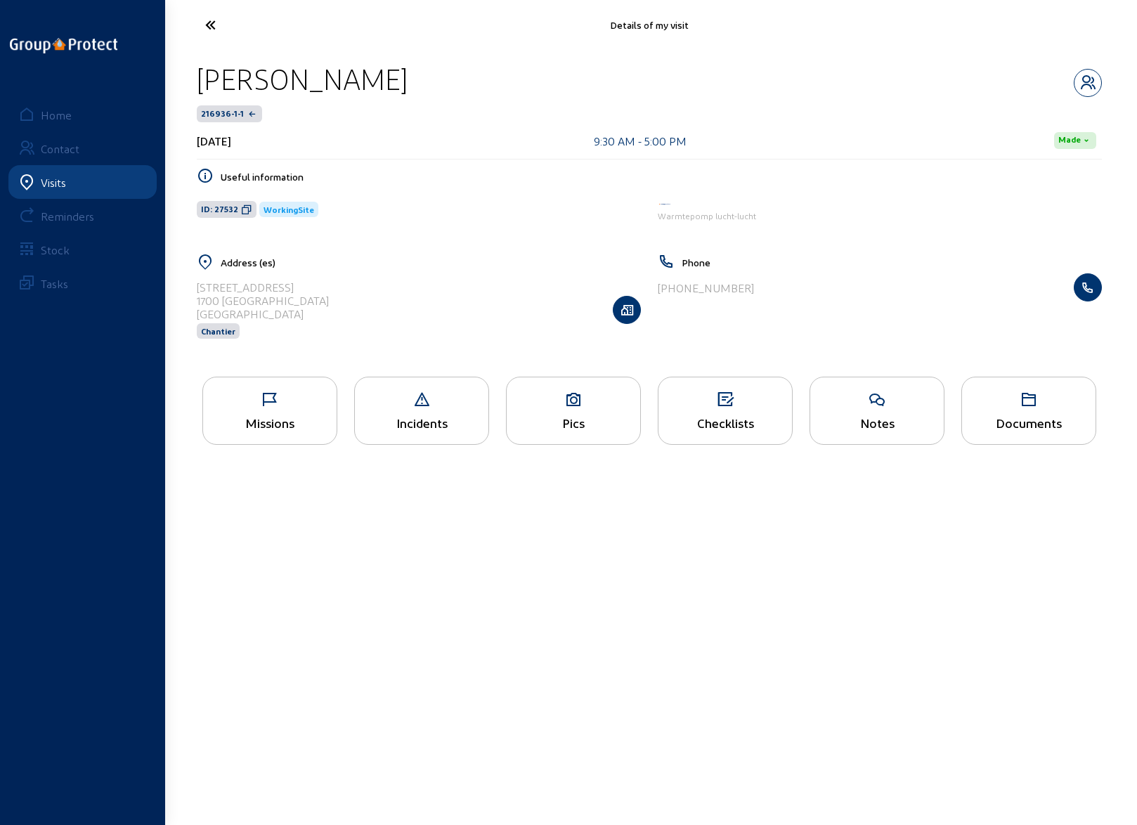
click at [263, 402] on icon at bounding box center [270, 399] width 134 height 17
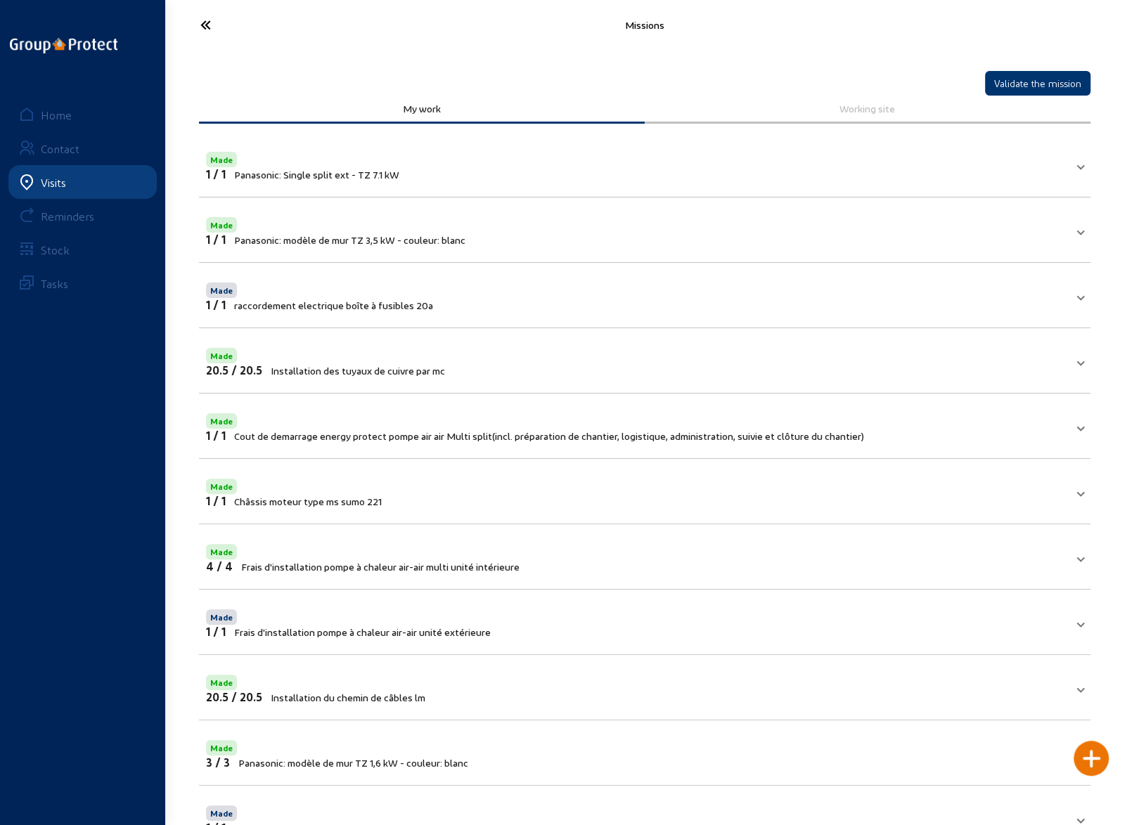
click at [214, 33] on icon at bounding box center [257, 25] width 129 height 25
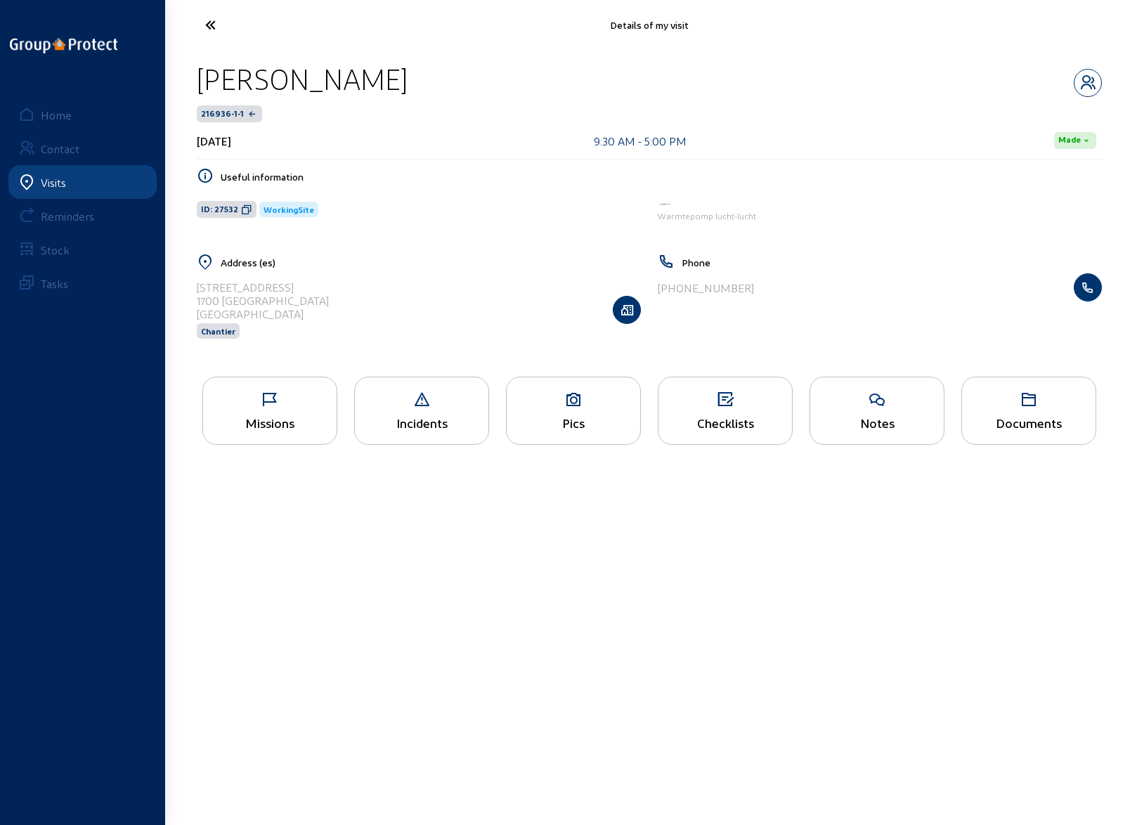
click at [568, 420] on div "Pics" at bounding box center [574, 422] width 134 height 15
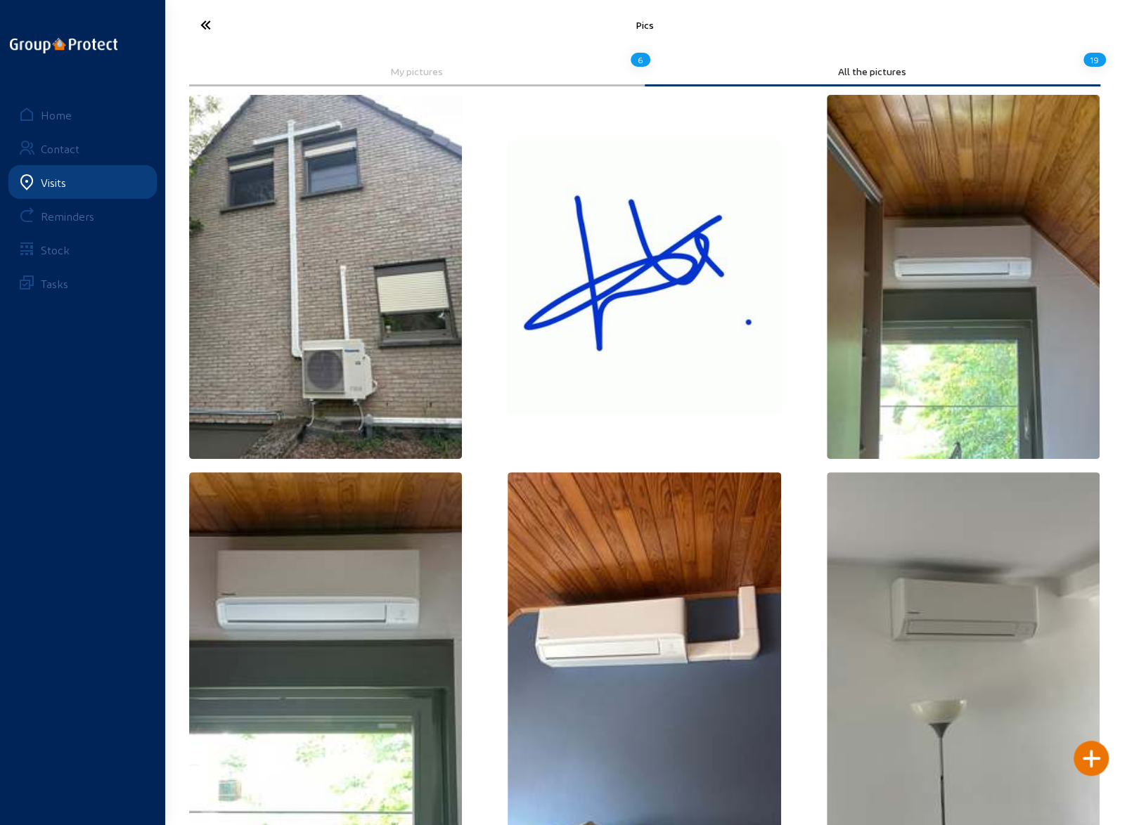
click at [209, 20] on icon at bounding box center [257, 25] width 129 height 25
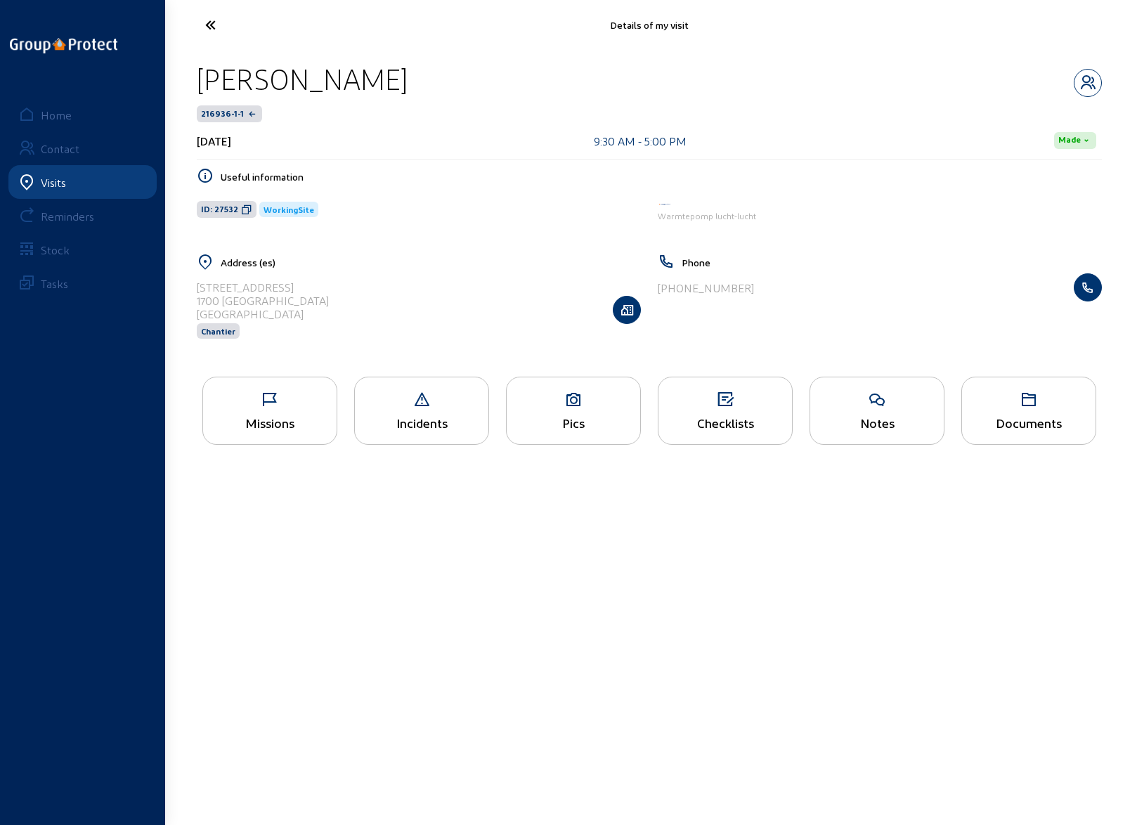
click at [209, 20] on icon at bounding box center [262, 25] width 129 height 25
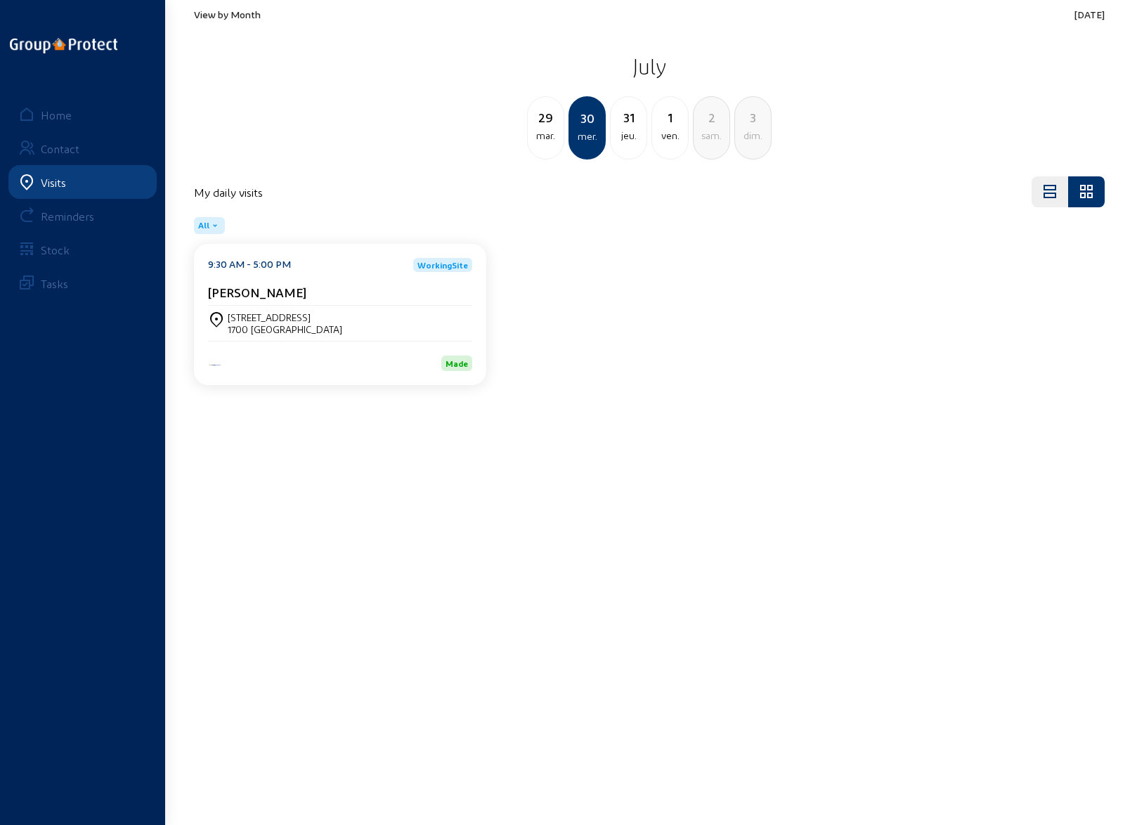
click at [236, 11] on span "View by Month" at bounding box center [227, 14] width 67 height 12
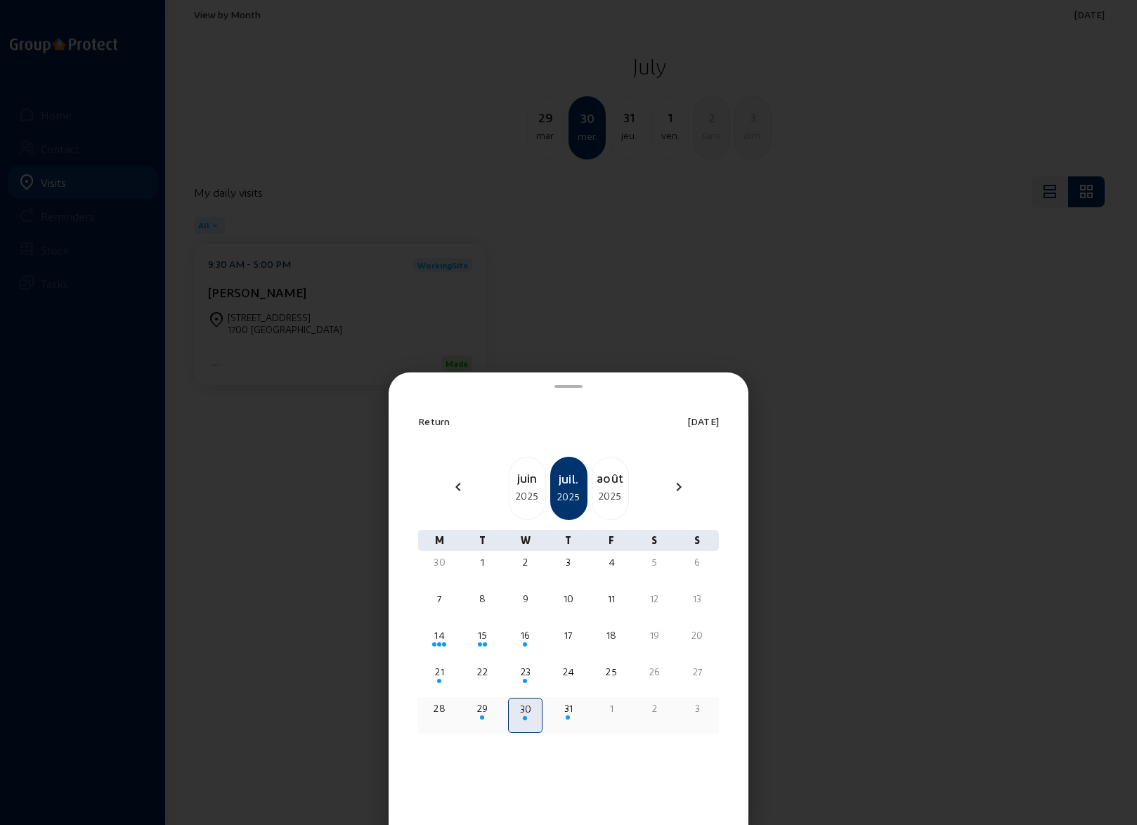
click at [568, 707] on div "31" at bounding box center [568, 708] width 32 height 14
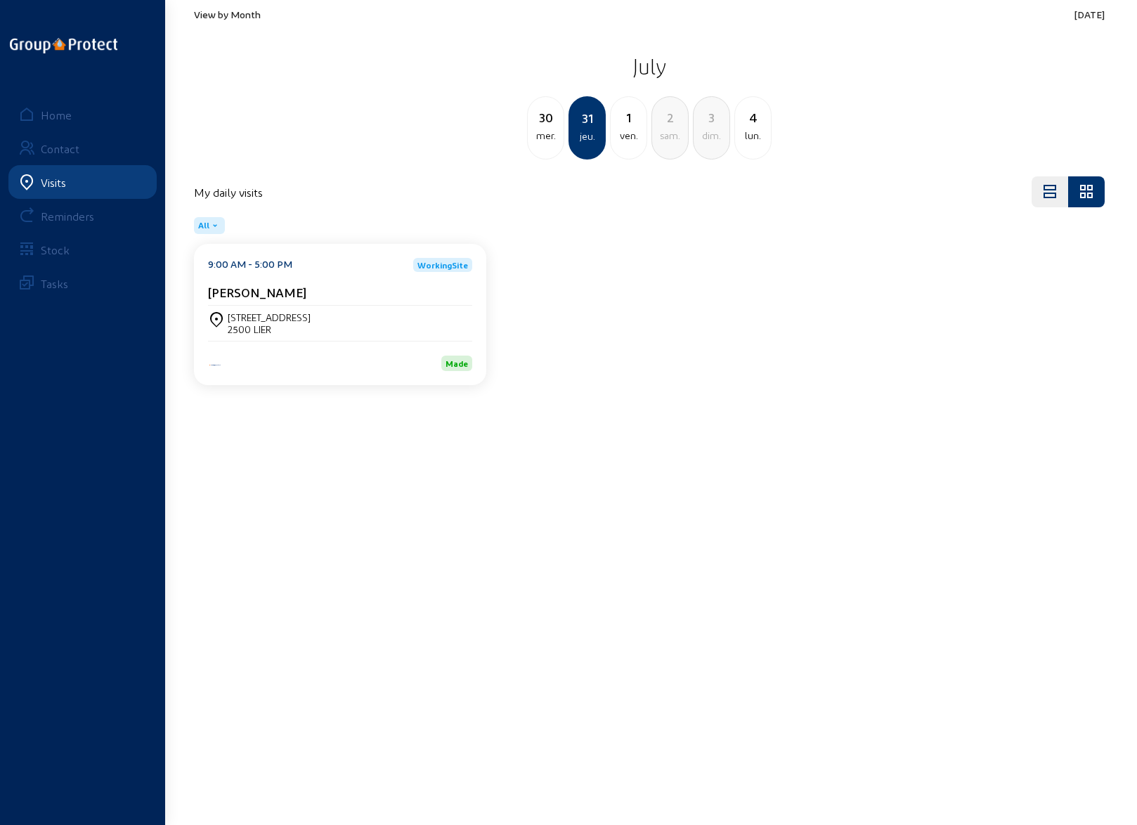
click at [278, 293] on cam-card-title "[PERSON_NAME]" at bounding box center [257, 292] width 98 height 15
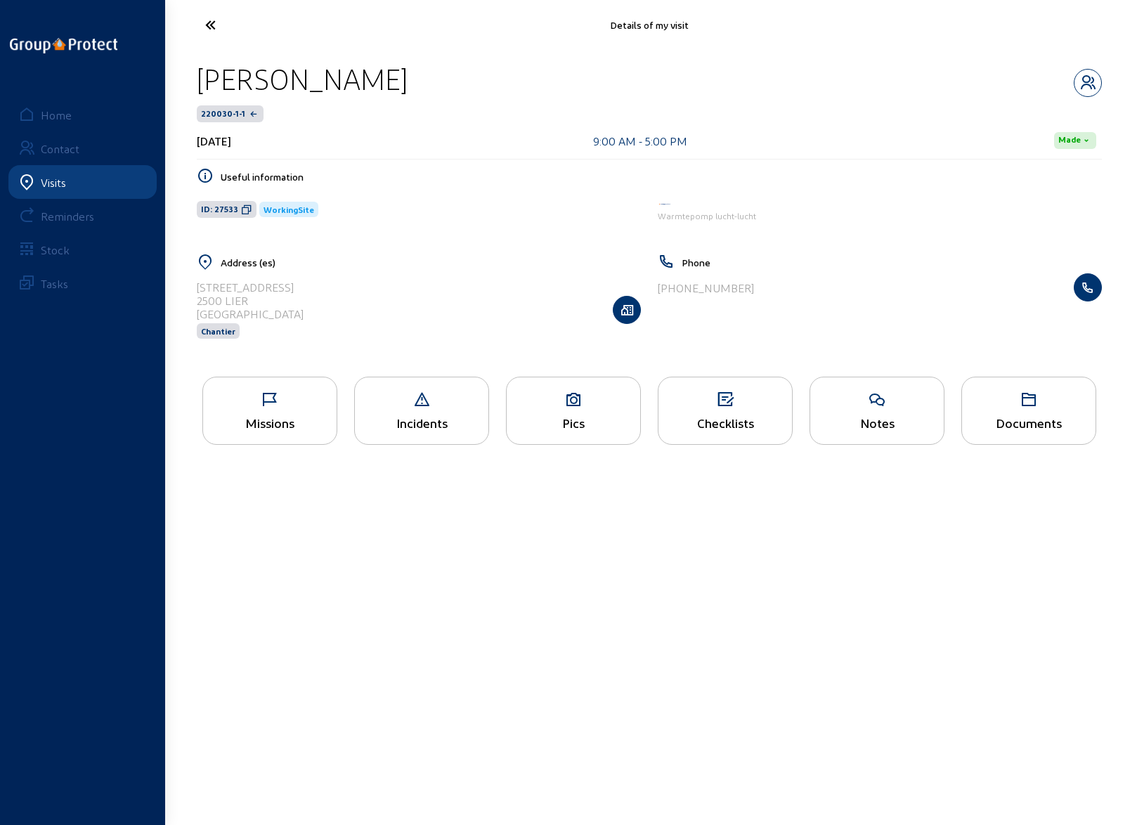
click at [280, 398] on icon at bounding box center [270, 399] width 134 height 17
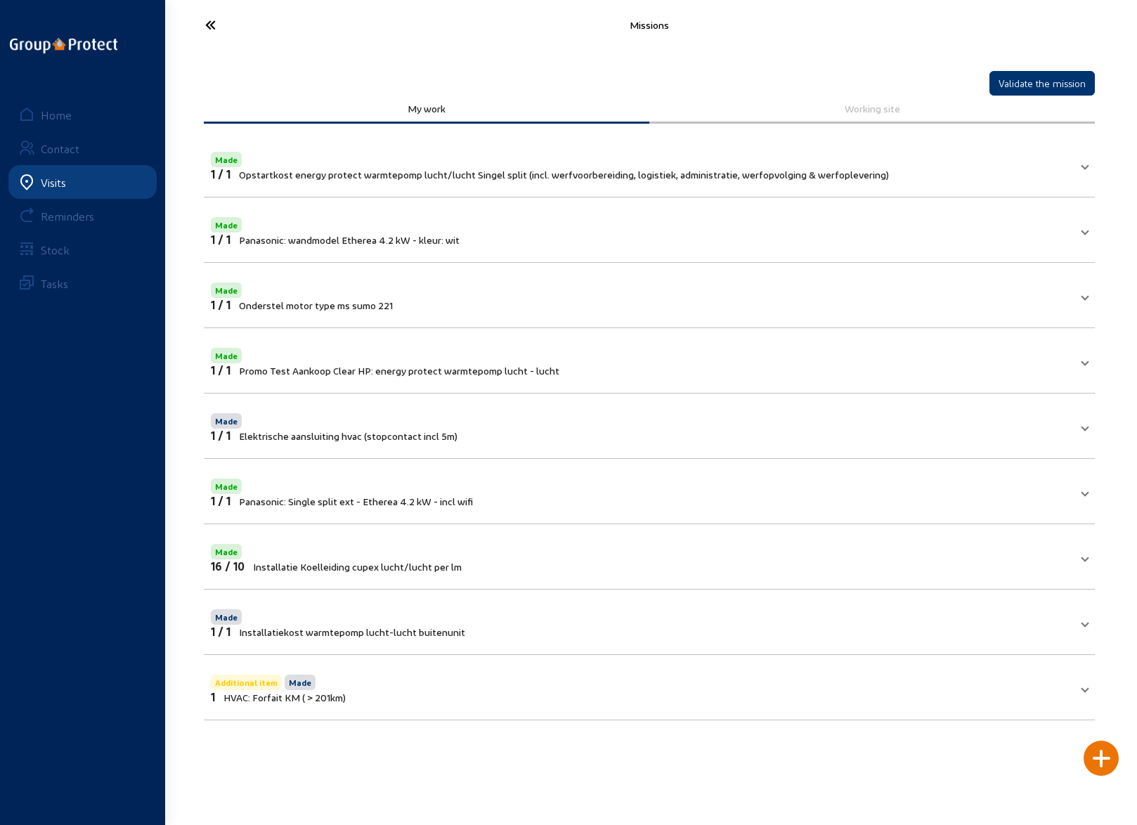
click at [207, 22] on icon at bounding box center [262, 25] width 129 height 25
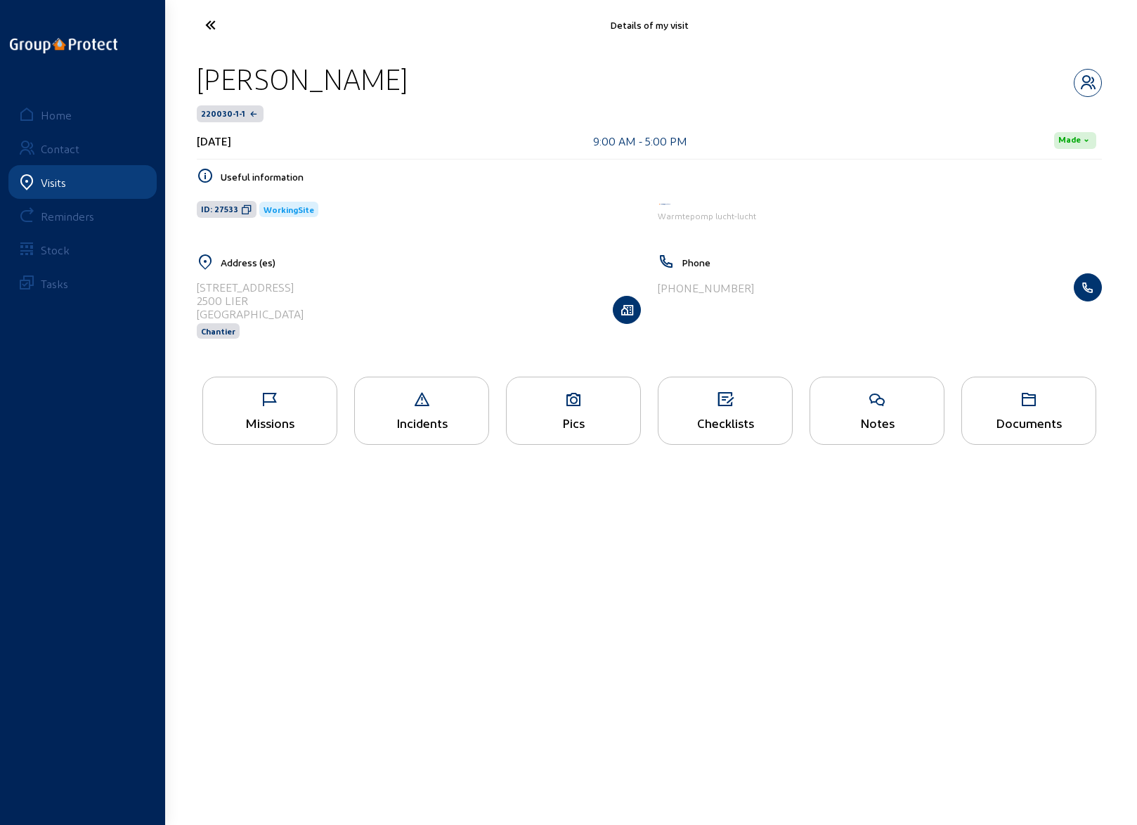
click at [211, 25] on icon at bounding box center [262, 25] width 129 height 25
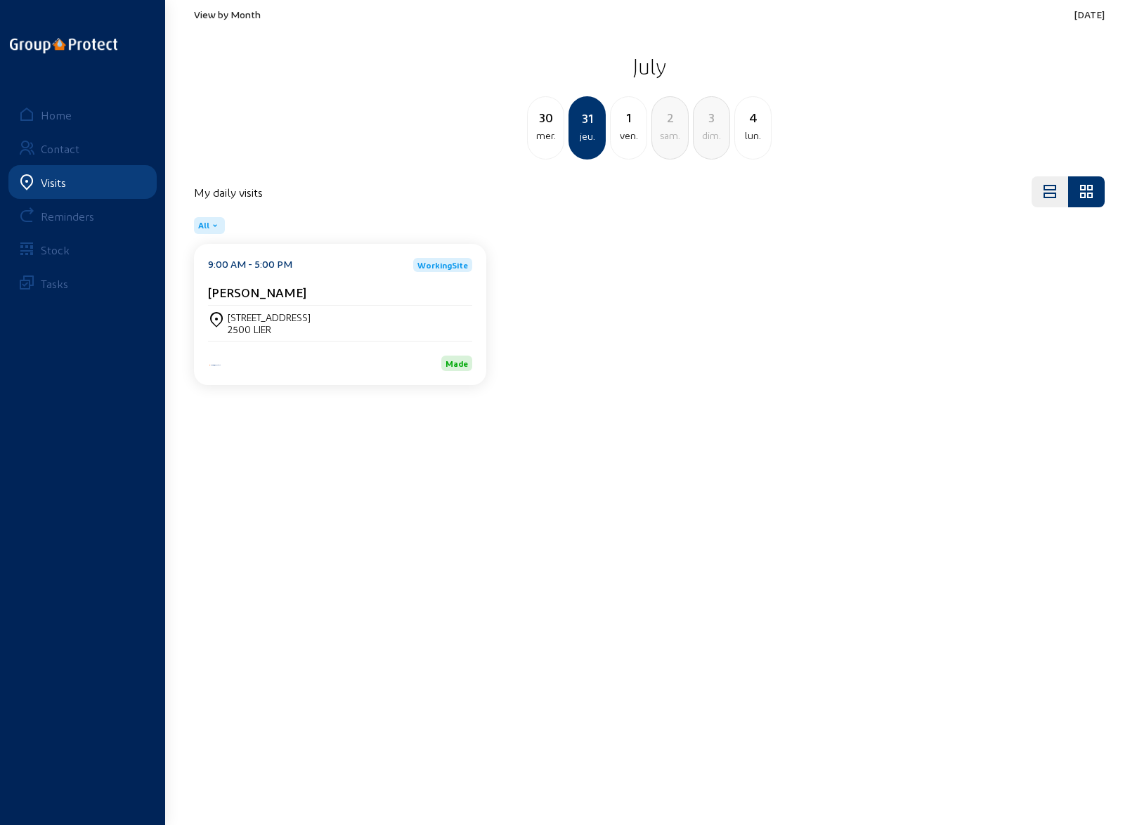
click at [223, 15] on span "View by Month" at bounding box center [227, 14] width 67 height 12
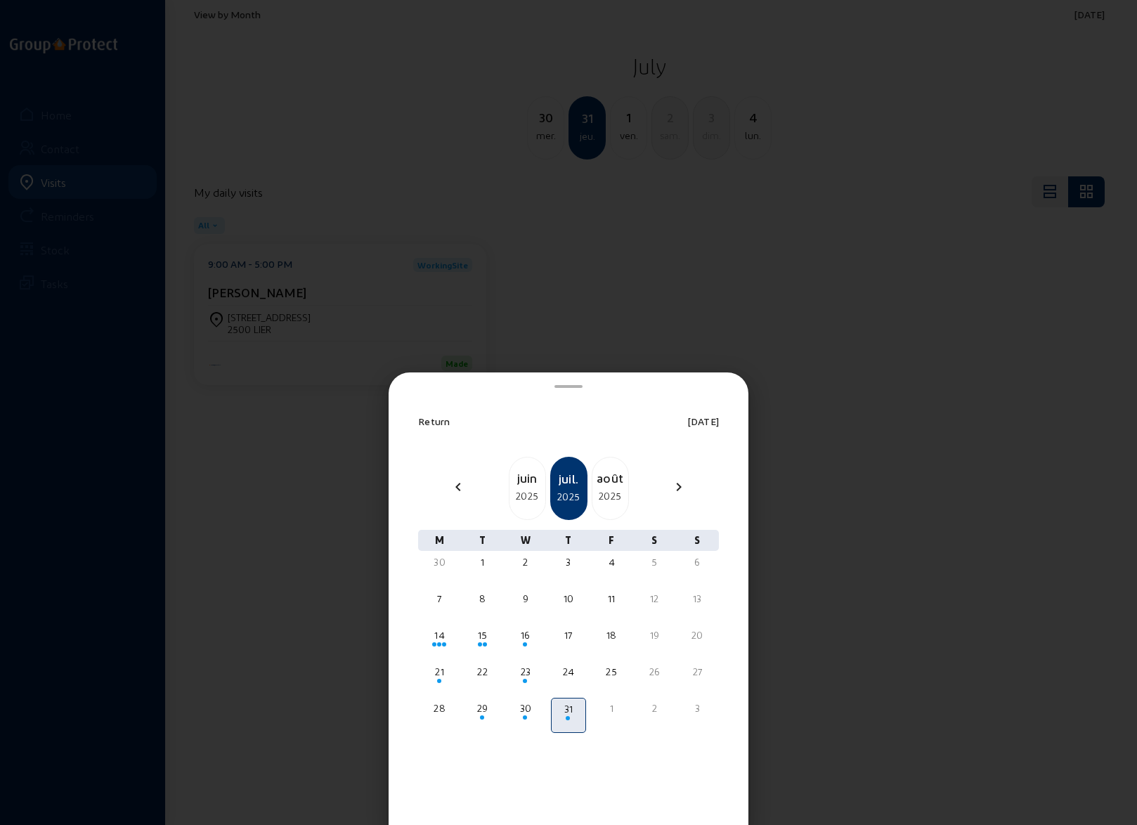
click at [611, 489] on div "2025" at bounding box center [610, 496] width 36 height 17
click at [613, 562] on div "1" at bounding box center [612, 562] width 32 height 14
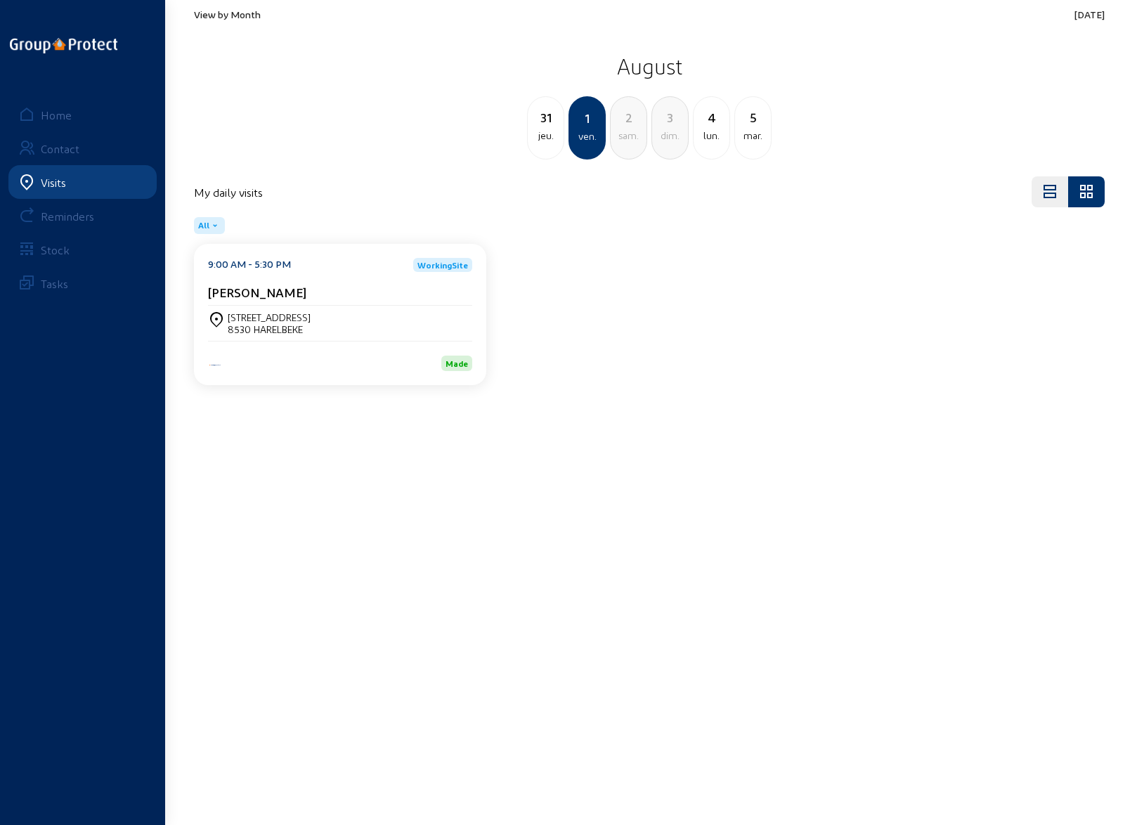
click at [291, 320] on div "[STREET_ADDRESS]" at bounding box center [269, 317] width 83 height 12
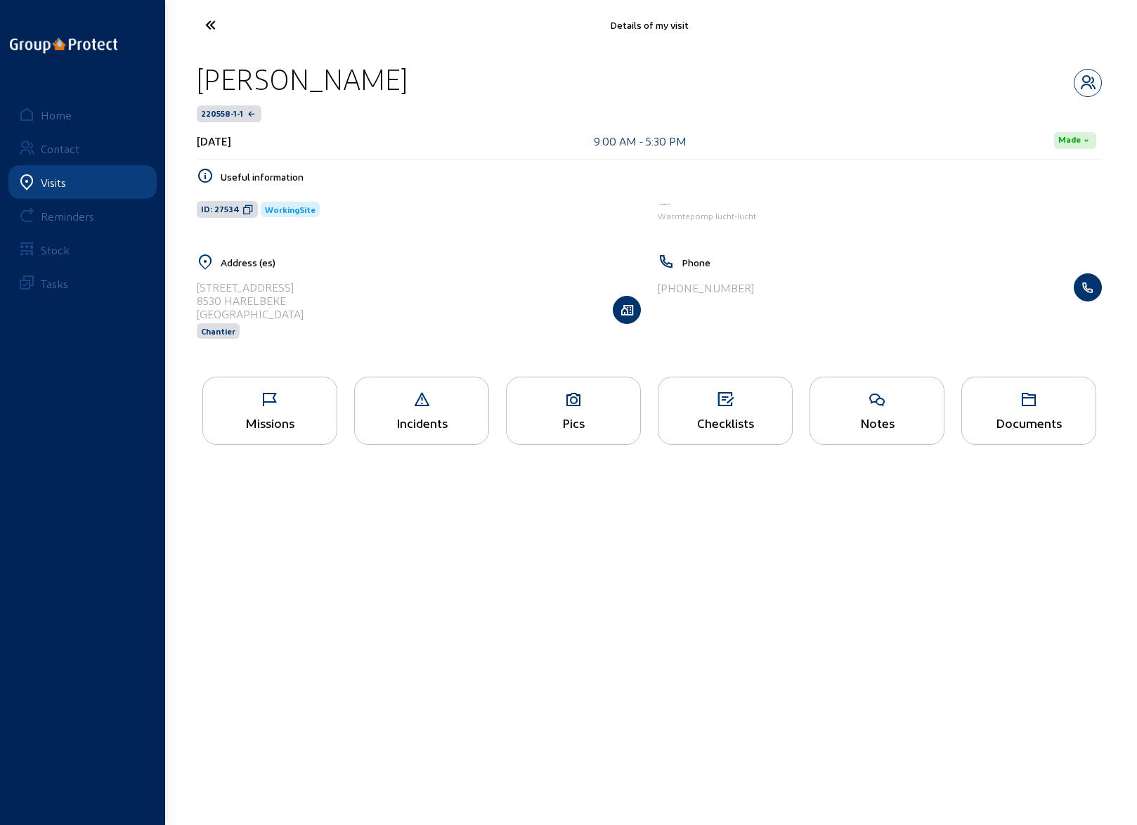
click at [268, 403] on icon at bounding box center [270, 399] width 134 height 17
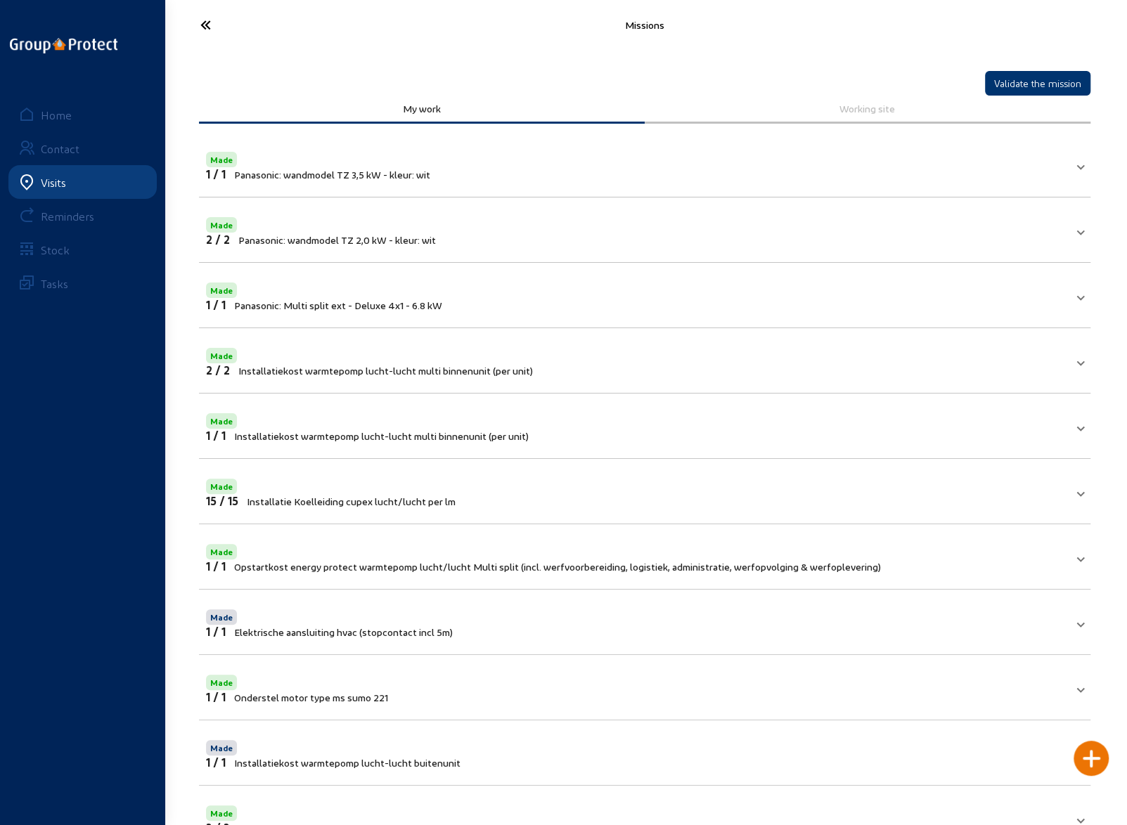
click at [202, 25] on icon at bounding box center [257, 25] width 129 height 25
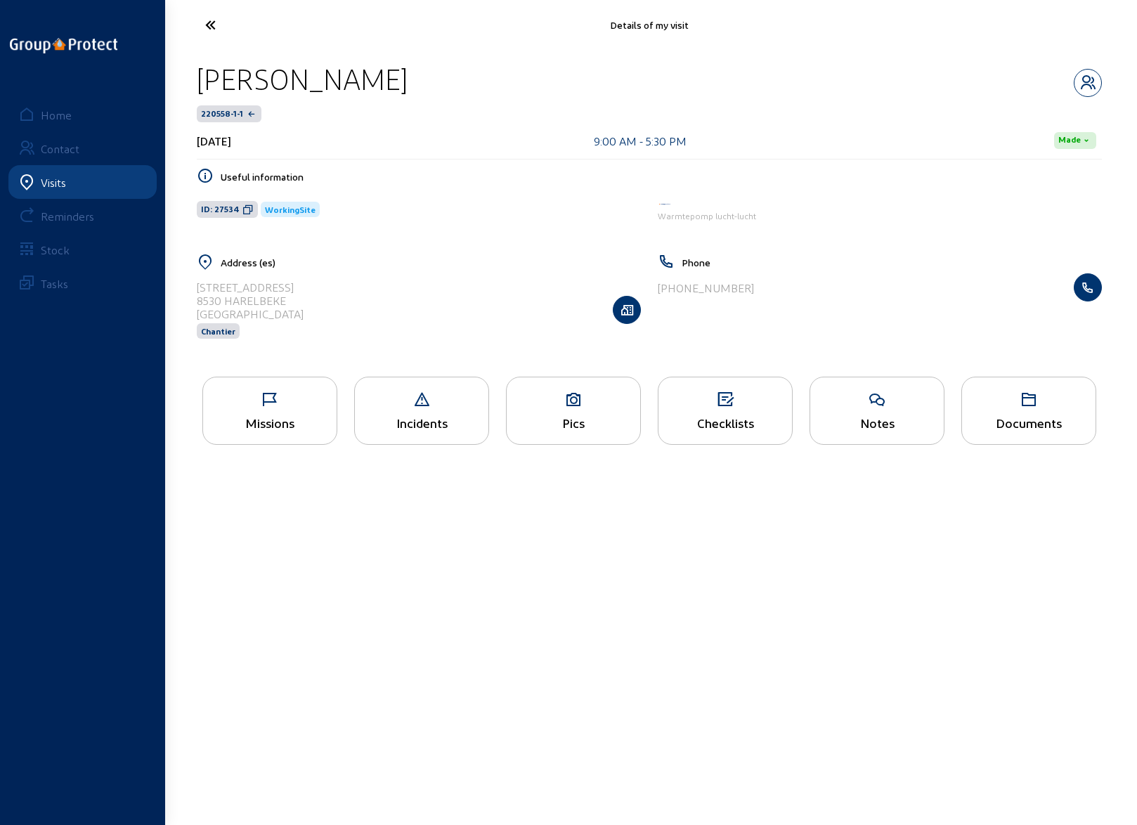
click at [569, 403] on icon at bounding box center [574, 399] width 134 height 17
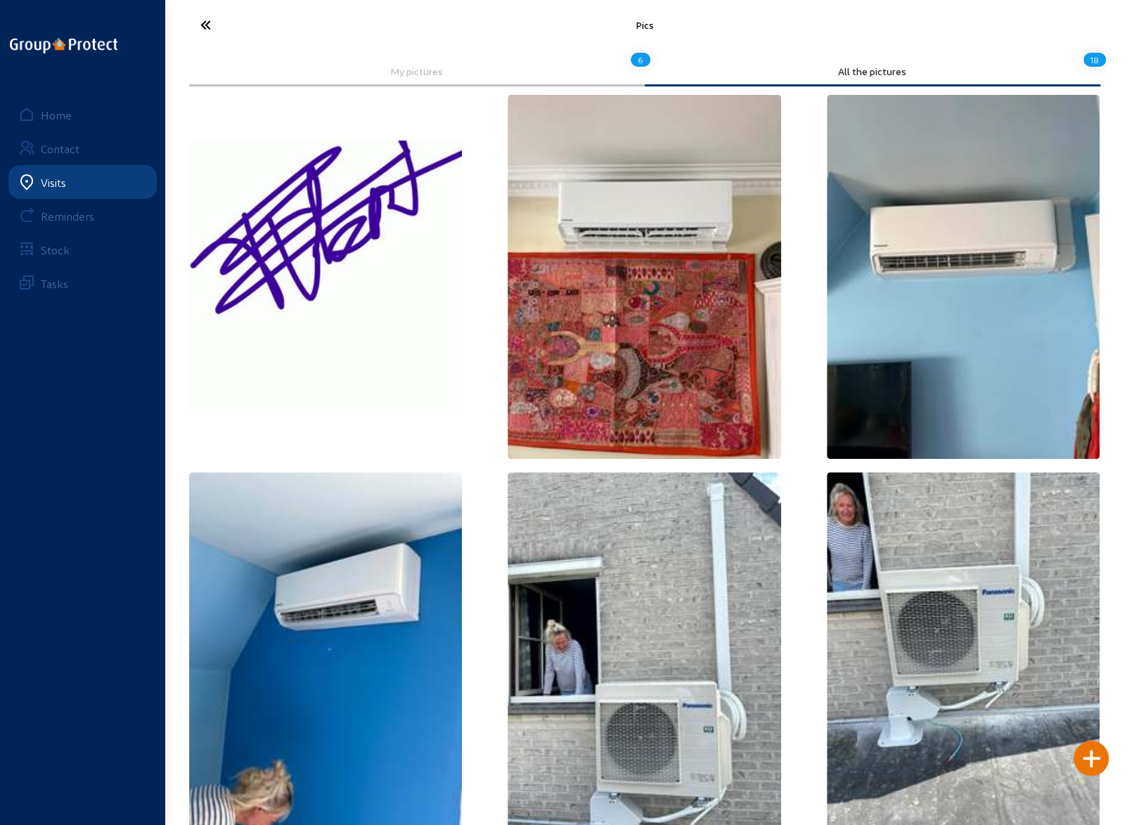
click at [211, 28] on icon at bounding box center [257, 25] width 129 height 25
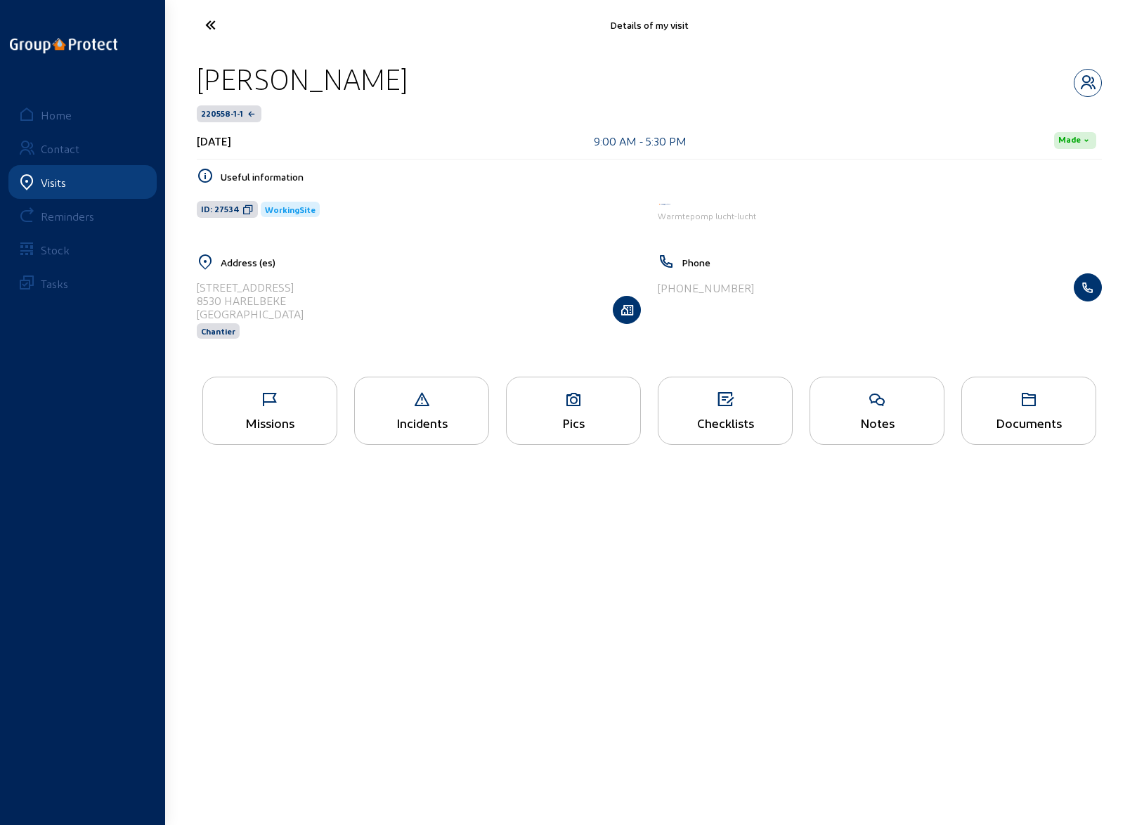
click at [259, 420] on div "Missions" at bounding box center [270, 422] width 134 height 15
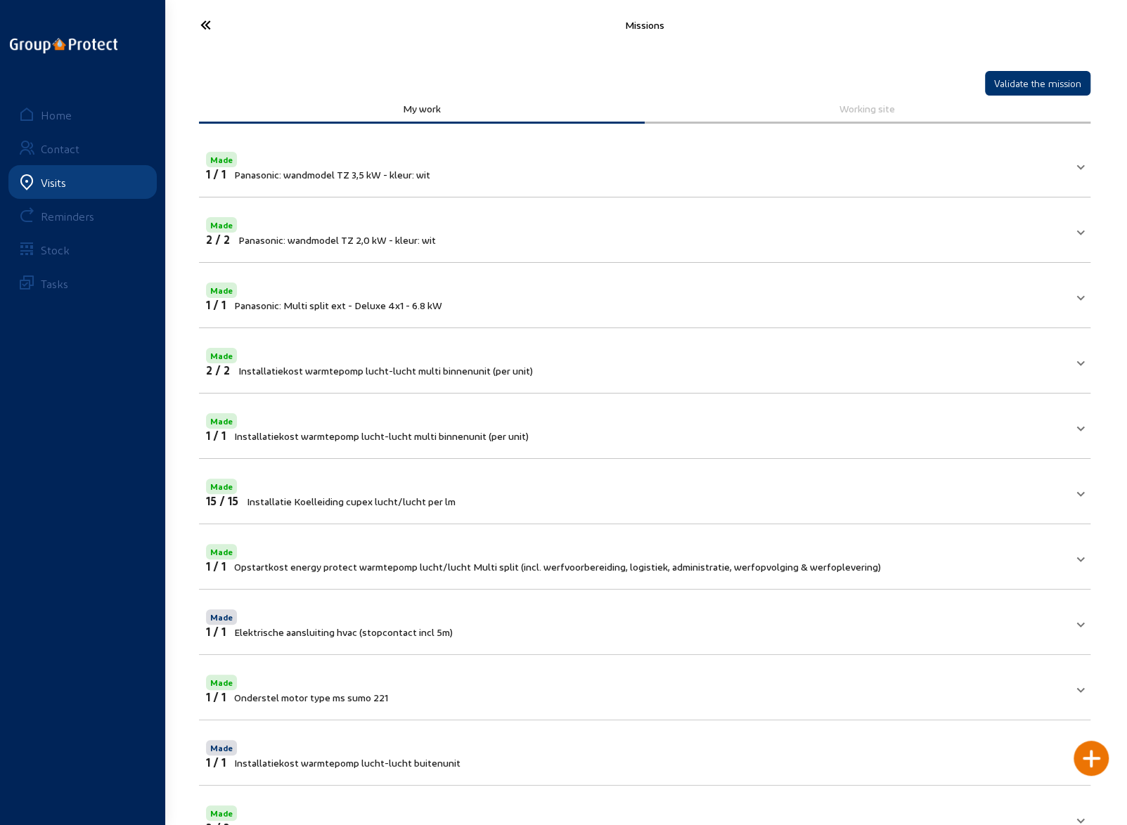
click at [207, 26] on icon at bounding box center [257, 25] width 129 height 25
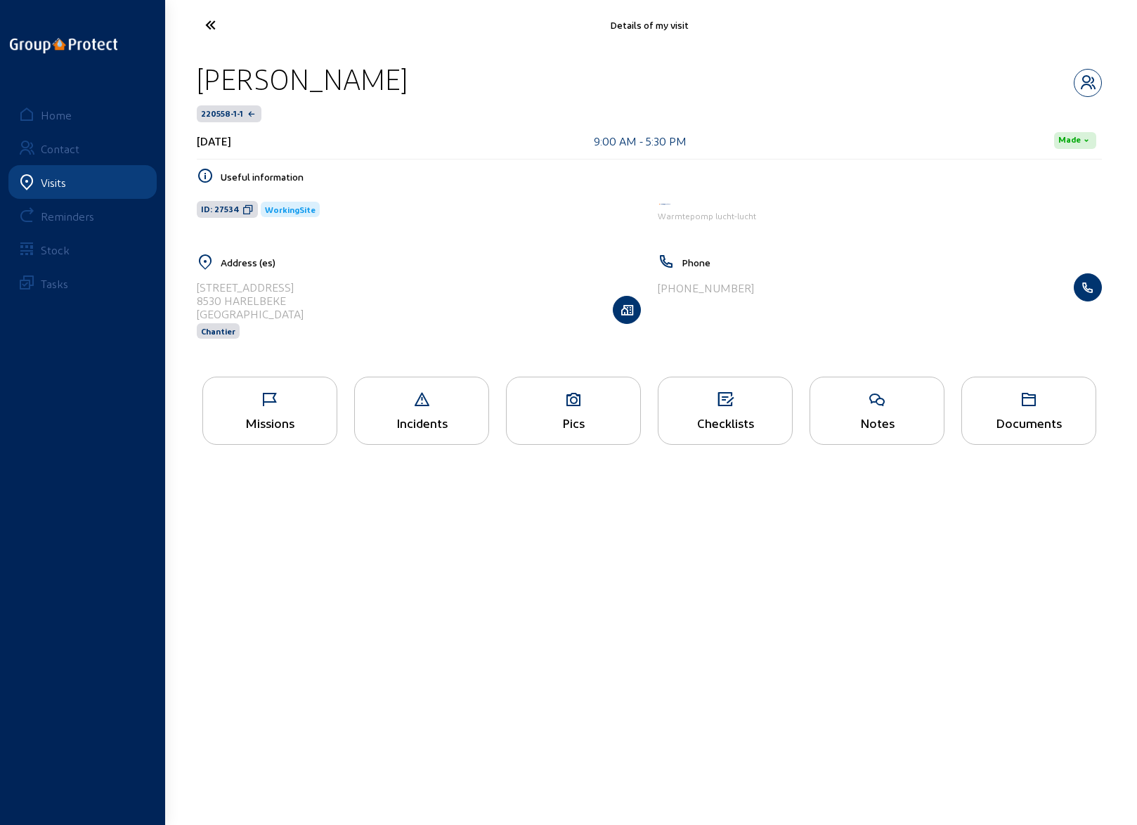
click at [207, 26] on icon at bounding box center [262, 25] width 129 height 25
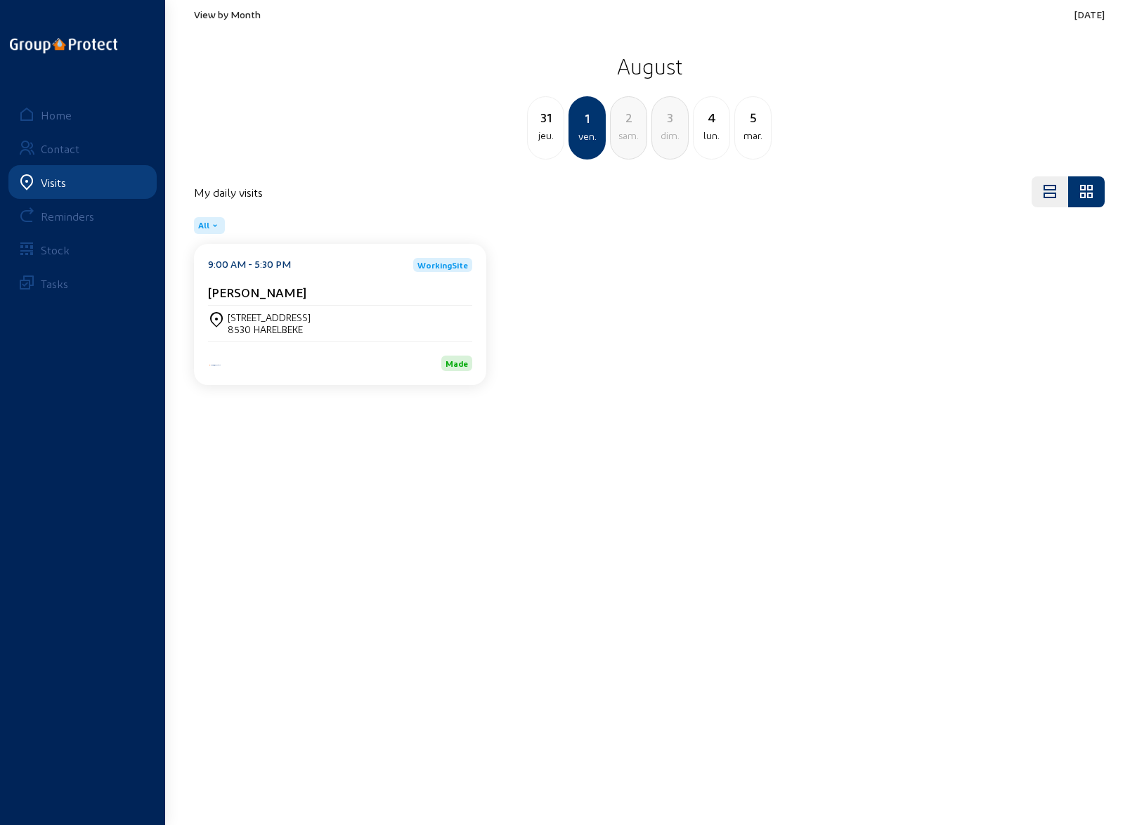
click at [221, 13] on span "View by Month" at bounding box center [227, 14] width 67 height 12
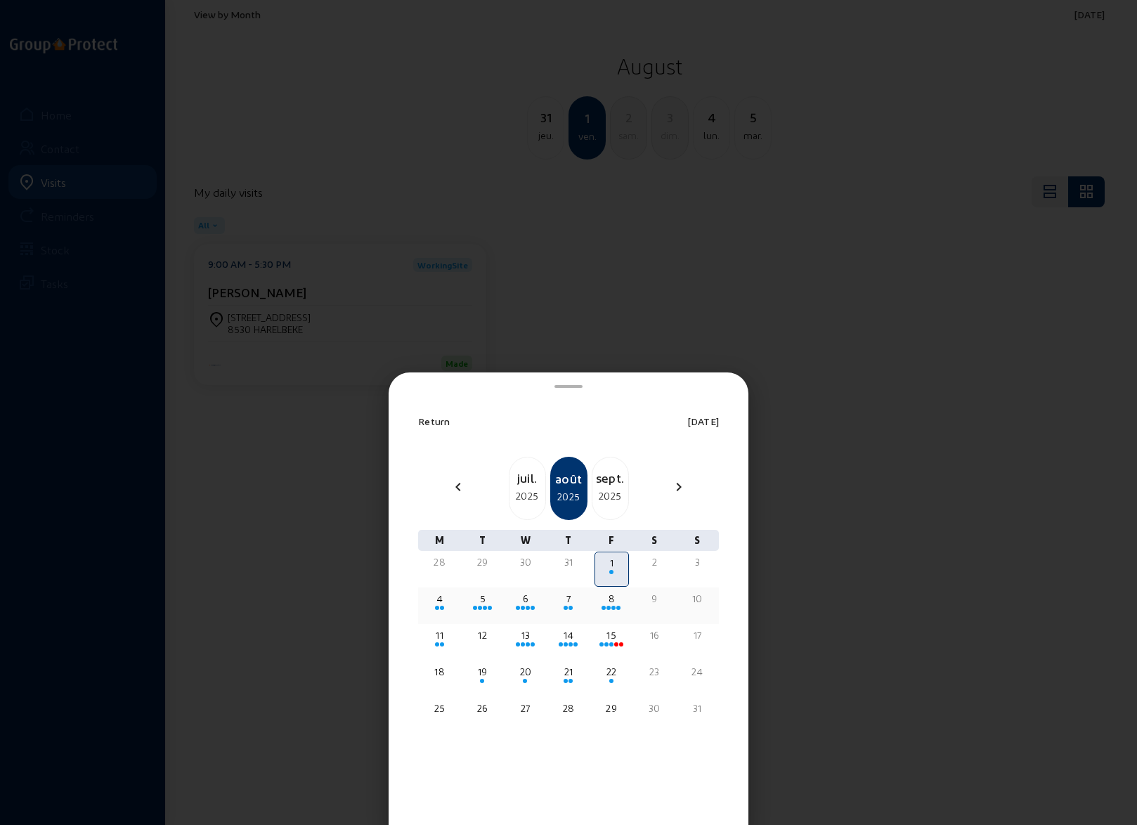
click at [444, 606] on div at bounding box center [440, 608] width 32 height 5
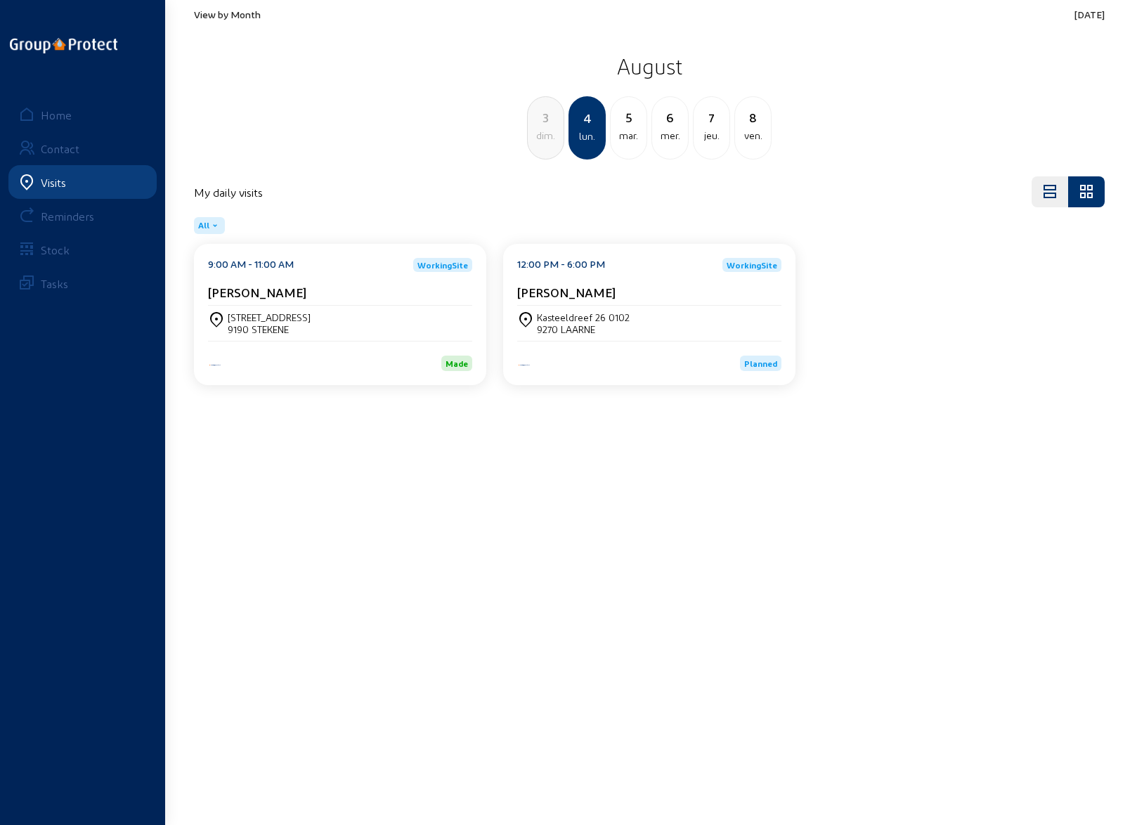
click at [277, 317] on div "[STREET_ADDRESS]" at bounding box center [269, 317] width 83 height 12
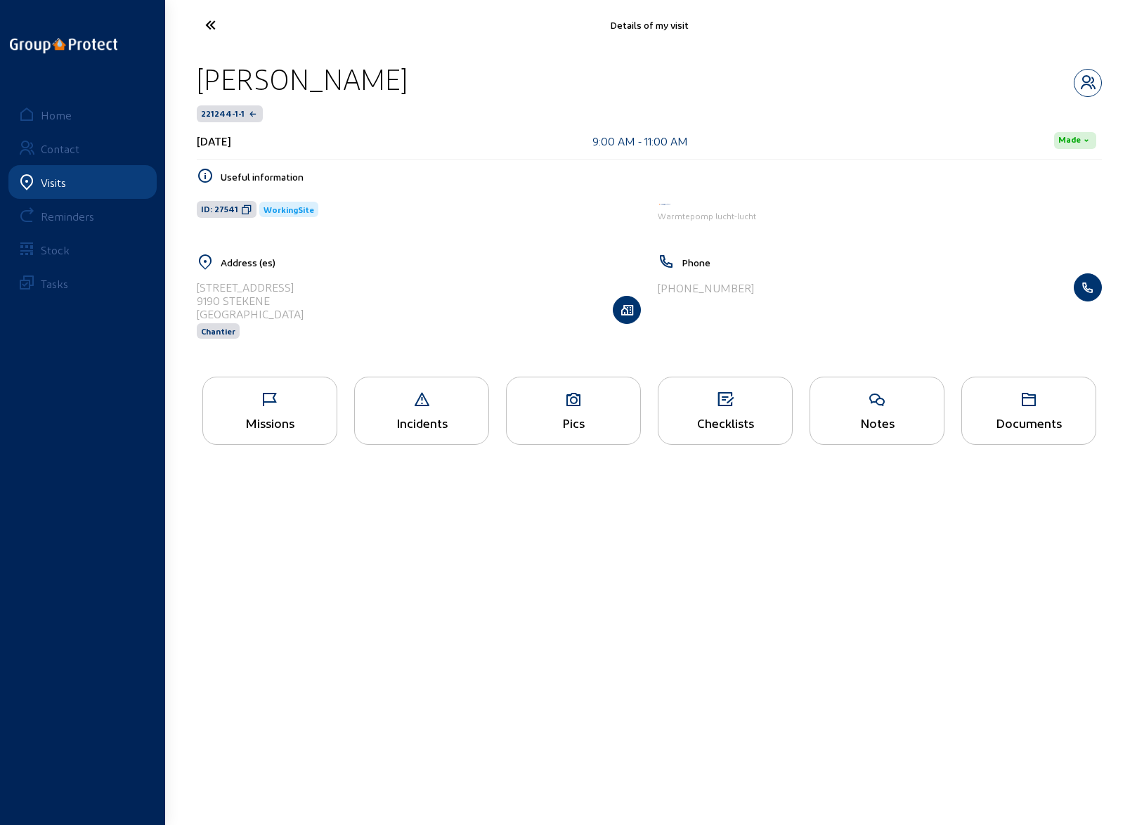
click at [281, 398] on icon at bounding box center [270, 399] width 134 height 17
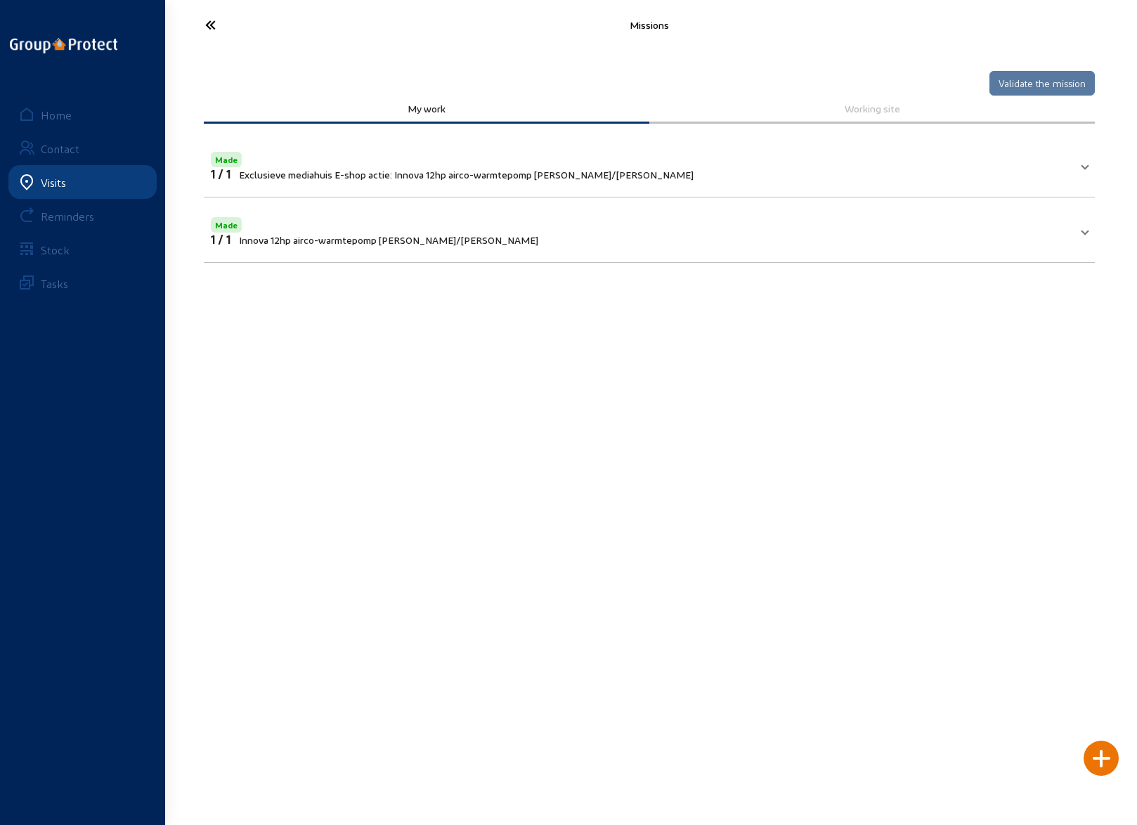
click at [211, 22] on icon at bounding box center [262, 25] width 129 height 25
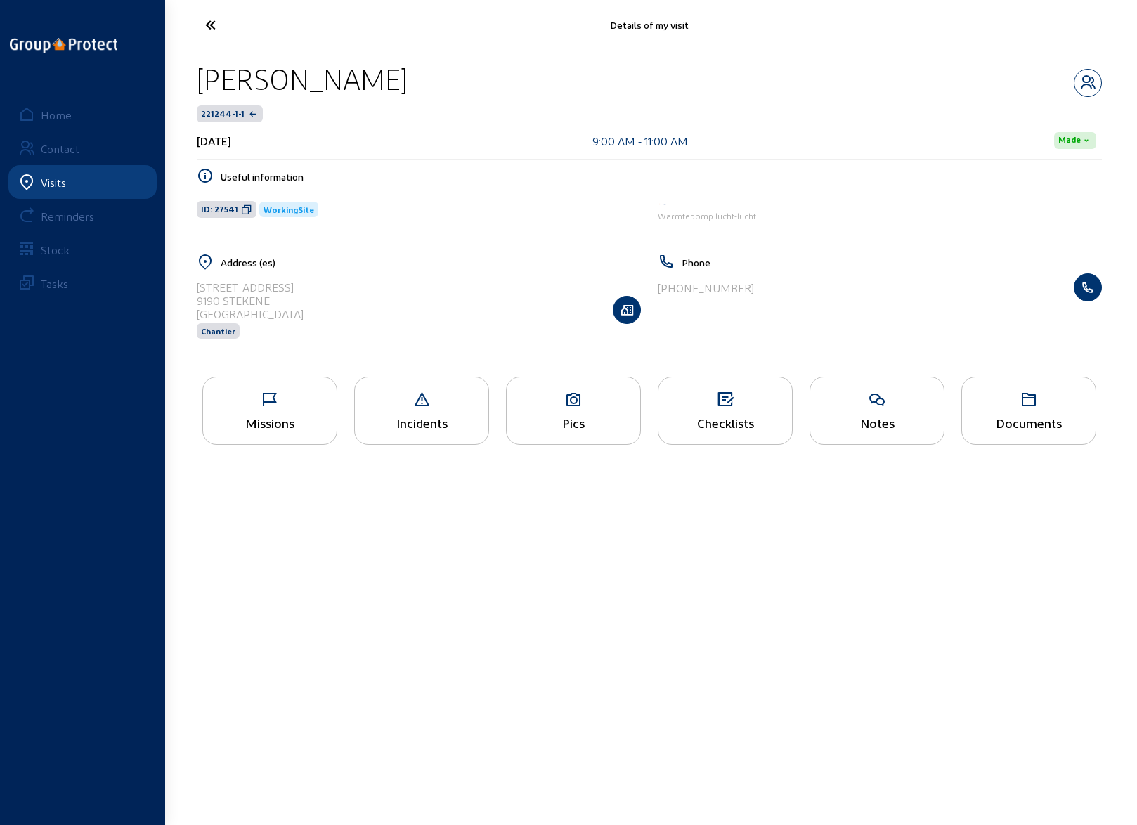
click at [211, 22] on icon at bounding box center [262, 25] width 129 height 25
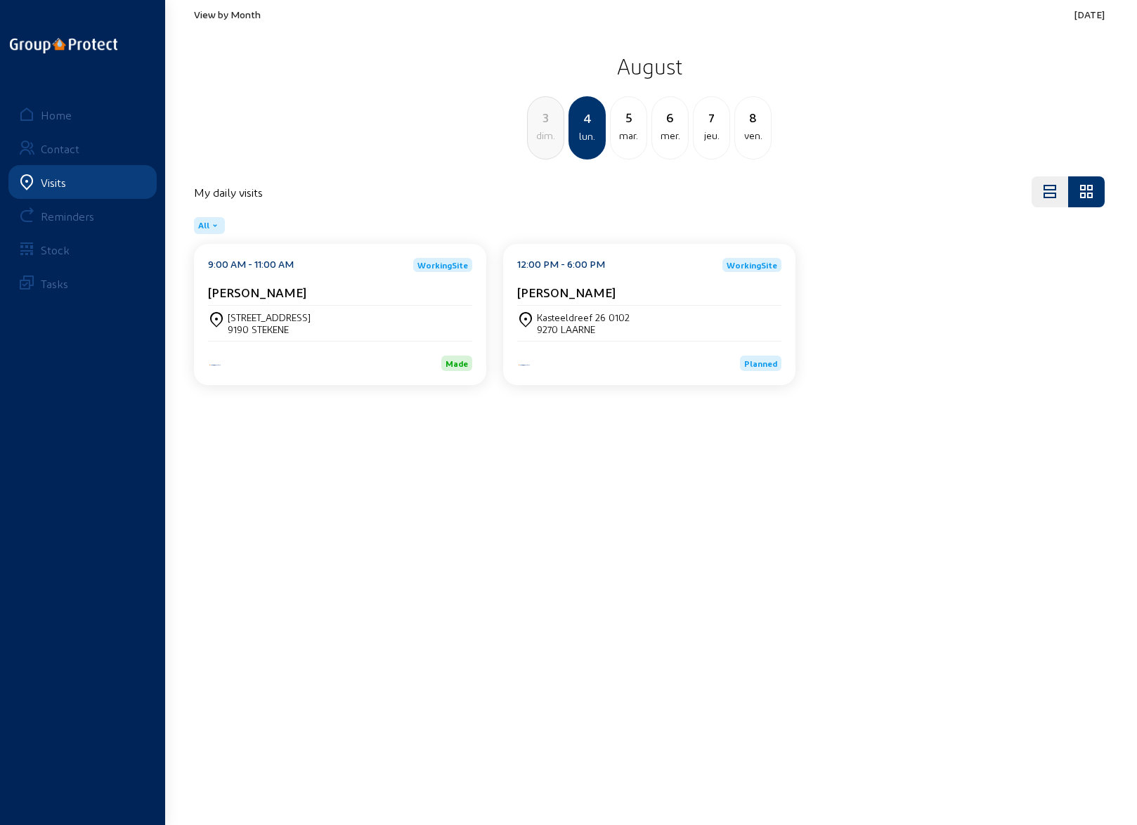
click at [535, 491] on main "View by Month [DATE] [DATE] dim. 4 lun. [DATE] 6 mer. 7 jeu. 8 ven. My daily vi…" at bounding box center [568, 391] width 1137 height 783
click at [634, 118] on div "5" at bounding box center [629, 118] width 36 height 20
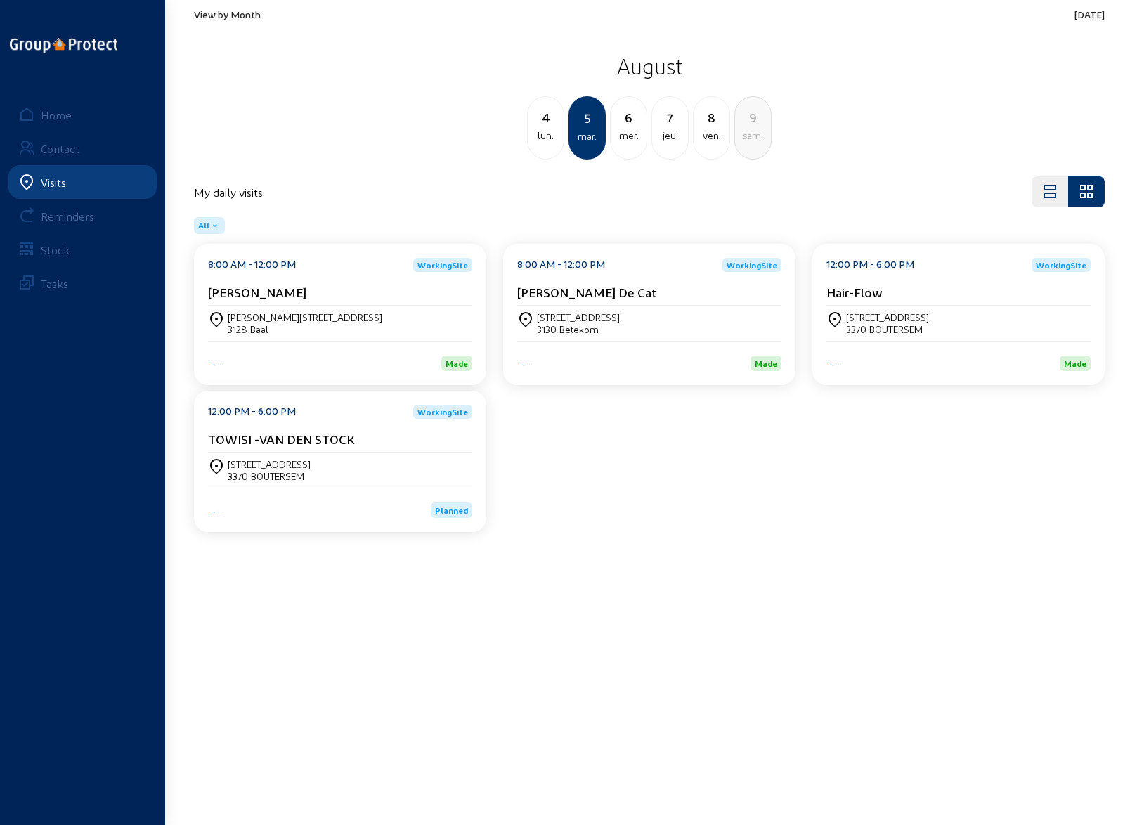
click at [630, 129] on div "mer." at bounding box center [629, 135] width 36 height 17
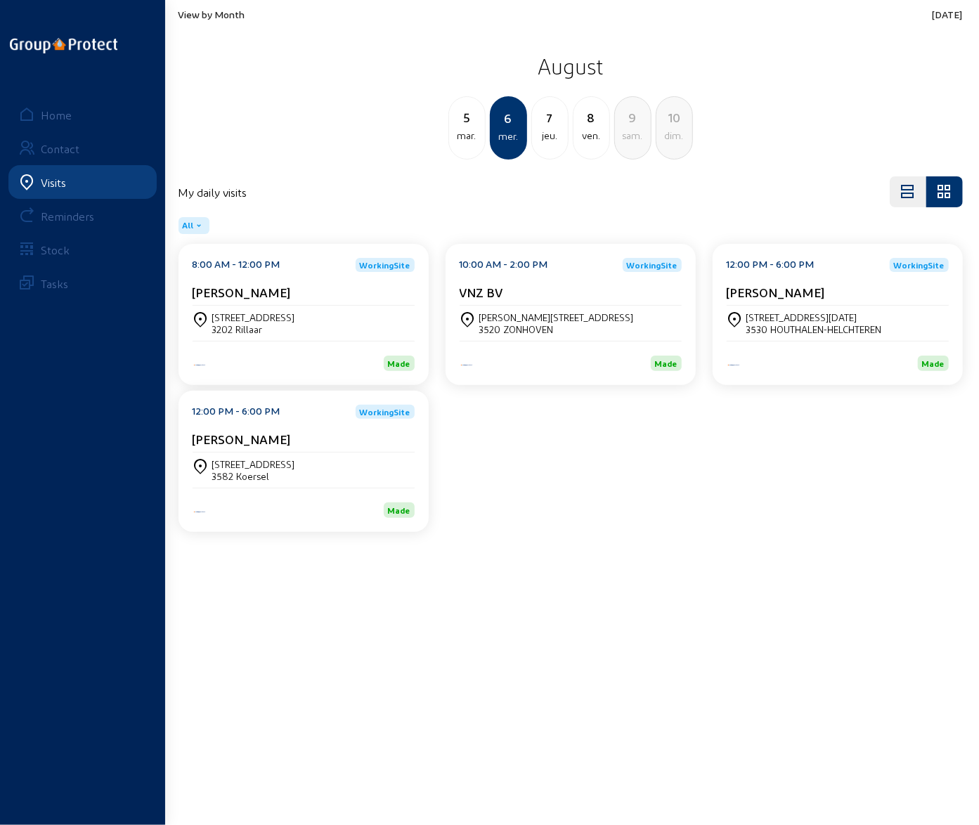
click at [517, 297] on div "VNZ BV" at bounding box center [571, 292] width 222 height 15
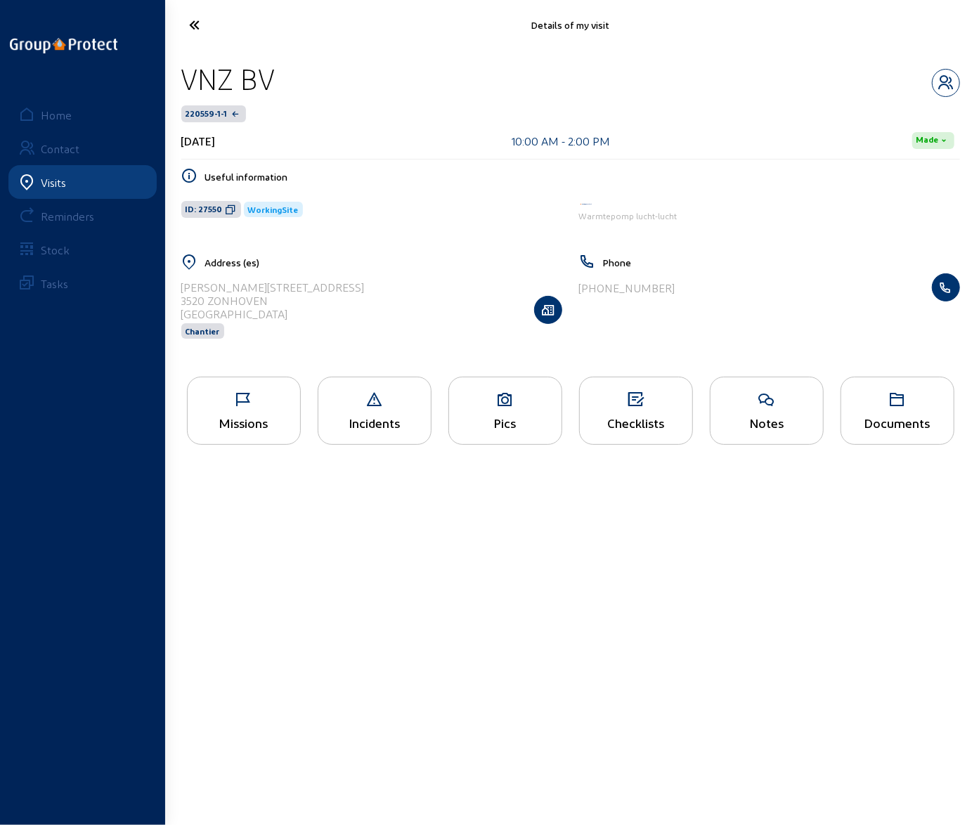
click at [247, 398] on icon at bounding box center [244, 399] width 112 height 17
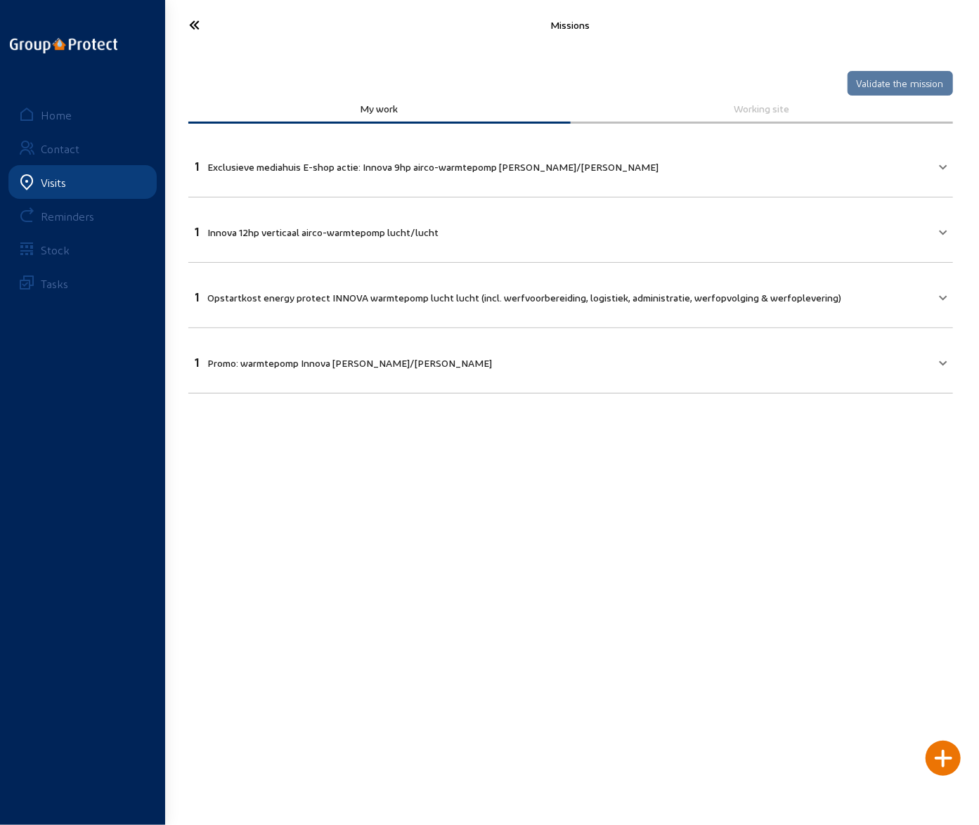
click at [194, 22] on icon at bounding box center [237, 25] width 108 height 25
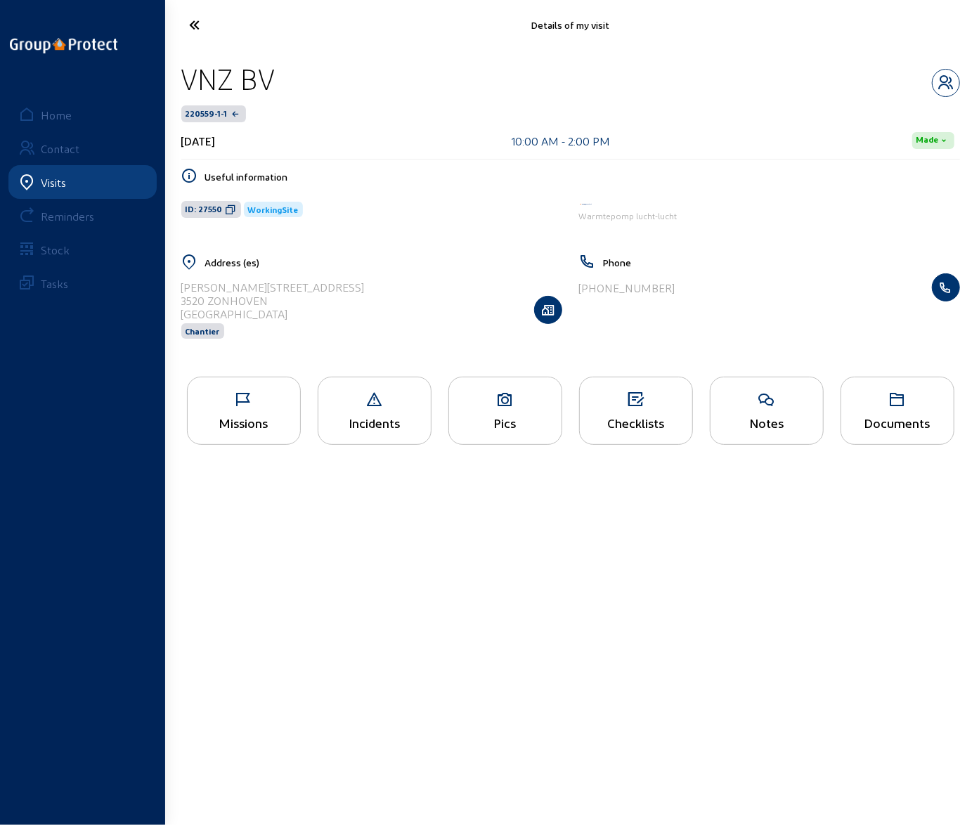
click at [509, 406] on icon at bounding box center [505, 399] width 112 height 17
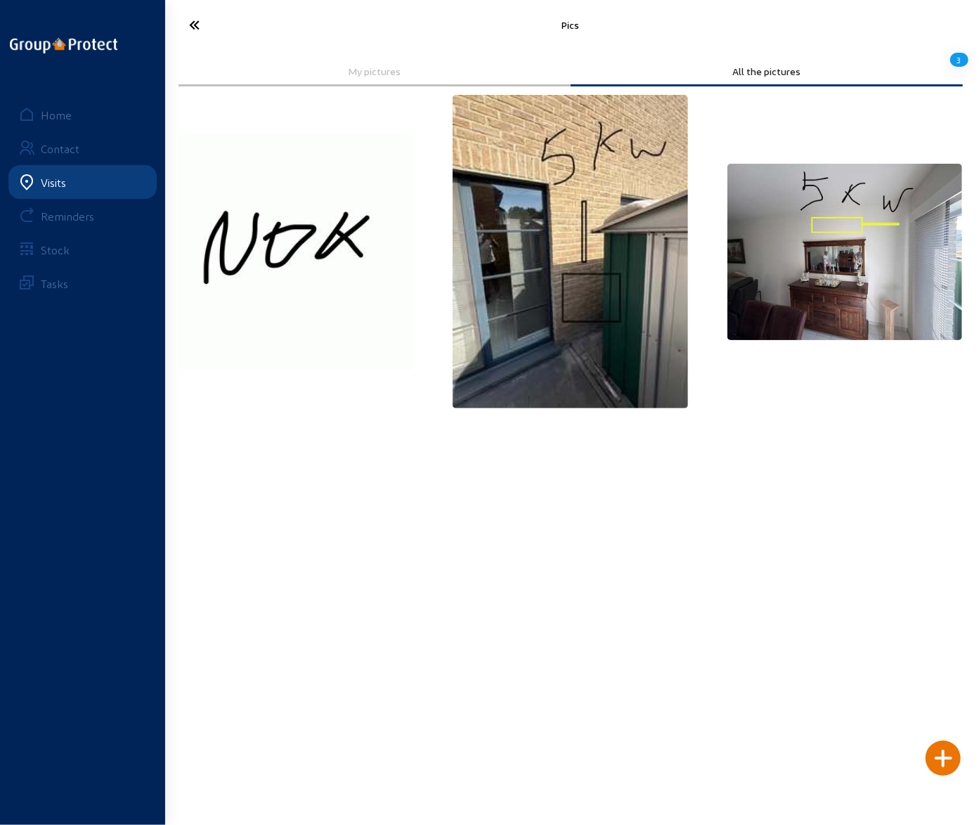
click at [191, 23] on icon at bounding box center [237, 25] width 108 height 25
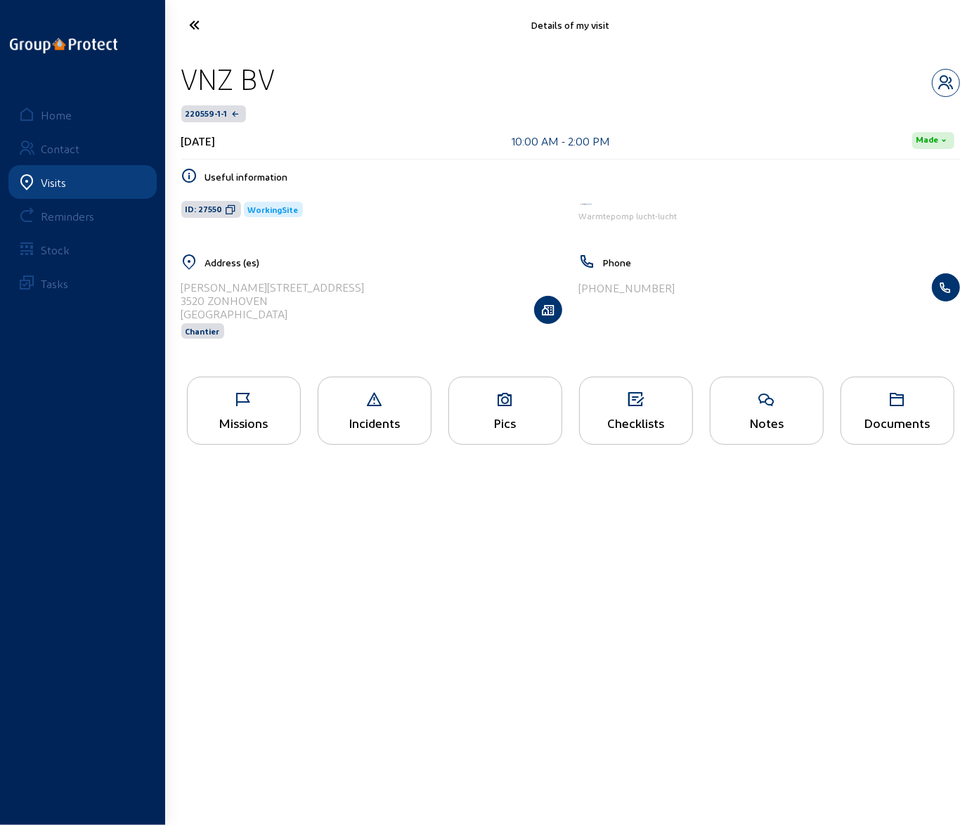
click at [519, 411] on div "Pics" at bounding box center [505, 411] width 114 height 68
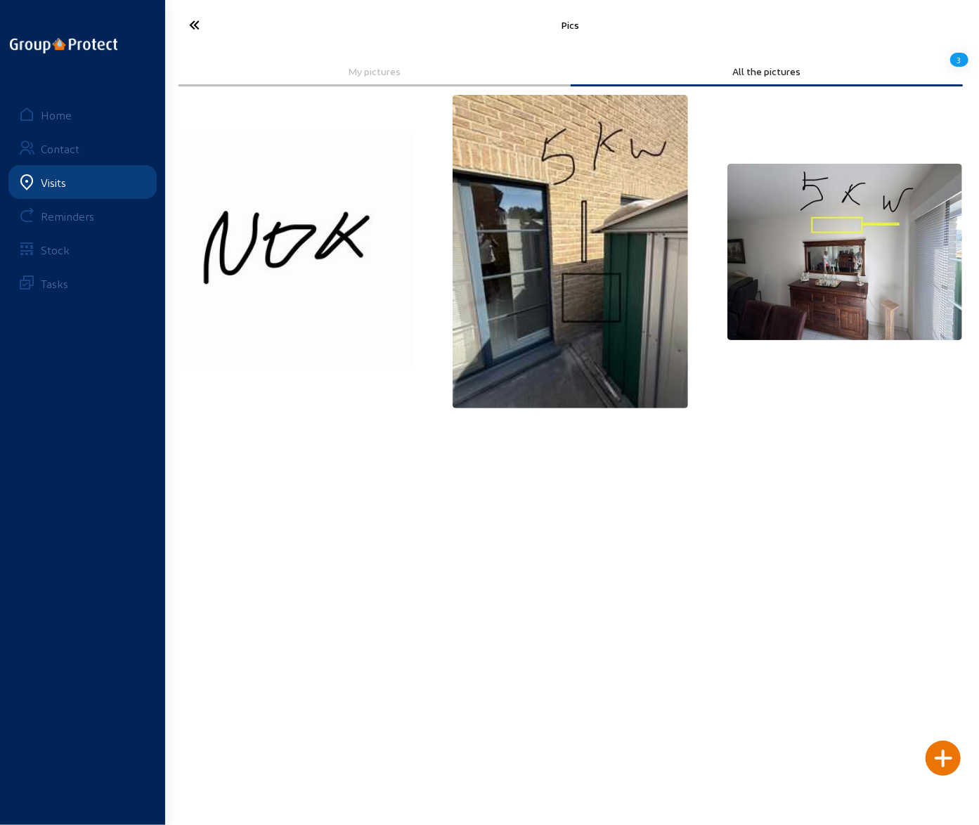
click at [857, 247] on img at bounding box center [844, 252] width 235 height 176
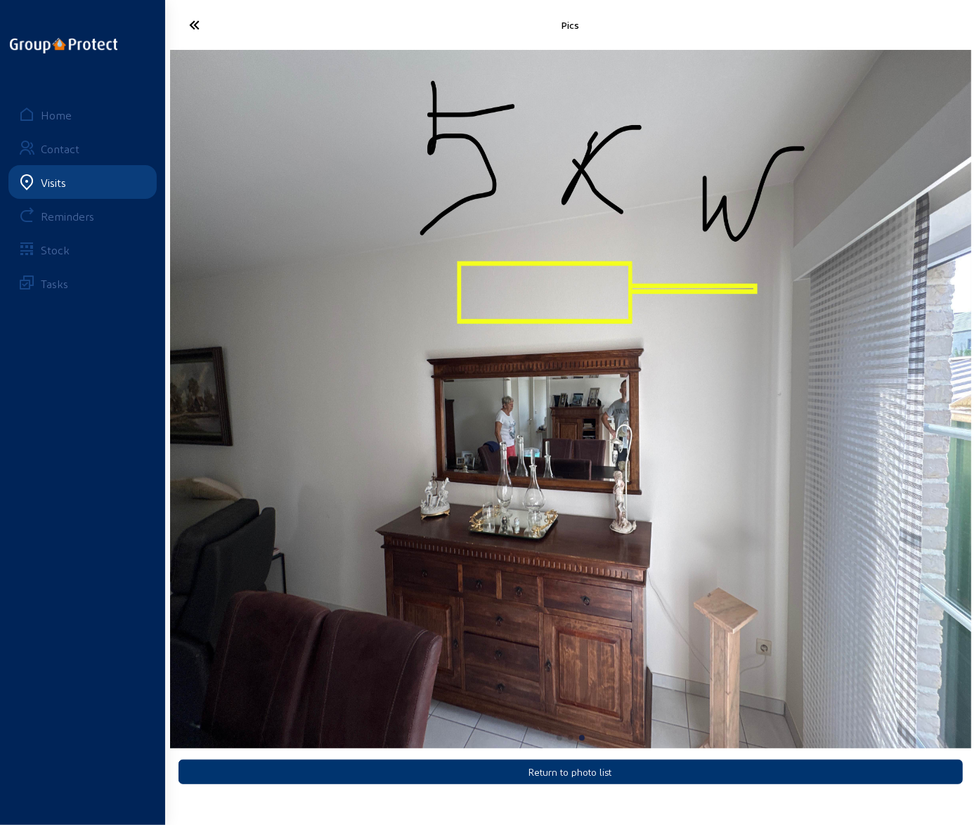
click at [198, 25] on icon at bounding box center [237, 25] width 108 height 25
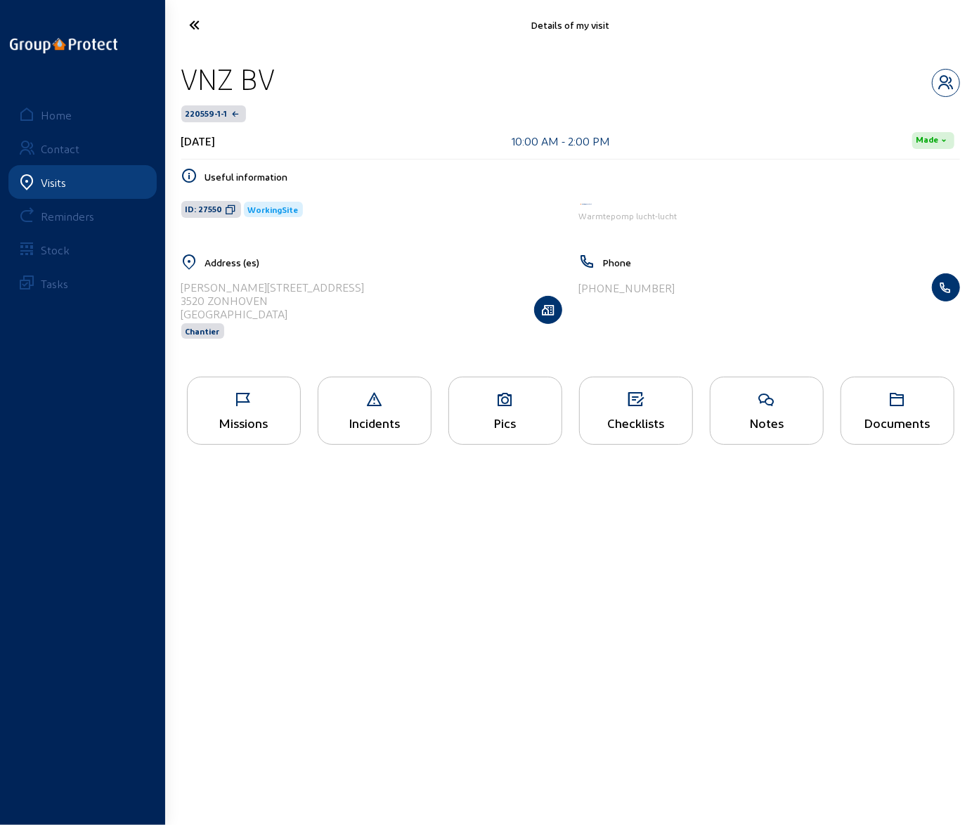
click at [508, 408] on div "Pics" at bounding box center [505, 411] width 114 height 68
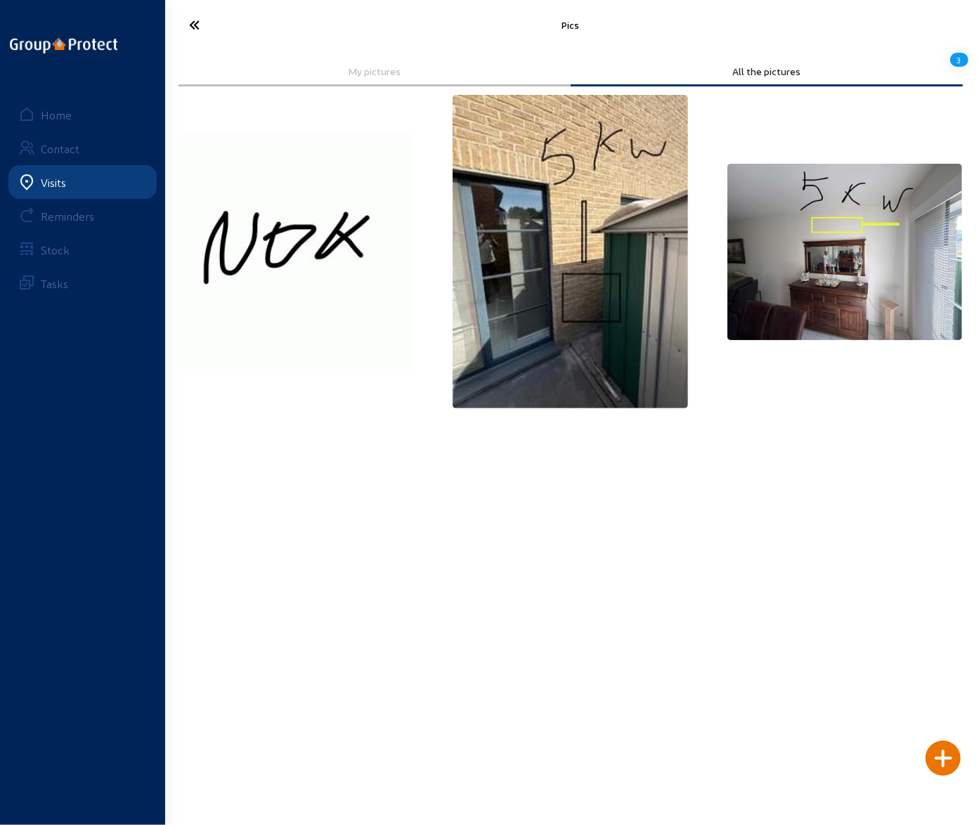
click at [197, 22] on icon at bounding box center [237, 25] width 108 height 25
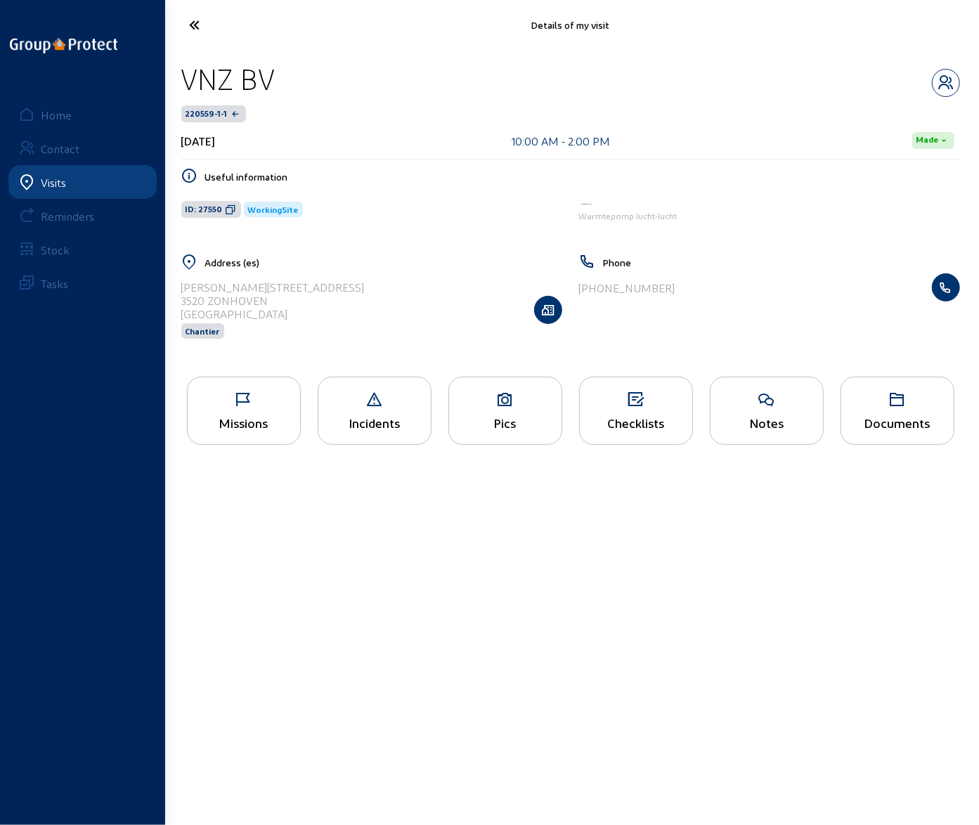
click at [197, 22] on icon at bounding box center [237, 25] width 108 height 25
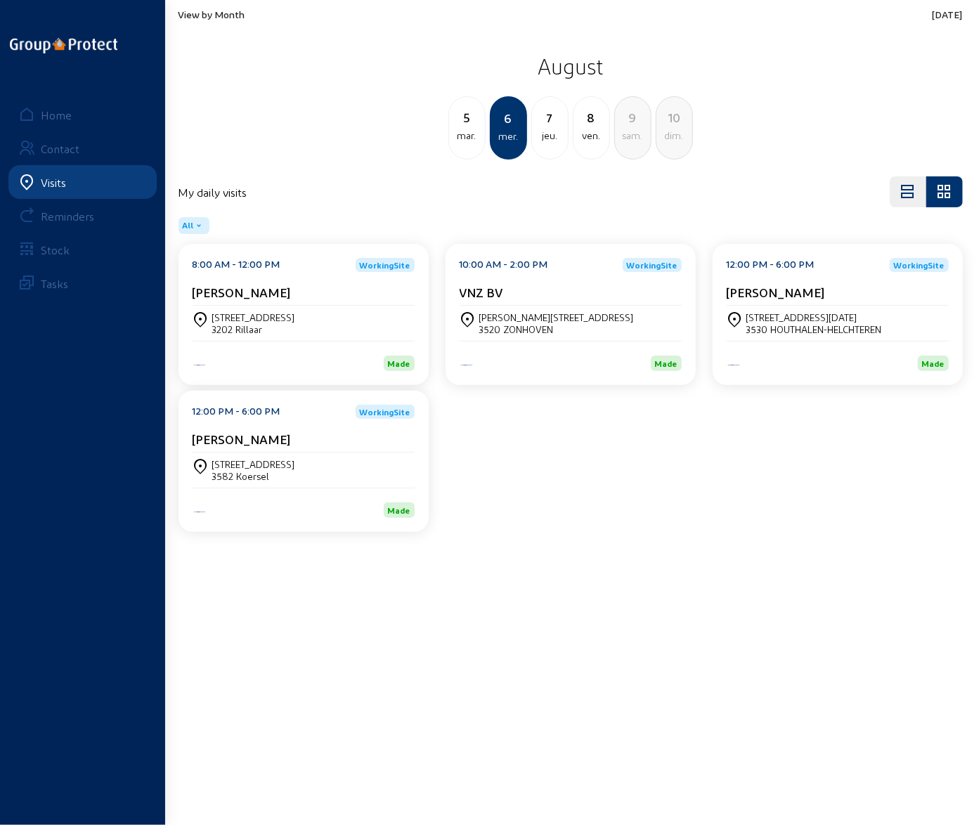
click at [509, 323] on div "3520 ZONHOVEN" at bounding box center [556, 329] width 155 height 12
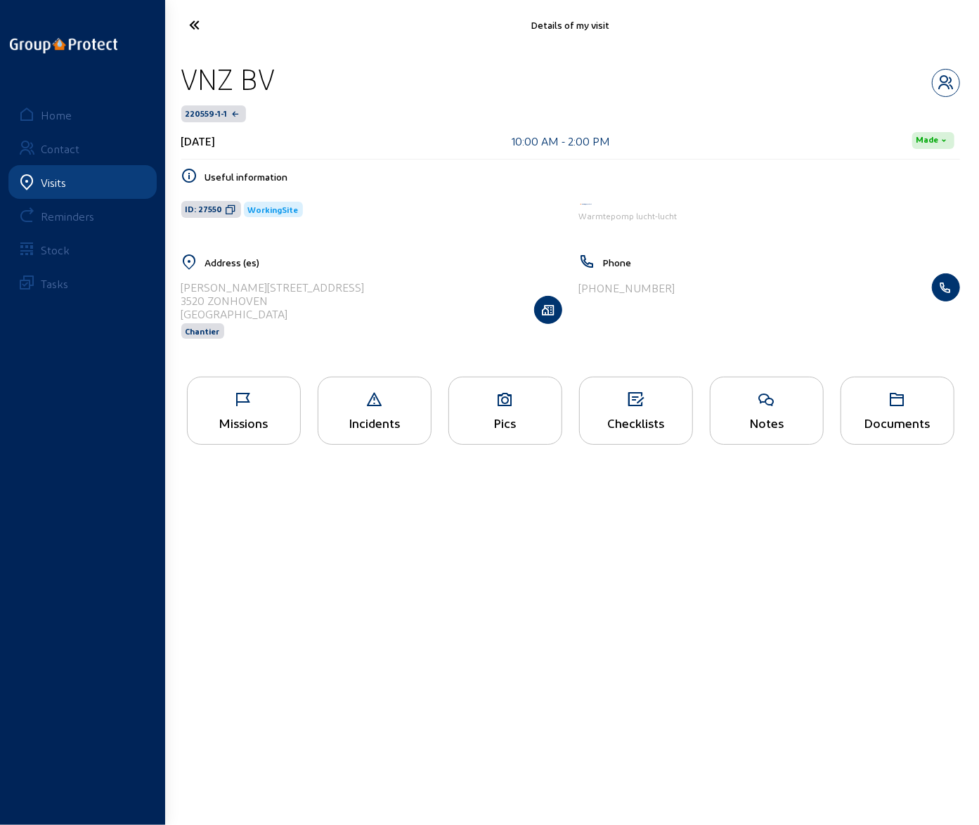
click at [246, 405] on icon at bounding box center [244, 399] width 112 height 17
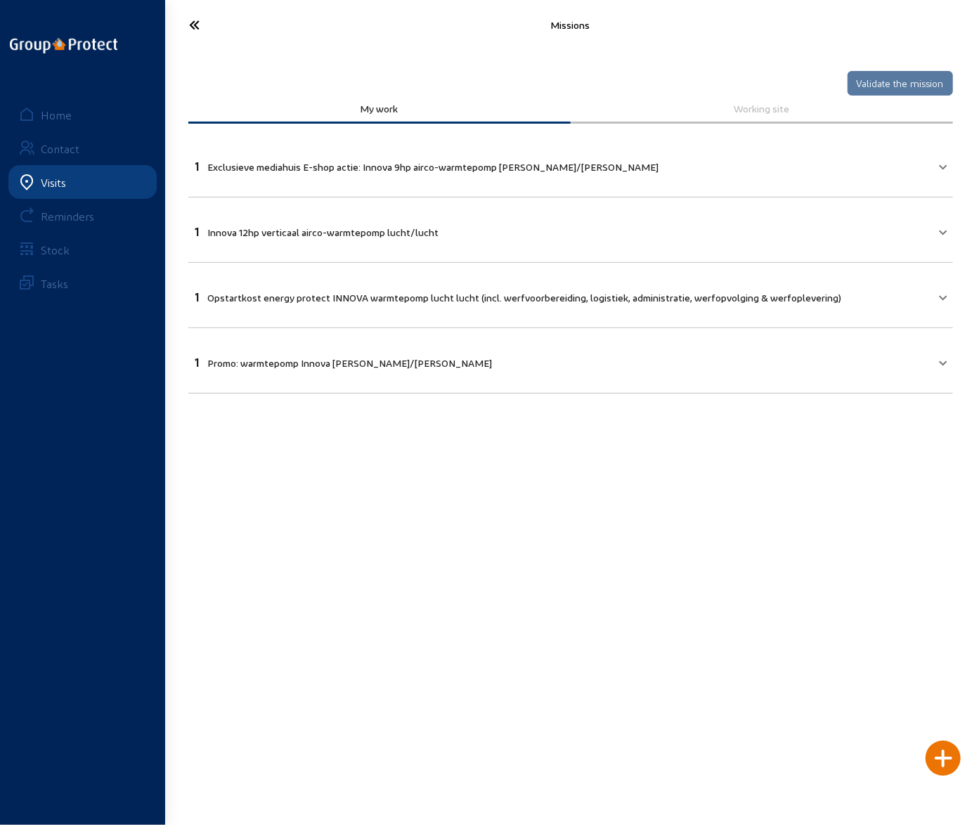
click at [195, 15] on icon at bounding box center [237, 25] width 108 height 25
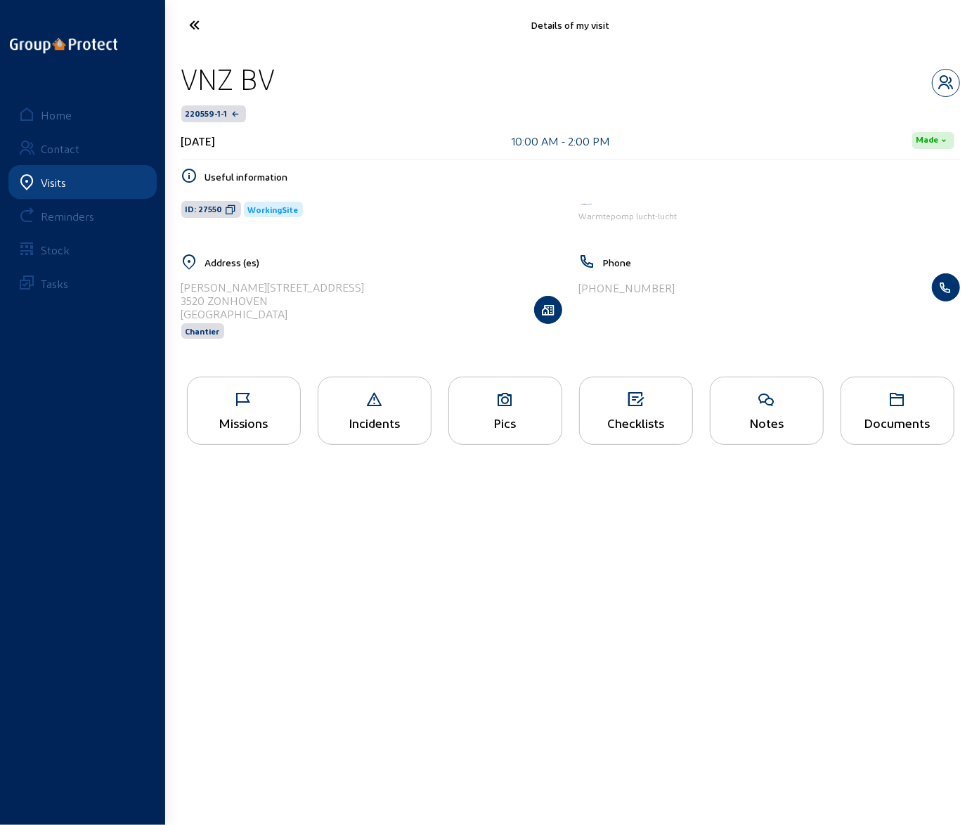
drag, startPoint x: 266, startPoint y: 303, endPoint x: 180, endPoint y: 285, distance: 87.7
click at [180, 285] on div "Address (es) [PERSON_NAME][STREET_ADDRESS] Chantier" at bounding box center [372, 305] width 398 height 103
copy cam-list-title "[PERSON_NAME][STREET_ADDRESS]"
click at [242, 398] on icon at bounding box center [244, 399] width 112 height 17
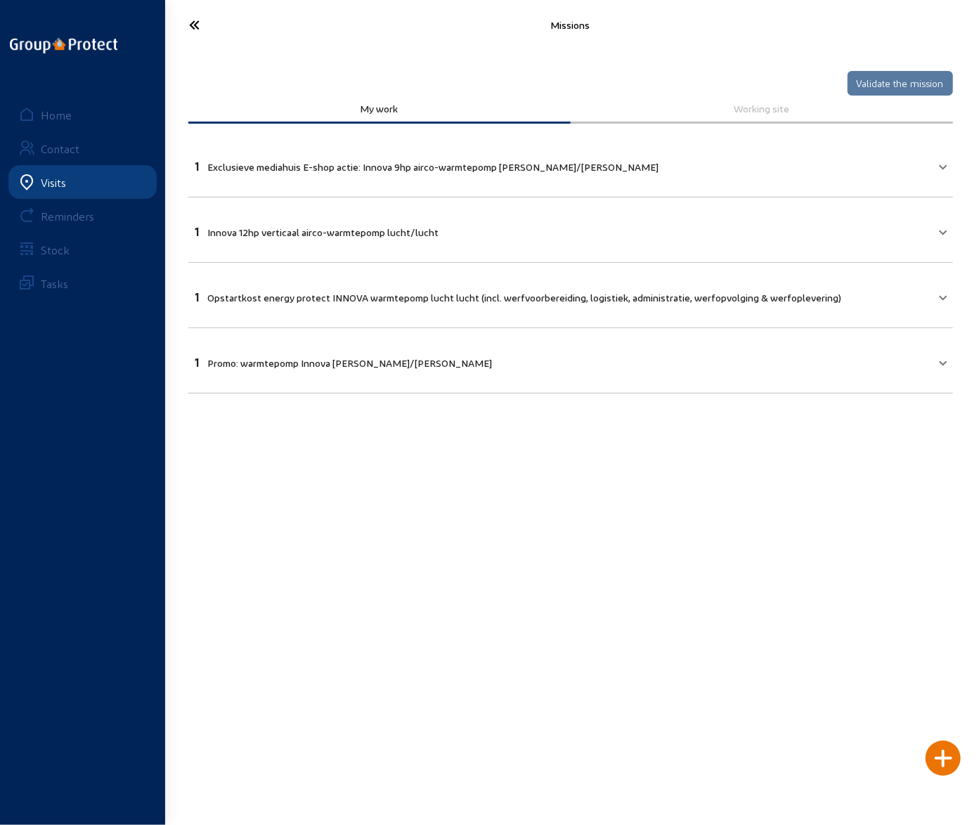
click at [197, 26] on icon at bounding box center [237, 25] width 108 height 25
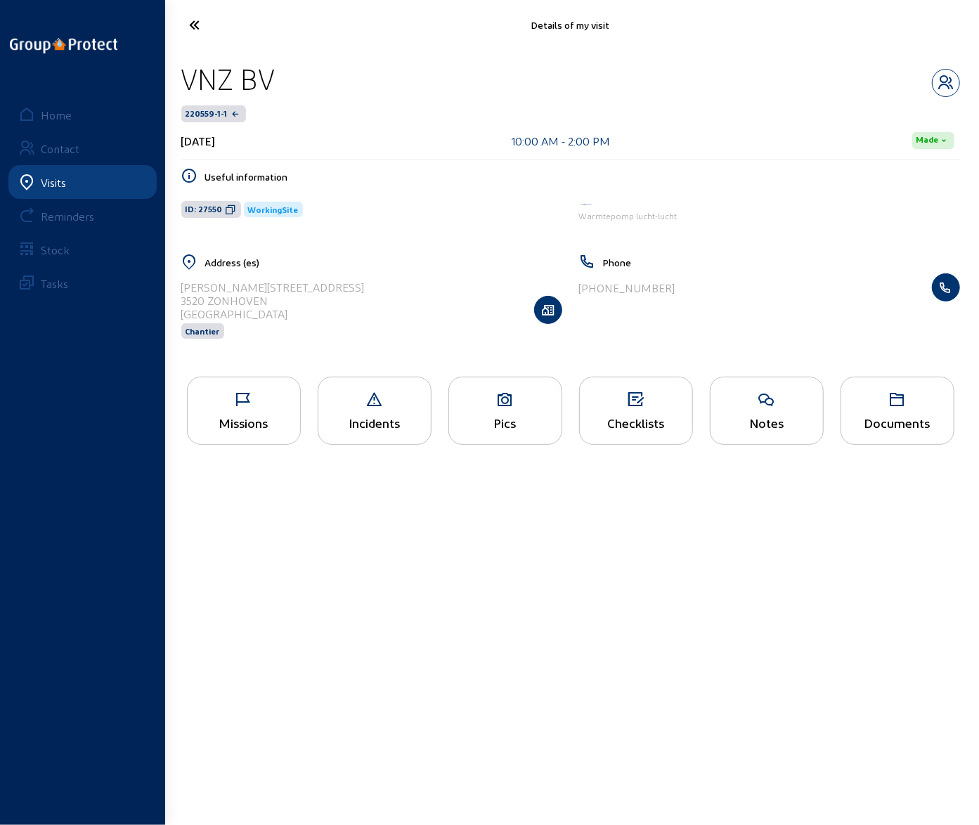
click at [193, 23] on icon at bounding box center [237, 25] width 108 height 25
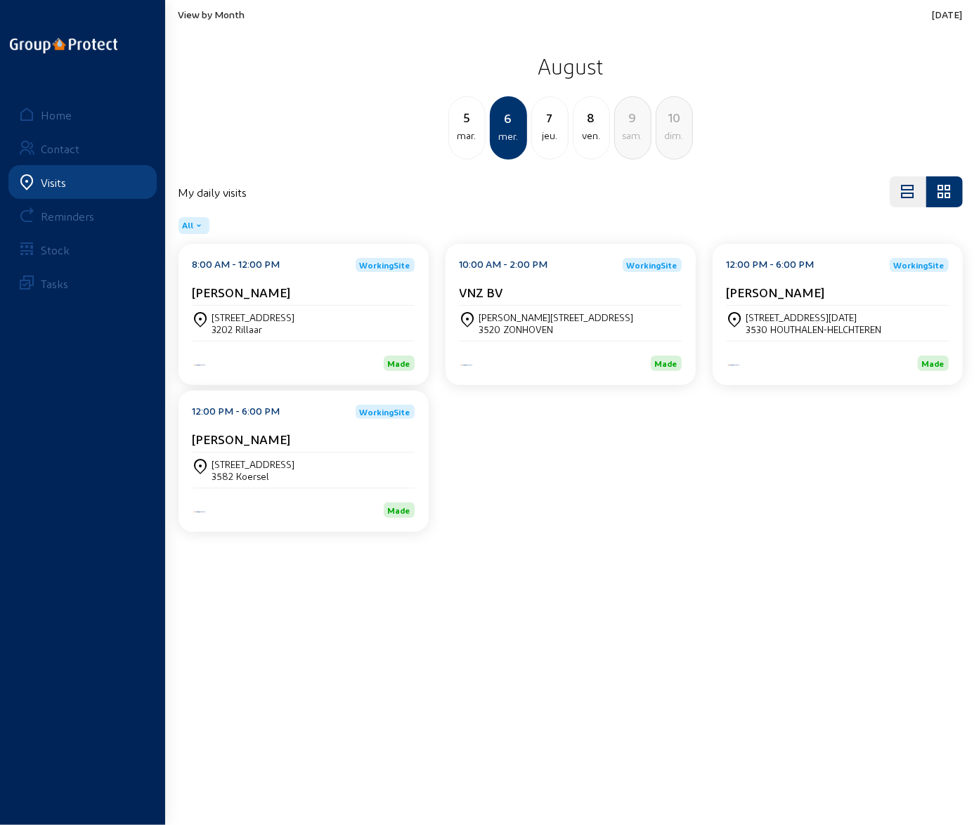
click at [554, 121] on div "7" at bounding box center [550, 118] width 36 height 20
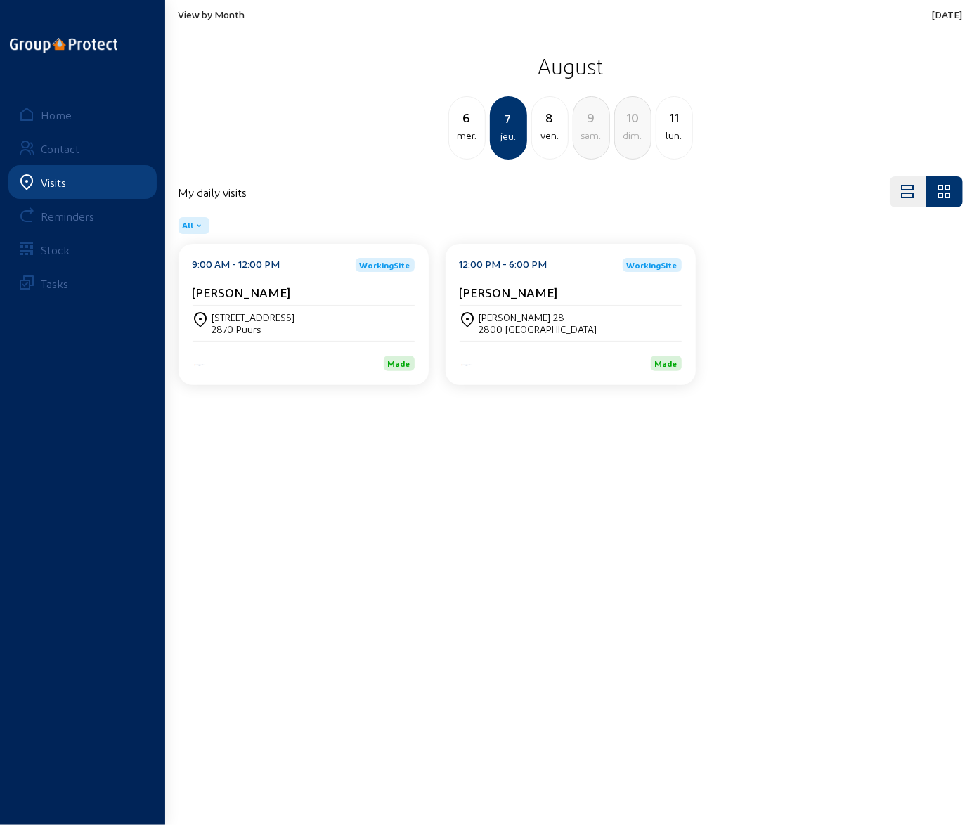
click at [249, 322] on div "[STREET_ADDRESS]" at bounding box center [253, 317] width 83 height 12
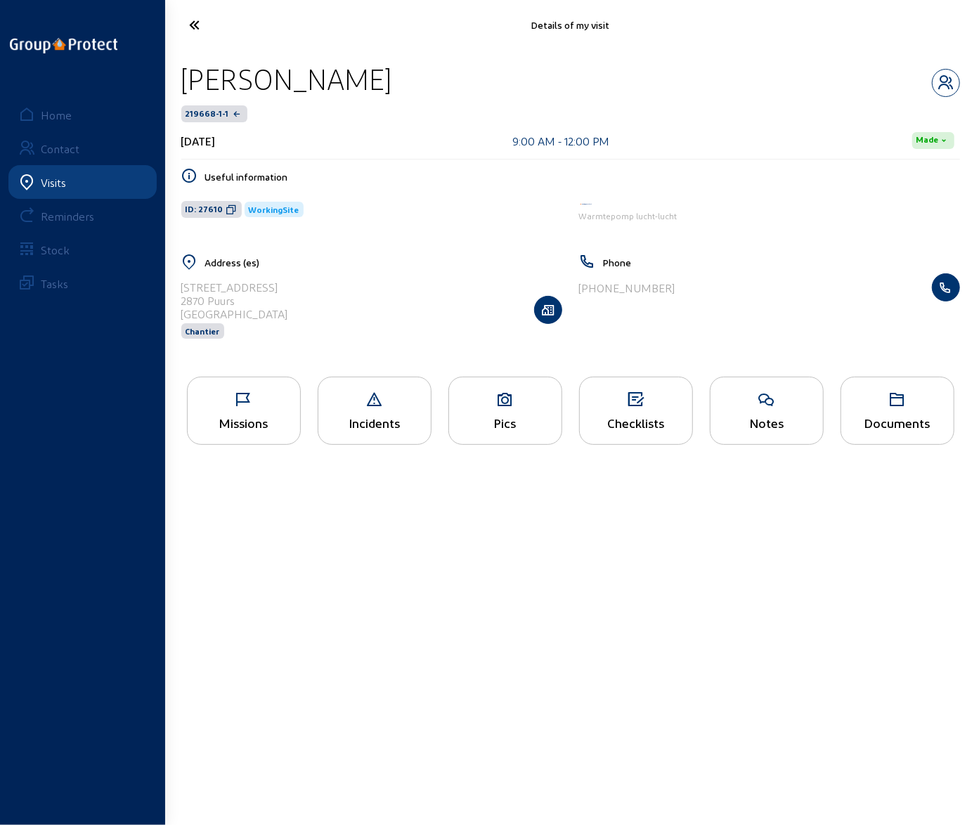
click at [238, 397] on icon at bounding box center [244, 399] width 112 height 17
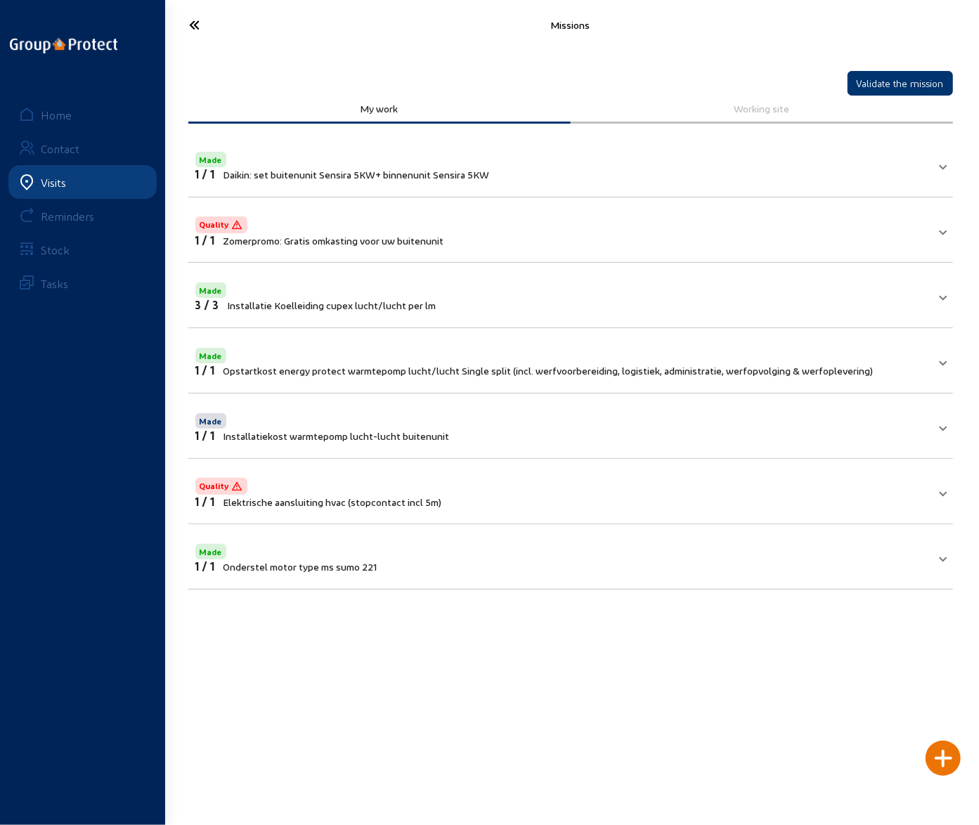
click at [193, 18] on icon at bounding box center [237, 25] width 108 height 25
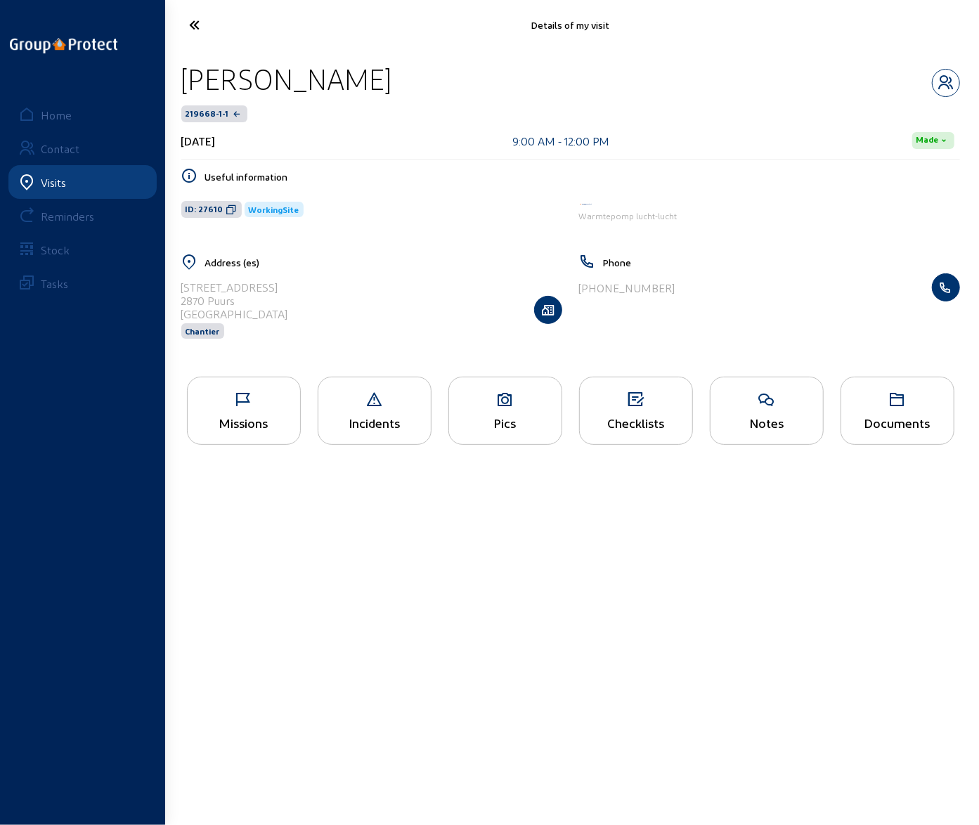
click at [194, 20] on icon at bounding box center [237, 25] width 108 height 25
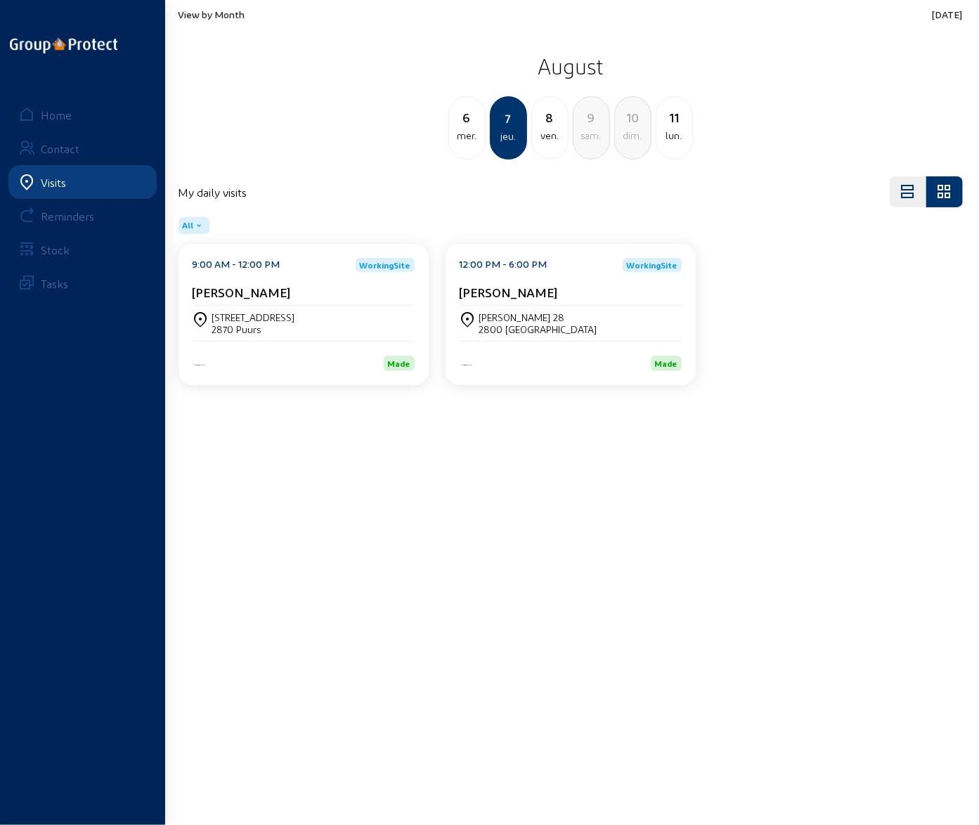
drag, startPoint x: 492, startPoint y: 296, endPoint x: 548, endPoint y: 296, distance: 56.2
click at [548, 296] on div "[PERSON_NAME]" at bounding box center [571, 292] width 222 height 15
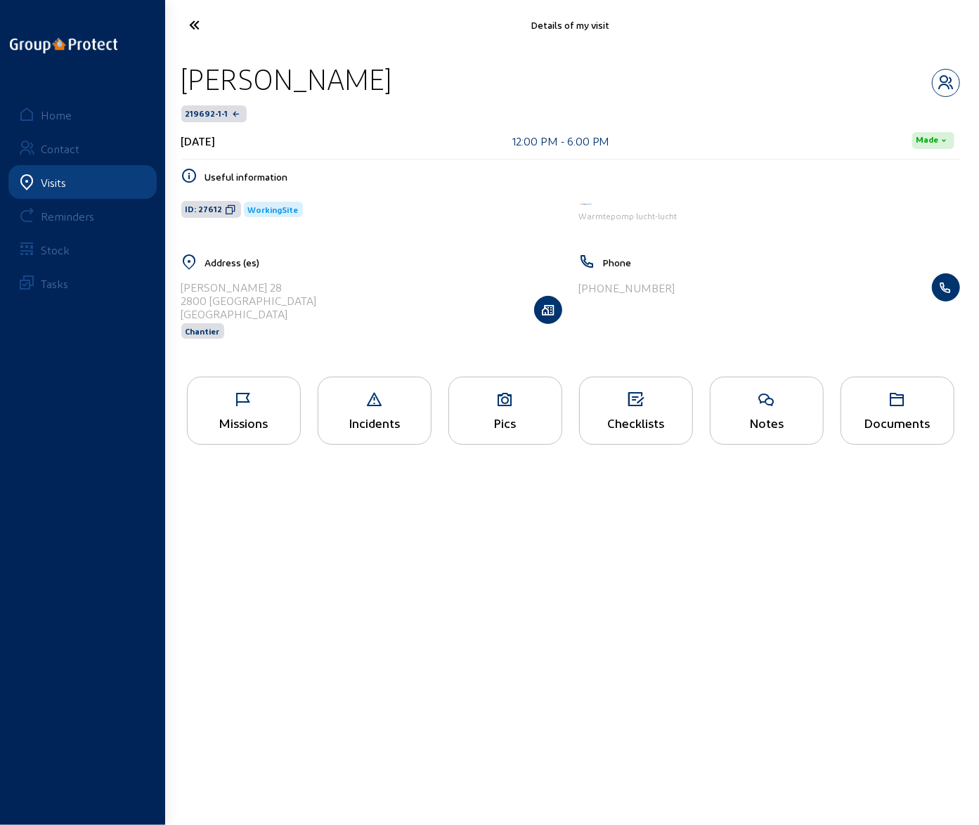
click at [195, 20] on icon at bounding box center [237, 25] width 108 height 25
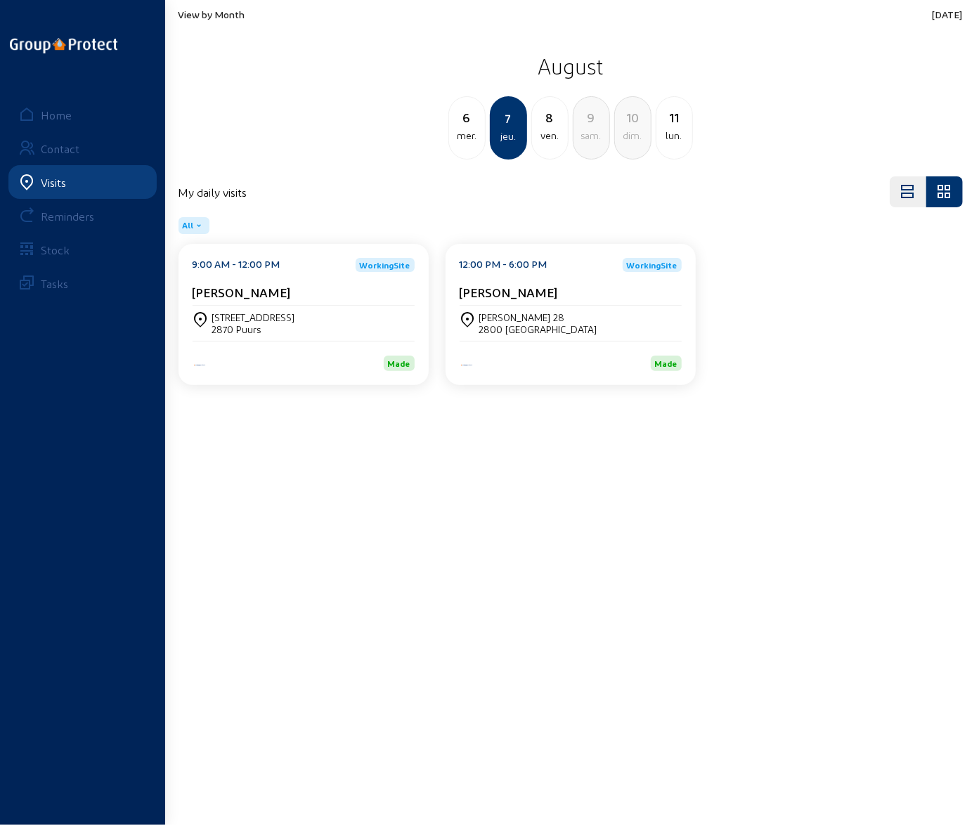
click at [532, 293] on cam-card-title "[PERSON_NAME]" at bounding box center [509, 292] width 98 height 15
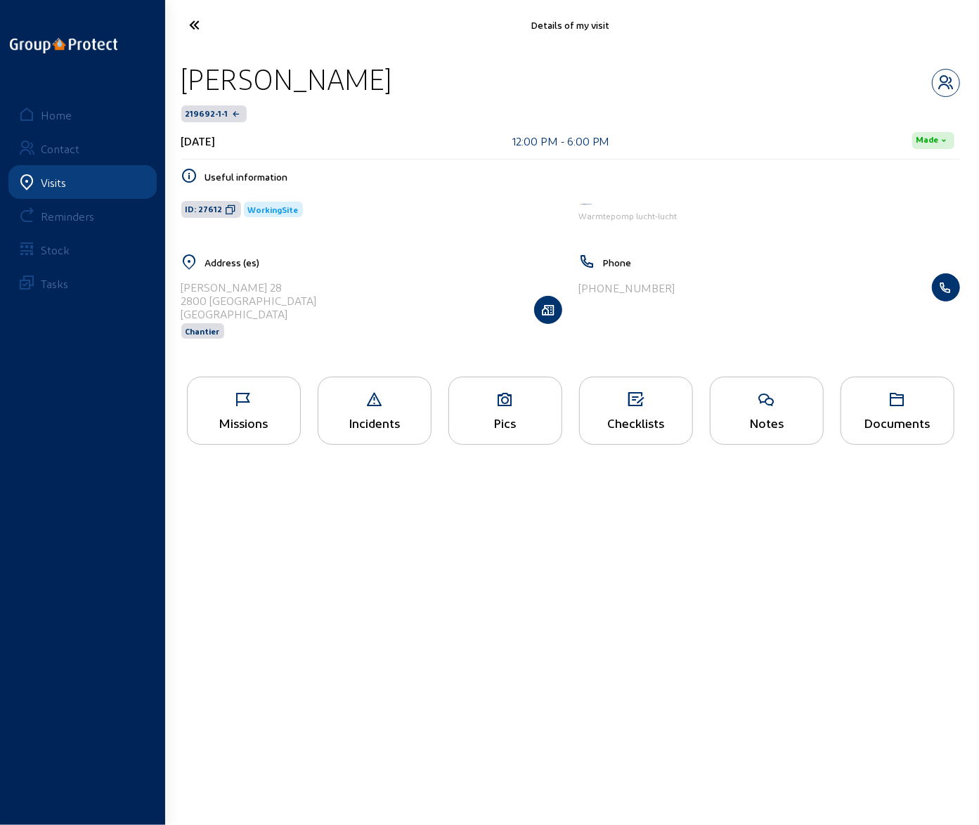
click at [237, 410] on div "Missions" at bounding box center [244, 411] width 114 height 68
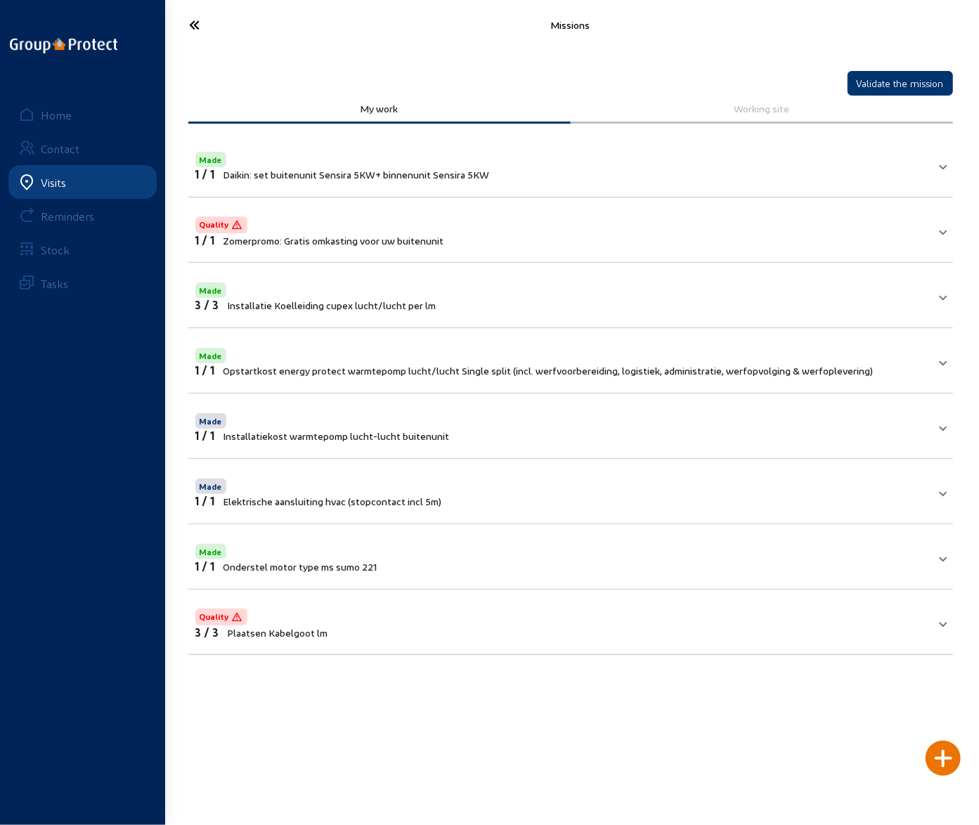
click at [194, 22] on icon at bounding box center [237, 25] width 108 height 25
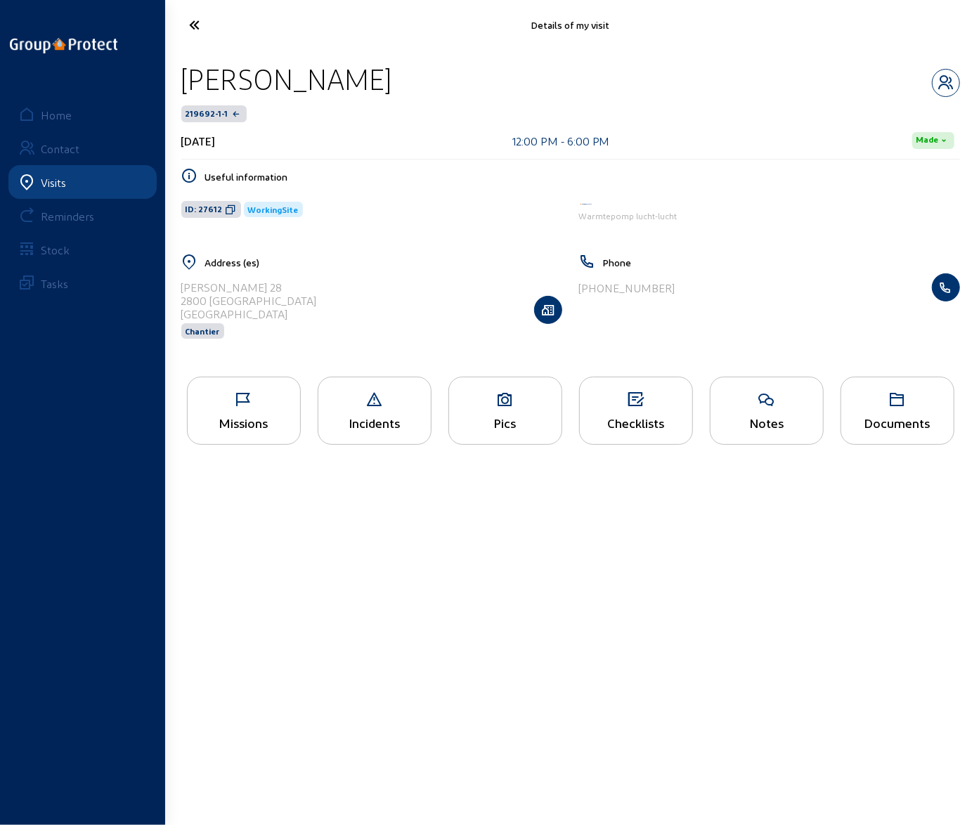
click at [200, 33] on icon at bounding box center [237, 25] width 108 height 25
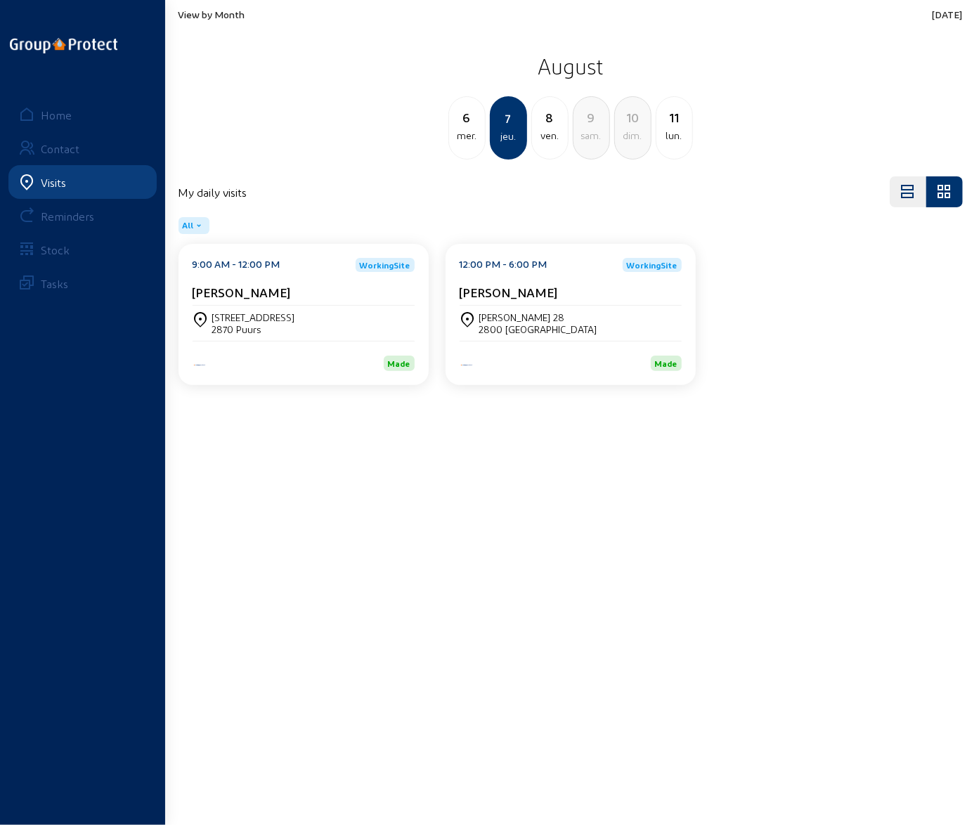
click at [242, 317] on div "[STREET_ADDRESS]" at bounding box center [253, 317] width 83 height 12
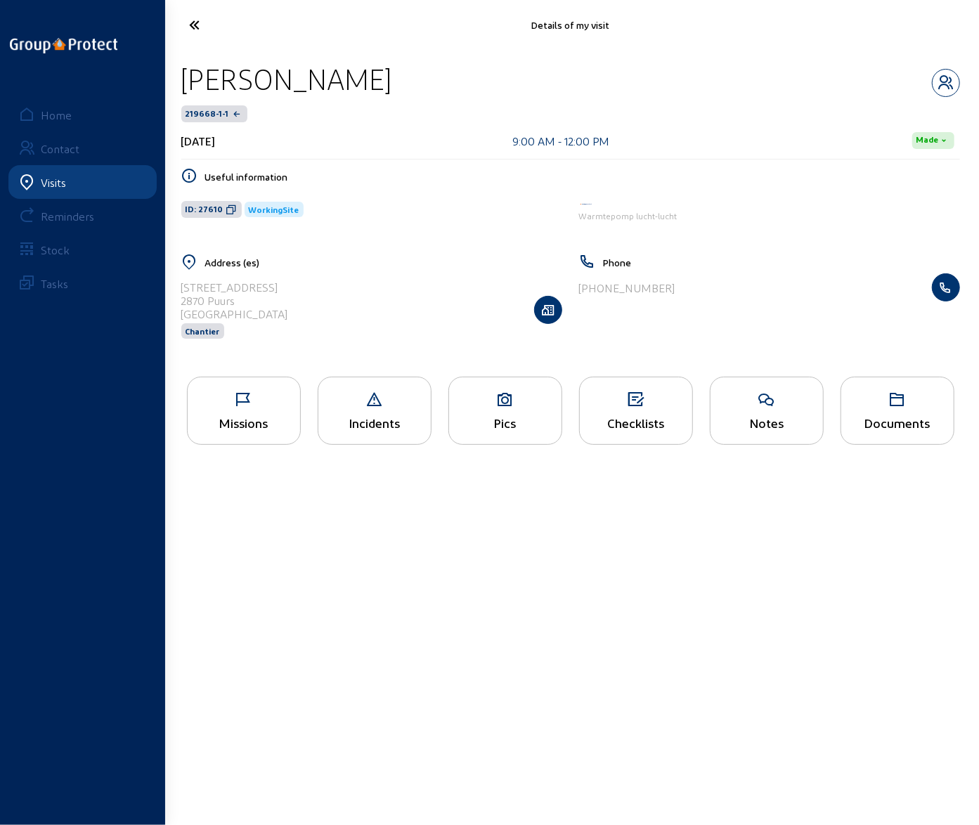
click at [237, 395] on icon at bounding box center [244, 399] width 112 height 17
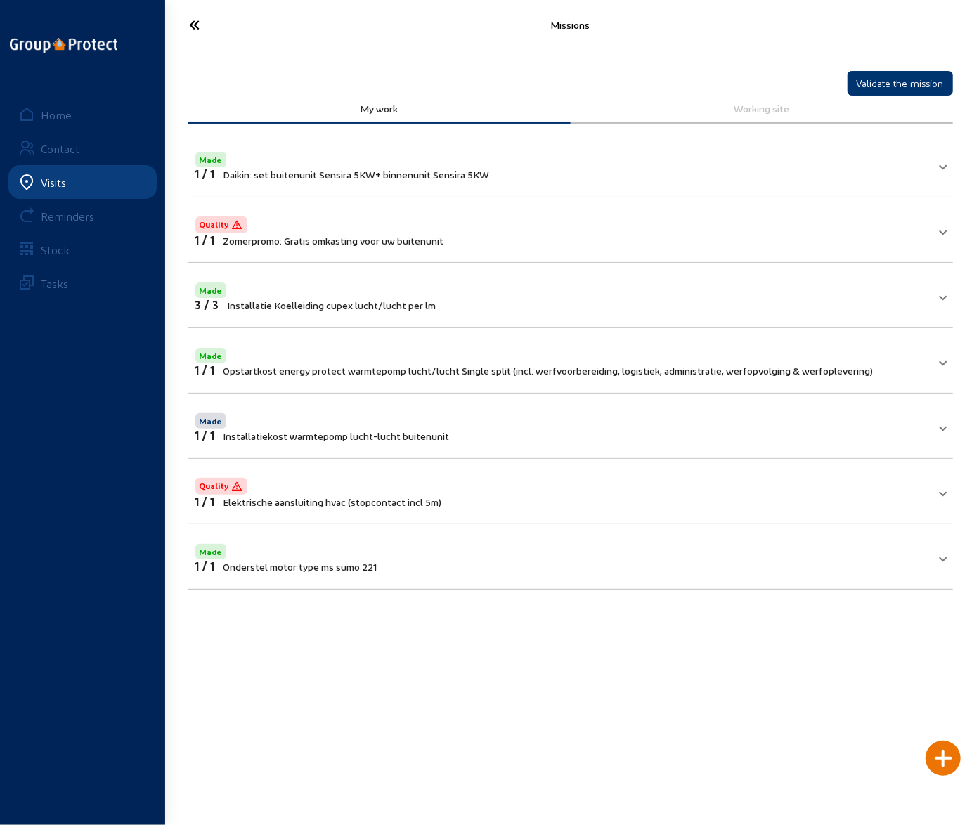
click at [191, 28] on icon at bounding box center [237, 25] width 108 height 25
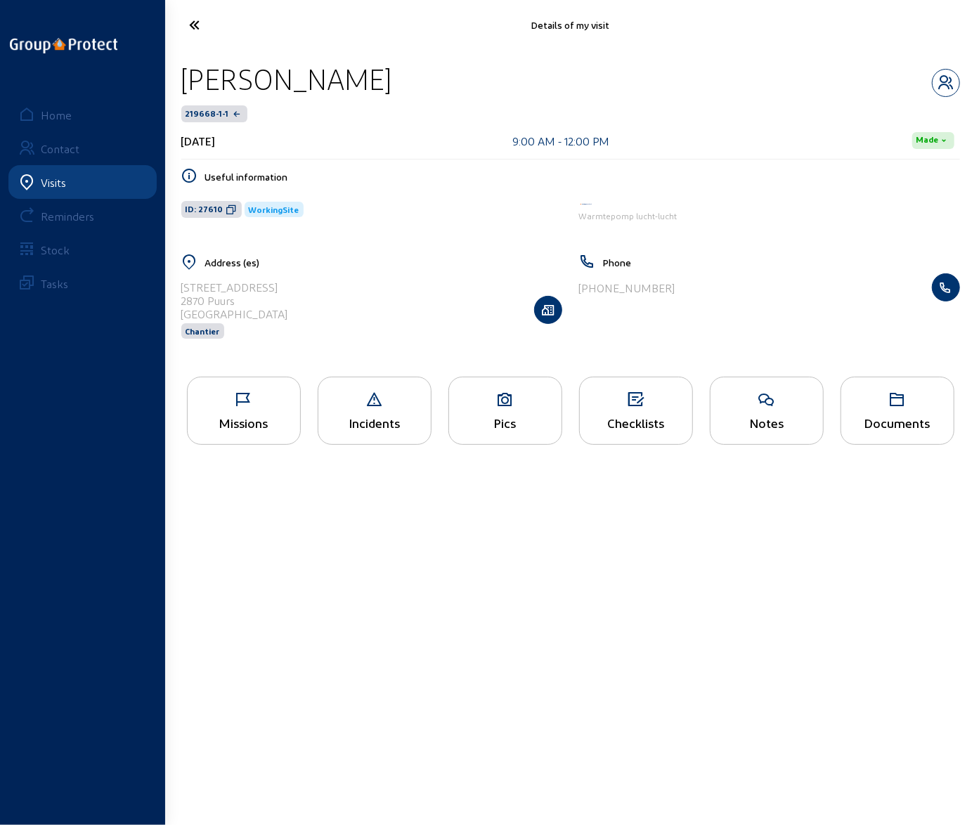
click at [188, 22] on icon at bounding box center [237, 25] width 108 height 25
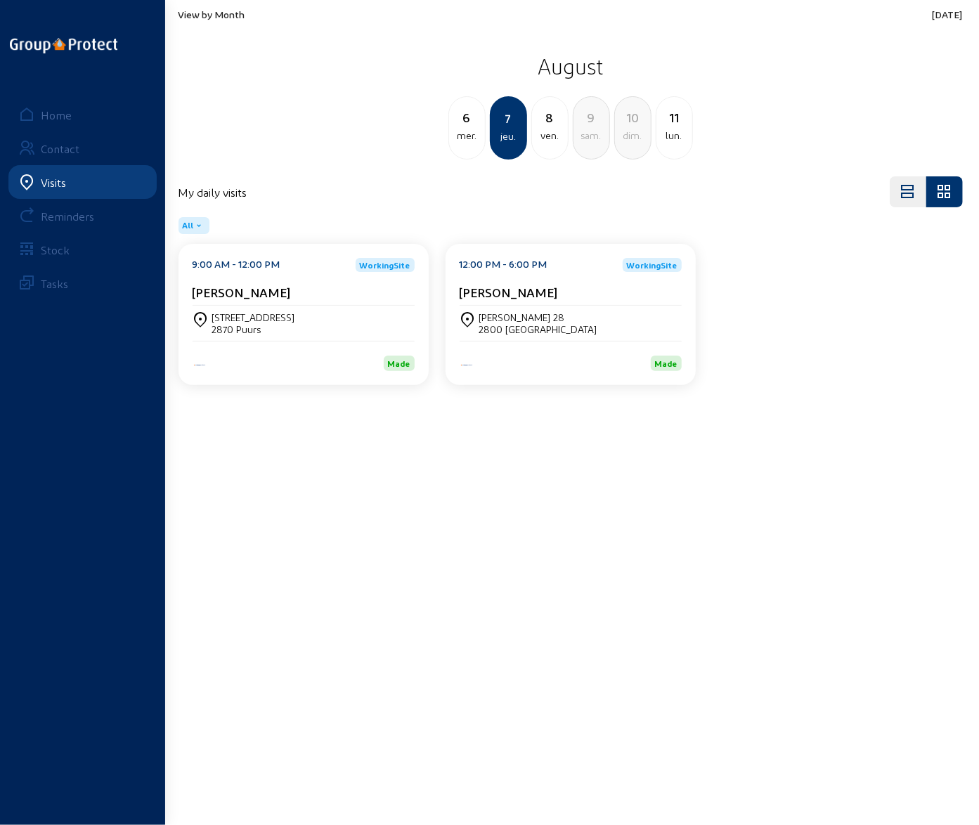
click at [529, 314] on div "[PERSON_NAME] 28" at bounding box center [538, 317] width 118 height 12
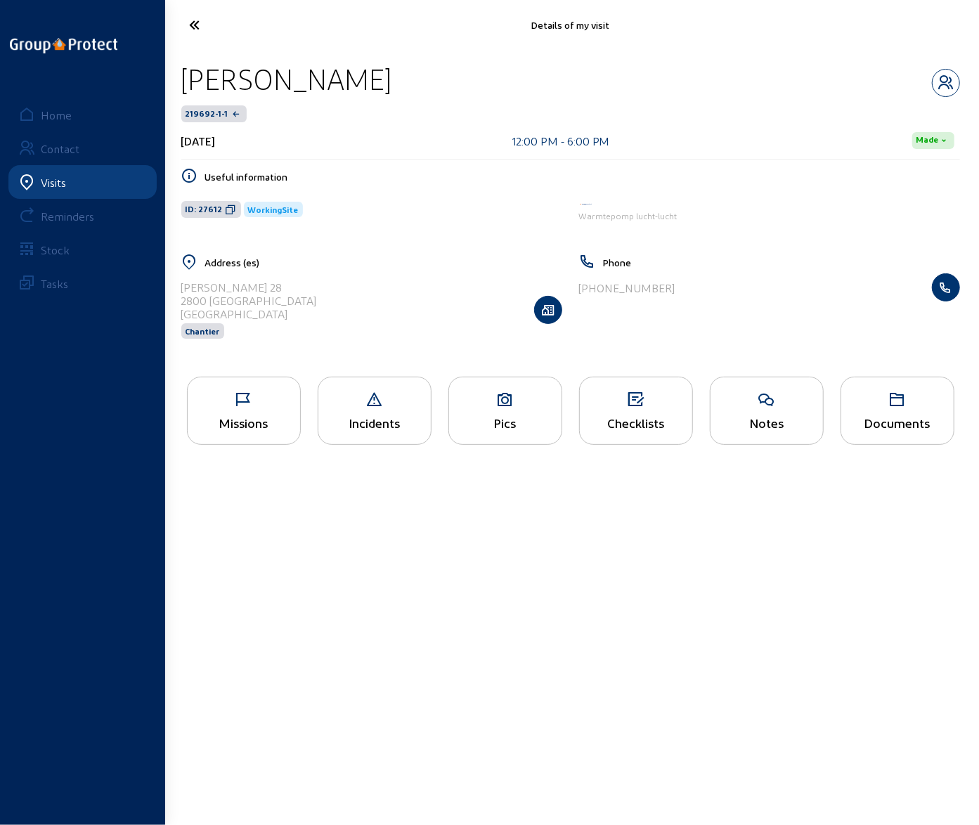
click at [245, 406] on icon at bounding box center [244, 399] width 112 height 17
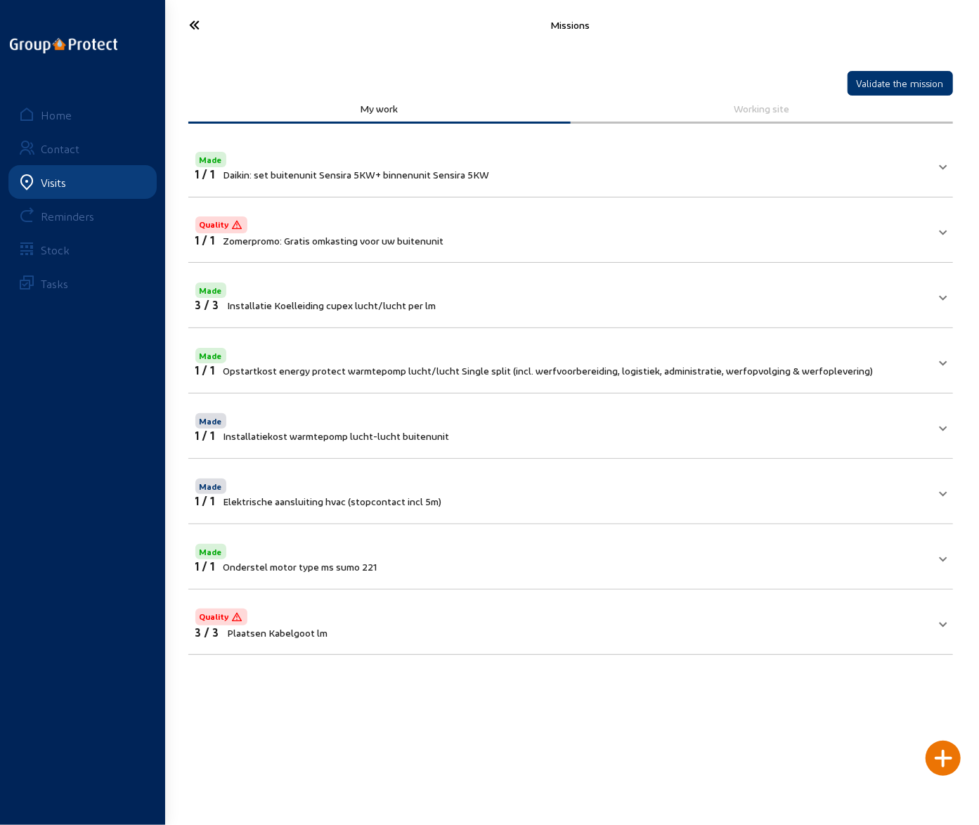
click at [195, 29] on icon at bounding box center [237, 25] width 108 height 25
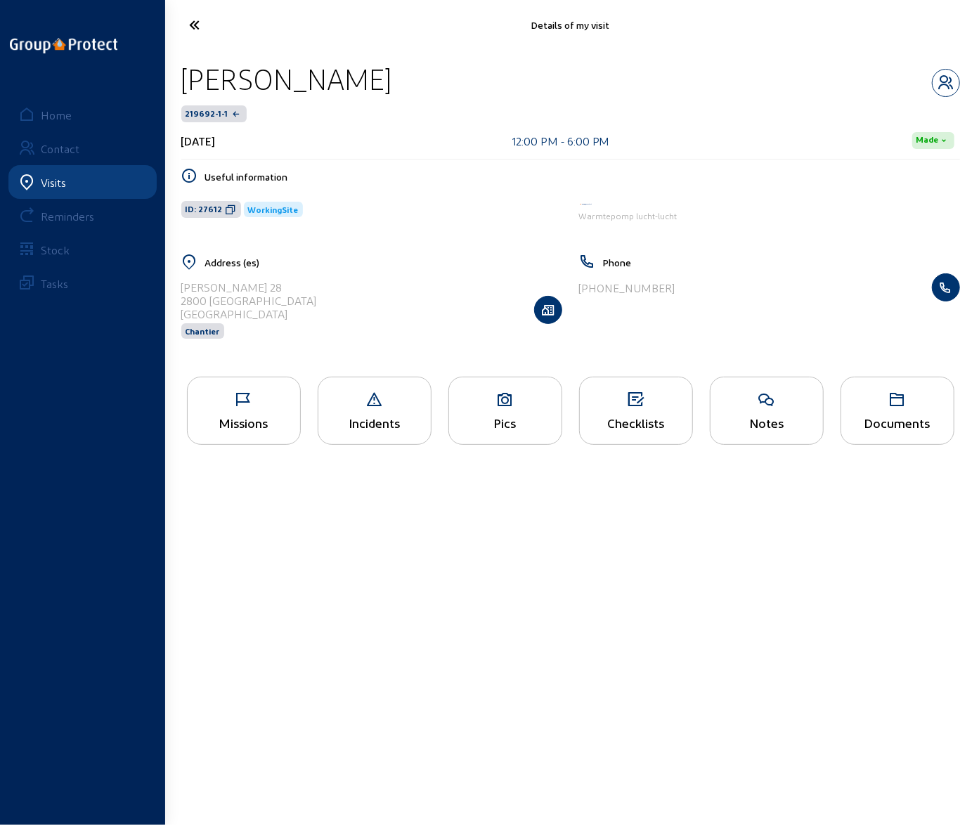
click at [507, 400] on icon at bounding box center [505, 399] width 112 height 17
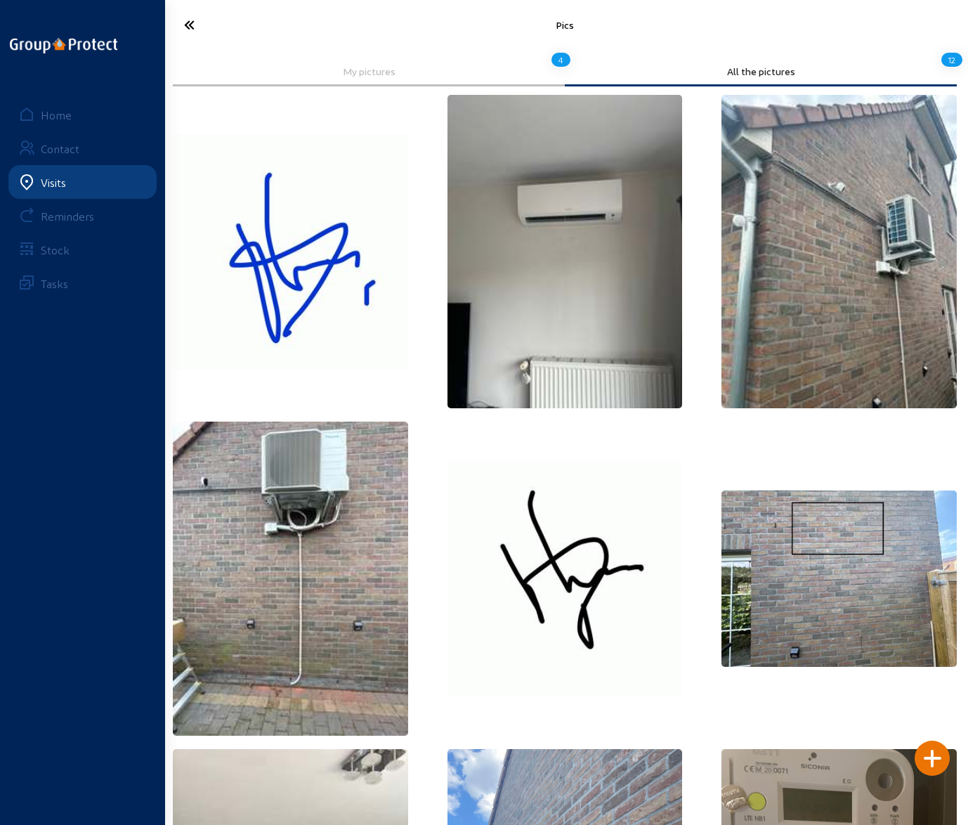
click at [188, 27] on icon at bounding box center [231, 25] width 108 height 25
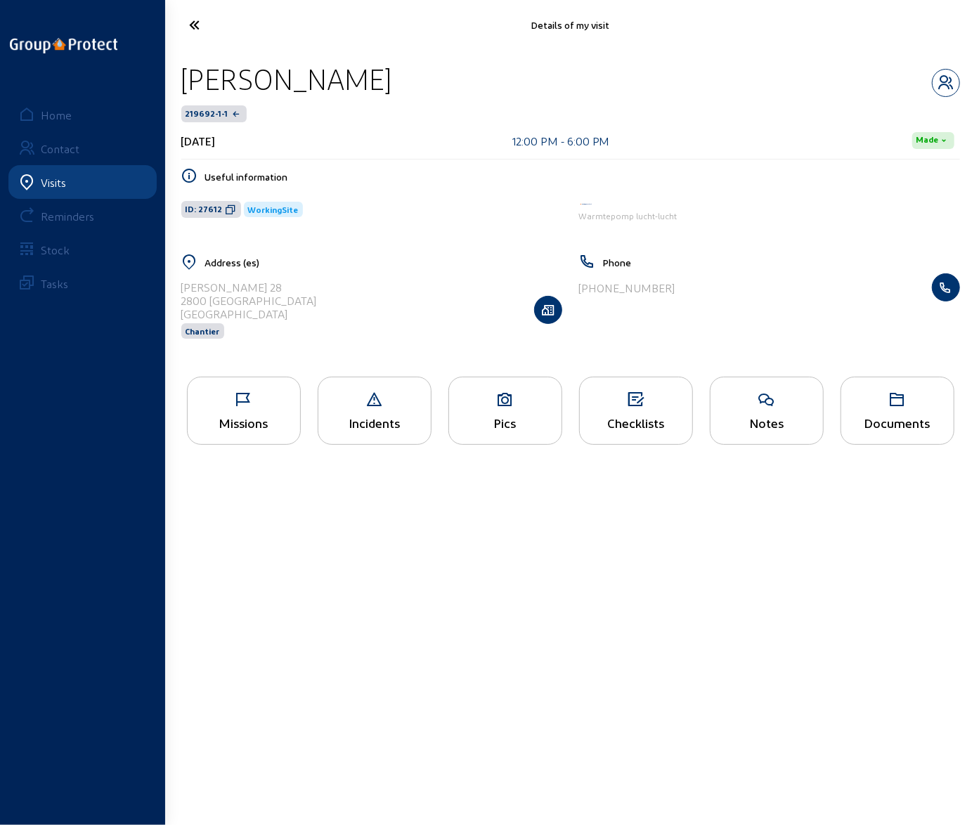
click at [231, 406] on icon at bounding box center [244, 399] width 112 height 17
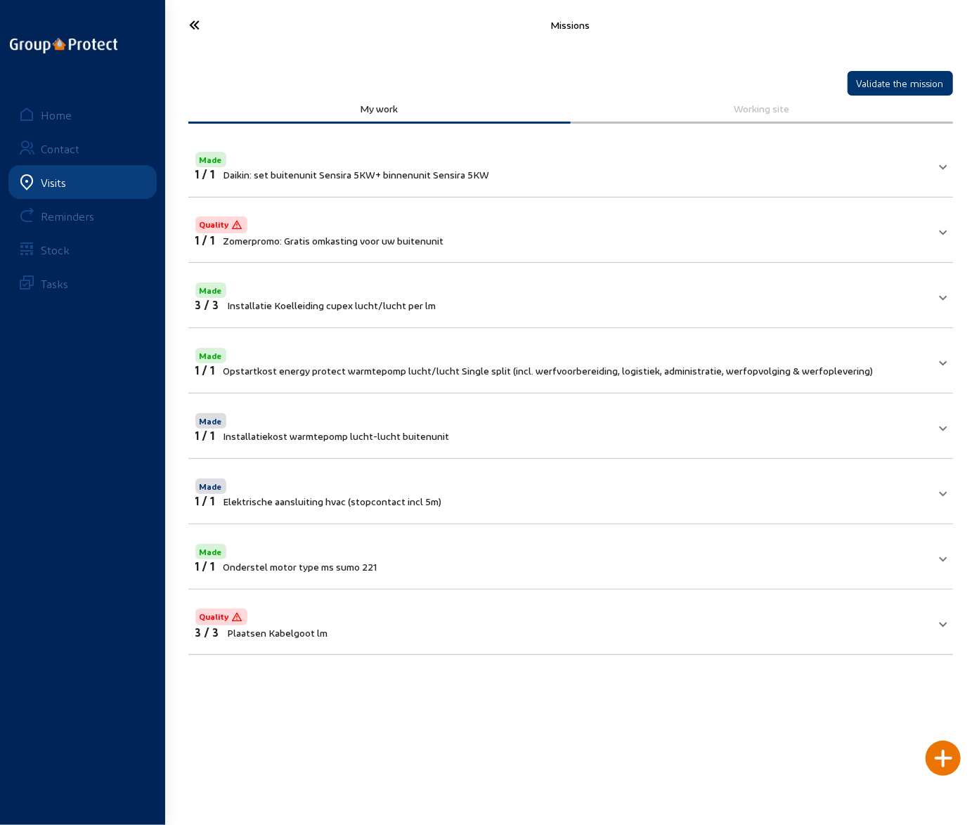
drag, startPoint x: 191, startPoint y: 12, endPoint x: 288, endPoint y: 8, distance: 97.1
click at [288, 8] on div "Missions" at bounding box center [570, 25] width 801 height 50
click at [193, 23] on icon at bounding box center [237, 25] width 108 height 25
